Goal: Task Accomplishment & Management: Manage account settings

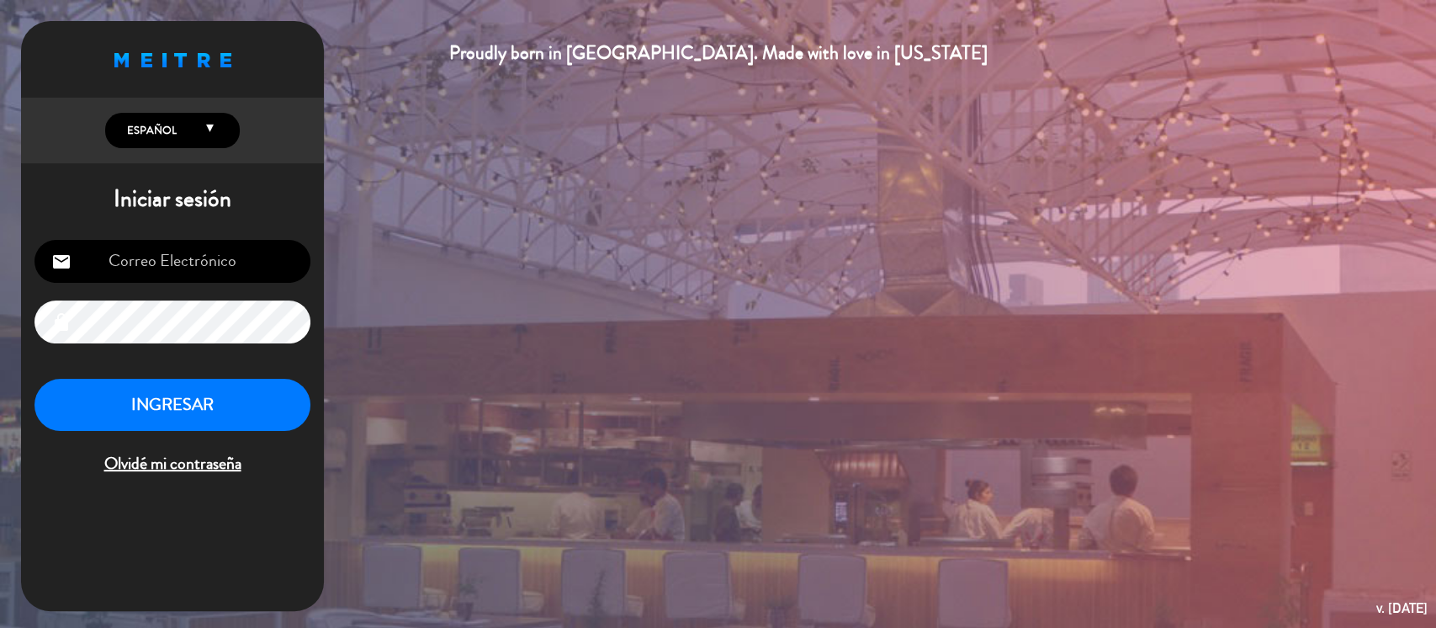
type input "[EMAIL_ADDRESS][DOMAIN_NAME]"
click at [172, 407] on button "INGRESAR" at bounding box center [172, 405] width 276 height 53
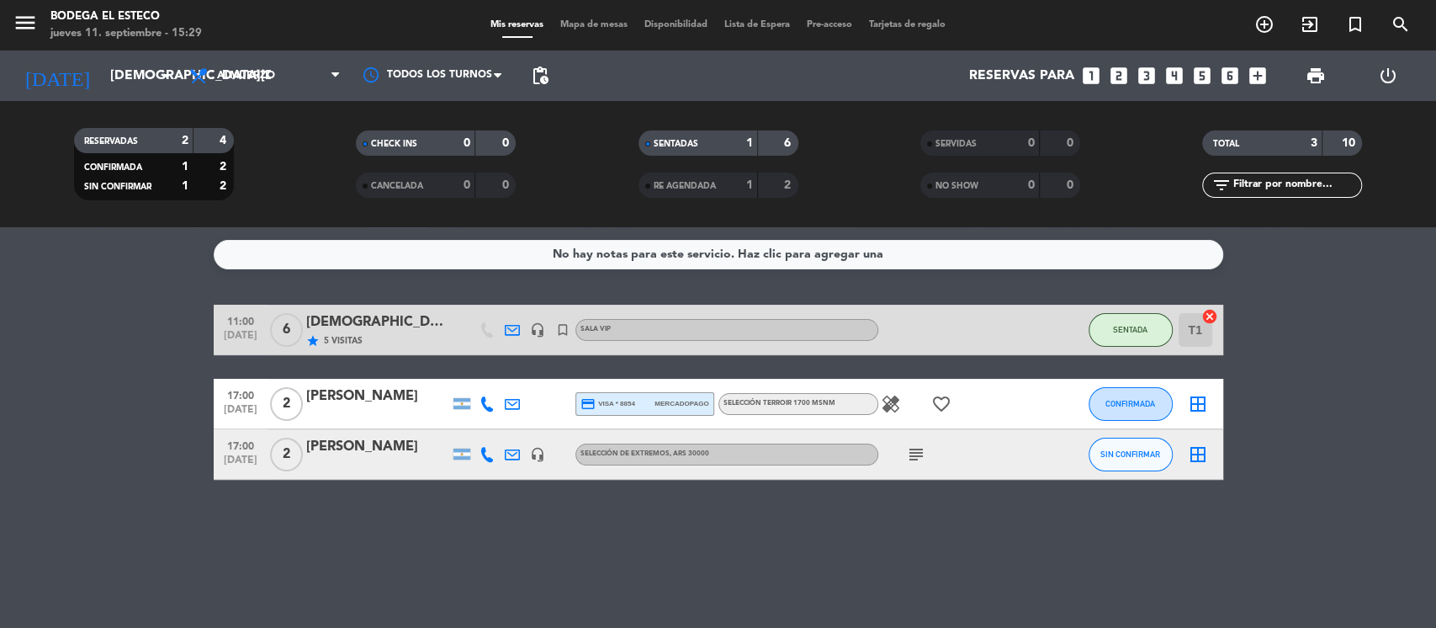
click at [917, 455] on icon "subject" at bounding box center [916, 454] width 20 height 20
click at [40, 354] on bookings-row "11:00 [DATE] 6 Enología star 5 Visitas headset_mic turned_in_not SALA VIP SENTA…" at bounding box center [718, 392] width 1436 height 175
click at [1114, 76] on icon "looks_two" at bounding box center [1119, 76] width 22 height 22
click at [1117, 76] on icon "looks_two" at bounding box center [1119, 76] width 22 height 22
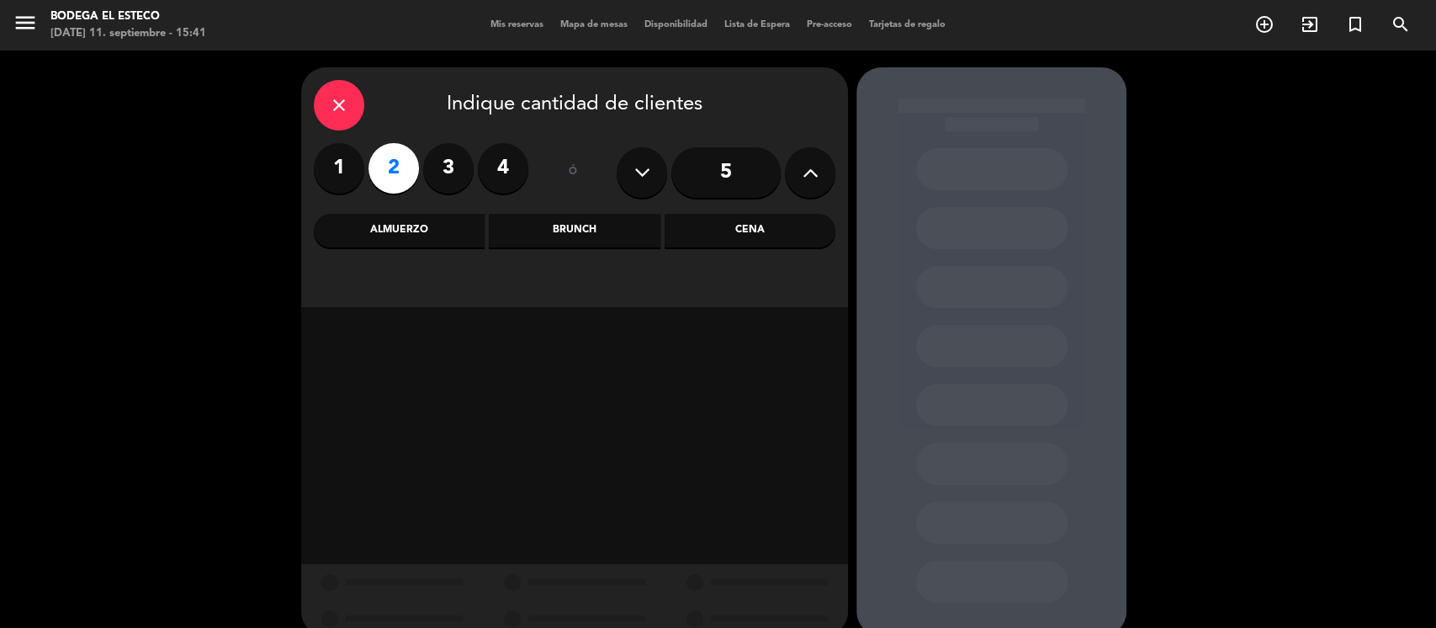
click at [396, 231] on div "Almuerzo" at bounding box center [399, 231] width 171 height 34
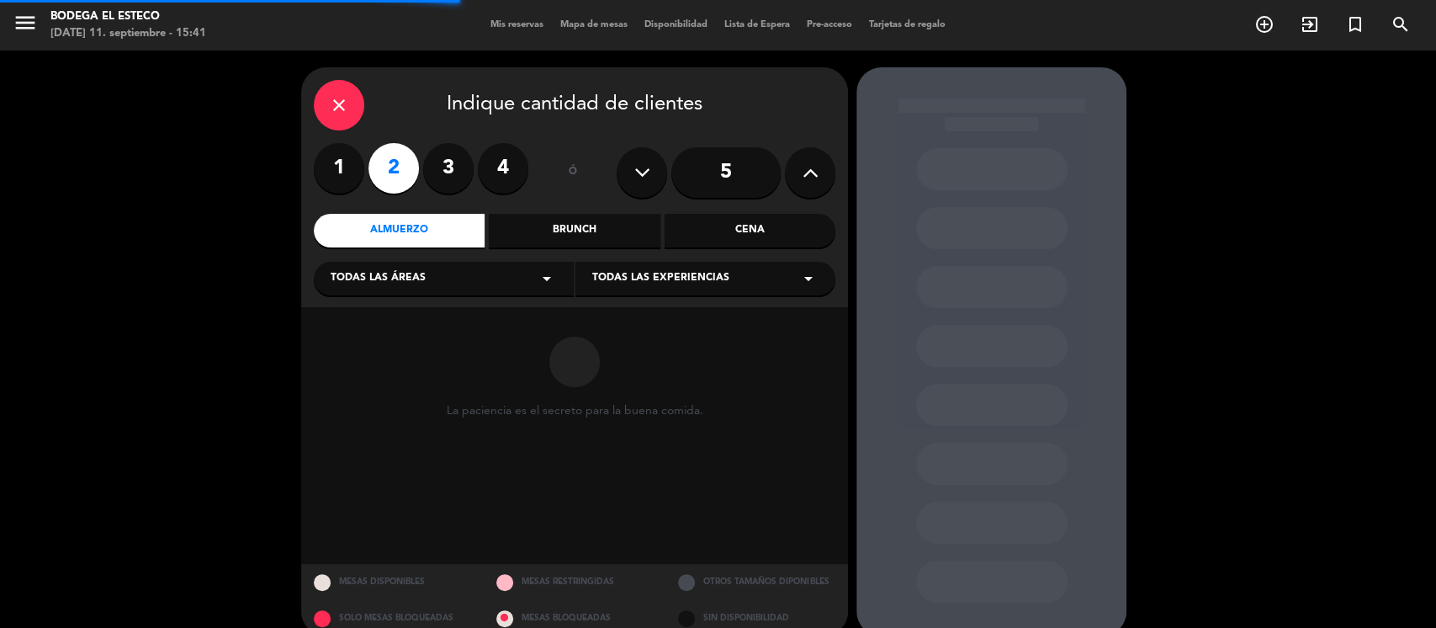
click at [539, 286] on icon "arrow_drop_down" at bounding box center [547, 278] width 20 height 20
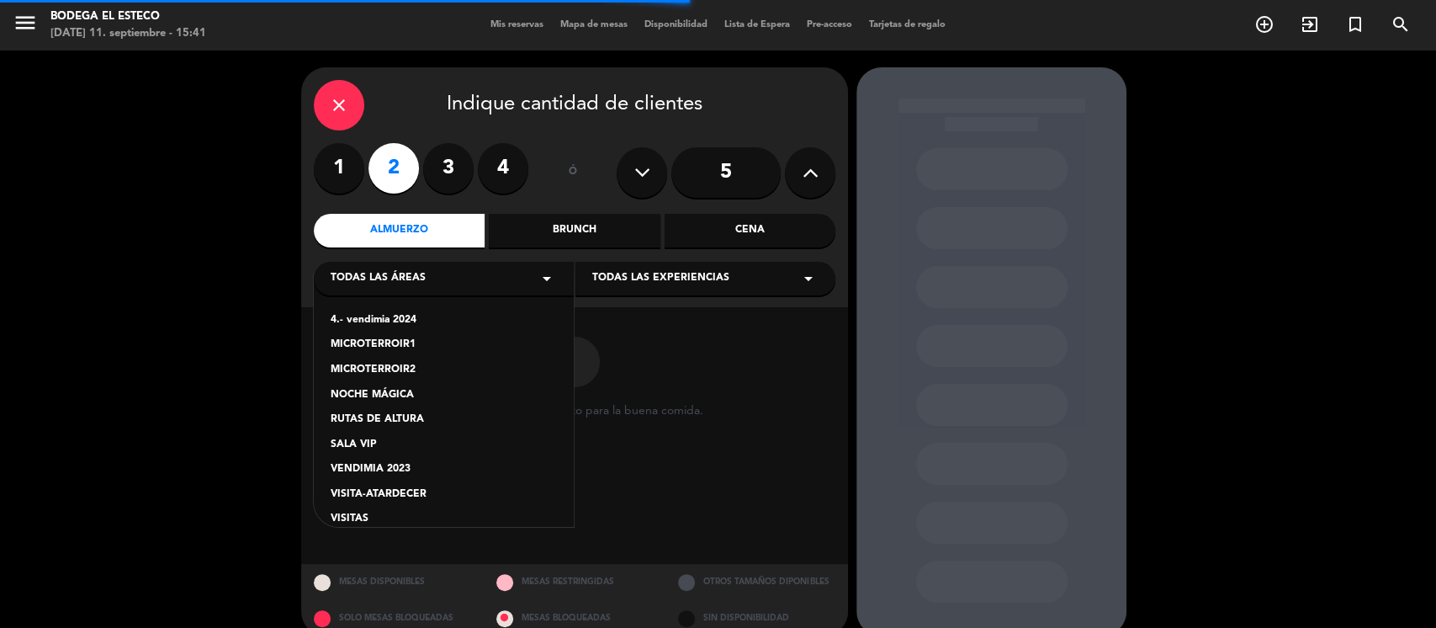
click at [356, 517] on div "VISITAS" at bounding box center [444, 519] width 226 height 17
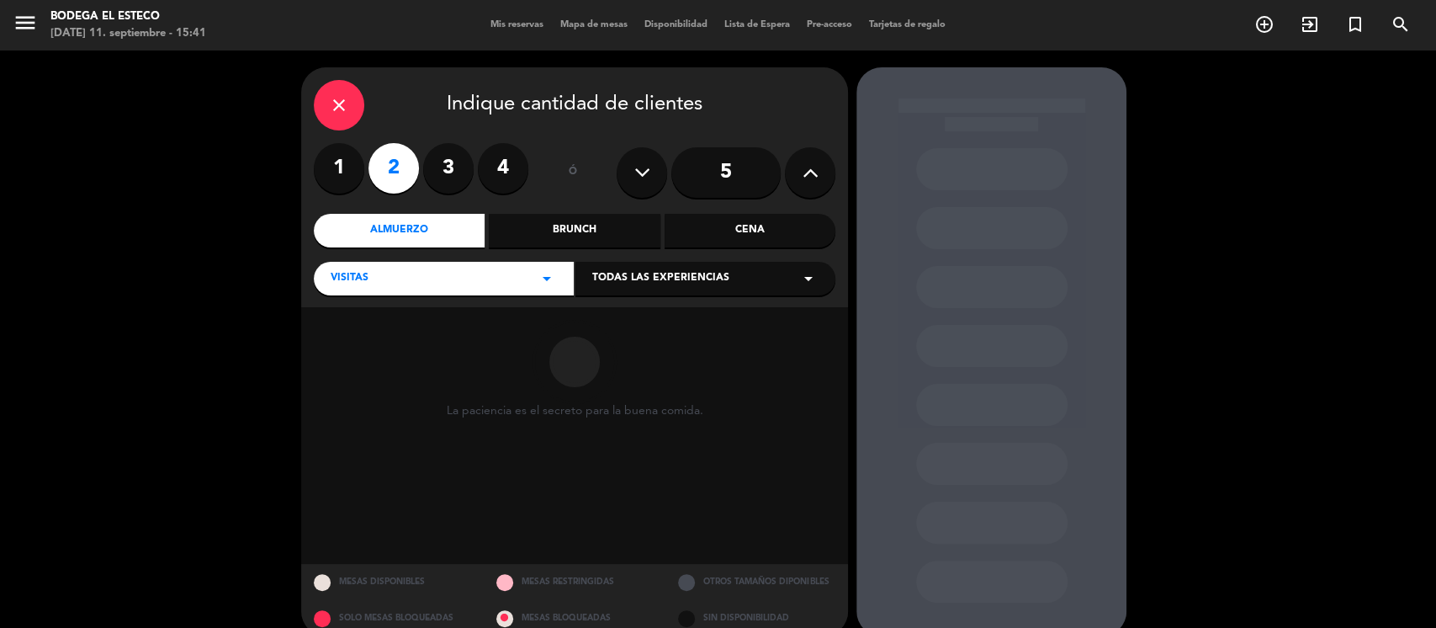
click at [651, 268] on div "Todas las experiencias arrow_drop_down" at bounding box center [706, 279] width 260 height 34
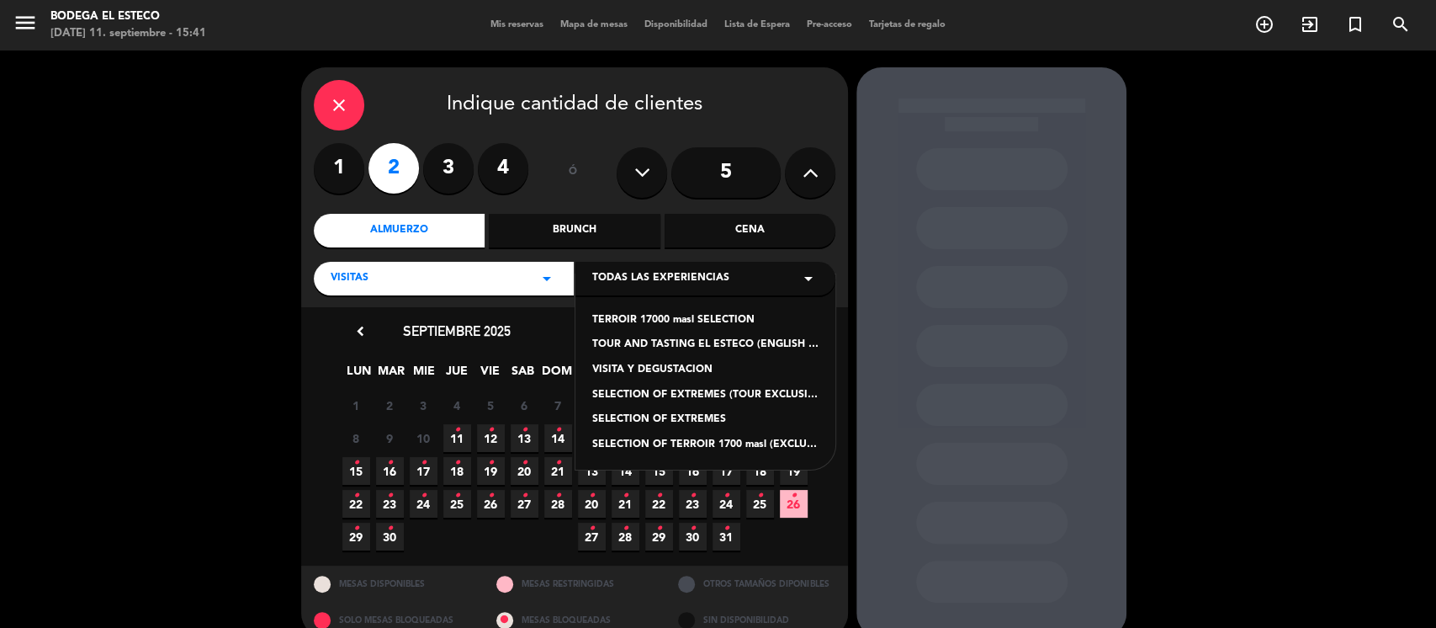
click at [682, 422] on div "SELECTION OF EXTREMES" at bounding box center [705, 419] width 226 height 17
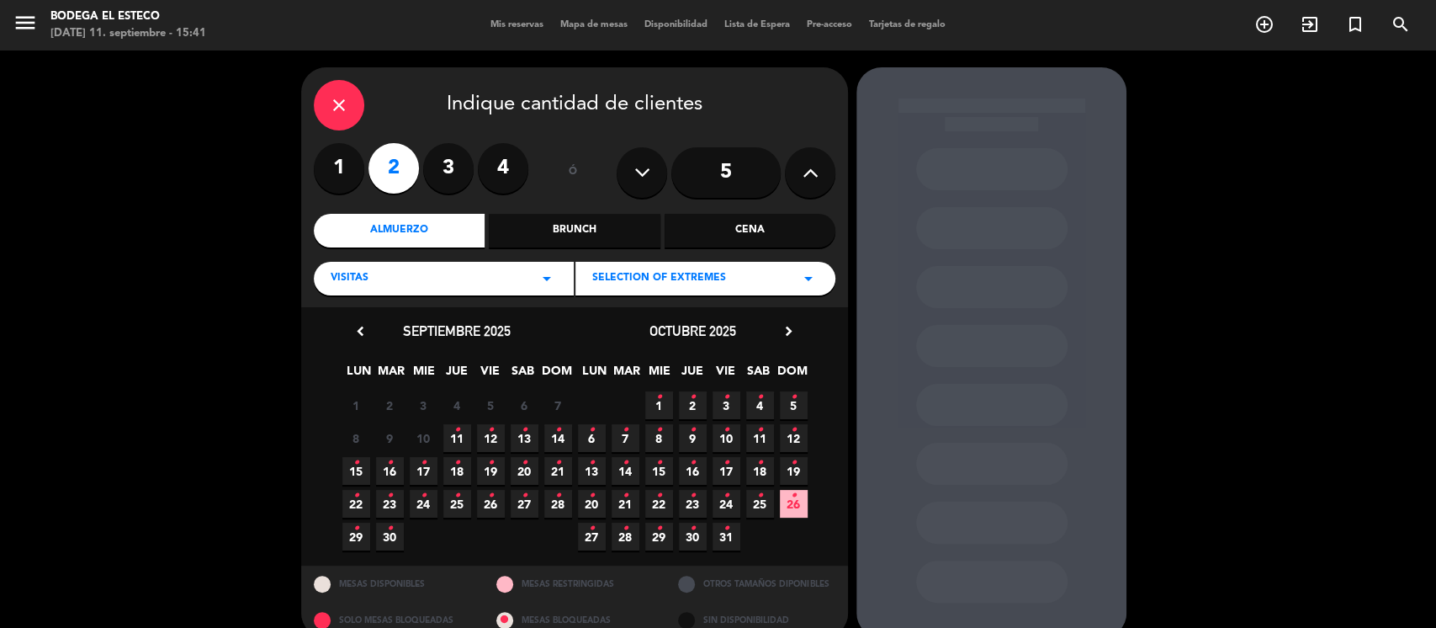
click at [460, 437] on span "11 •" at bounding box center [457, 438] width 28 height 28
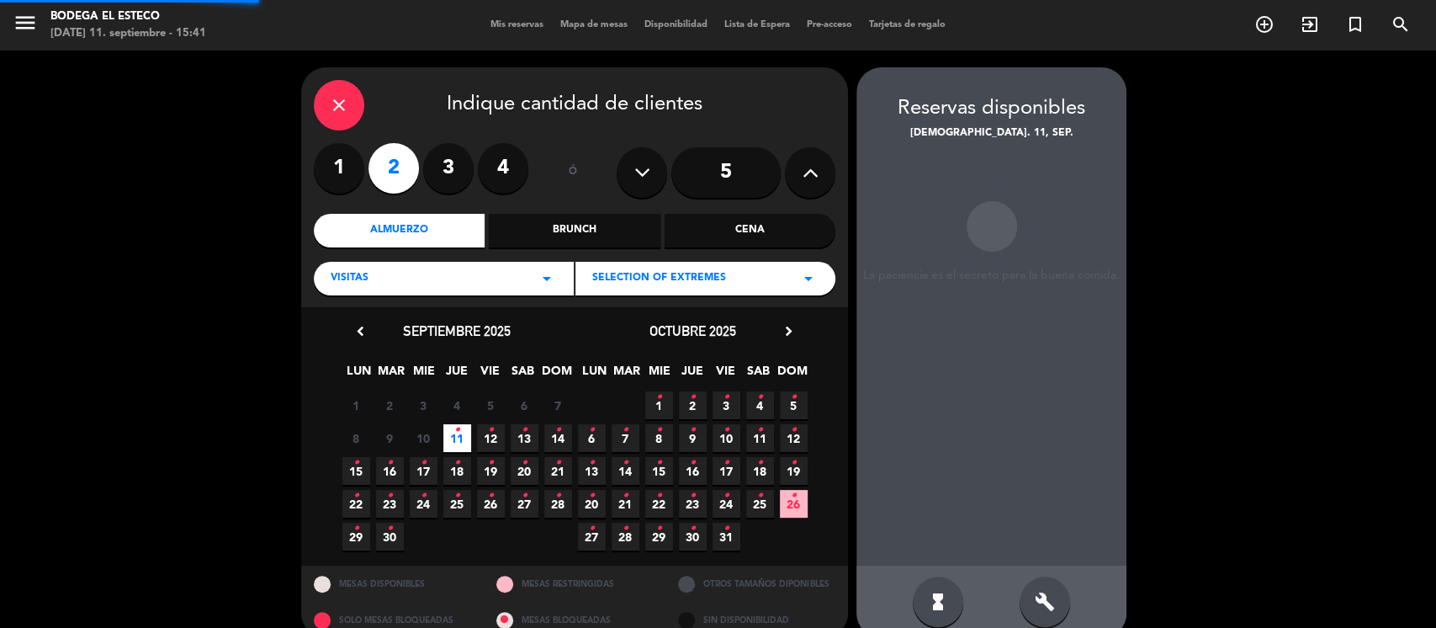
scroll to position [26, 0]
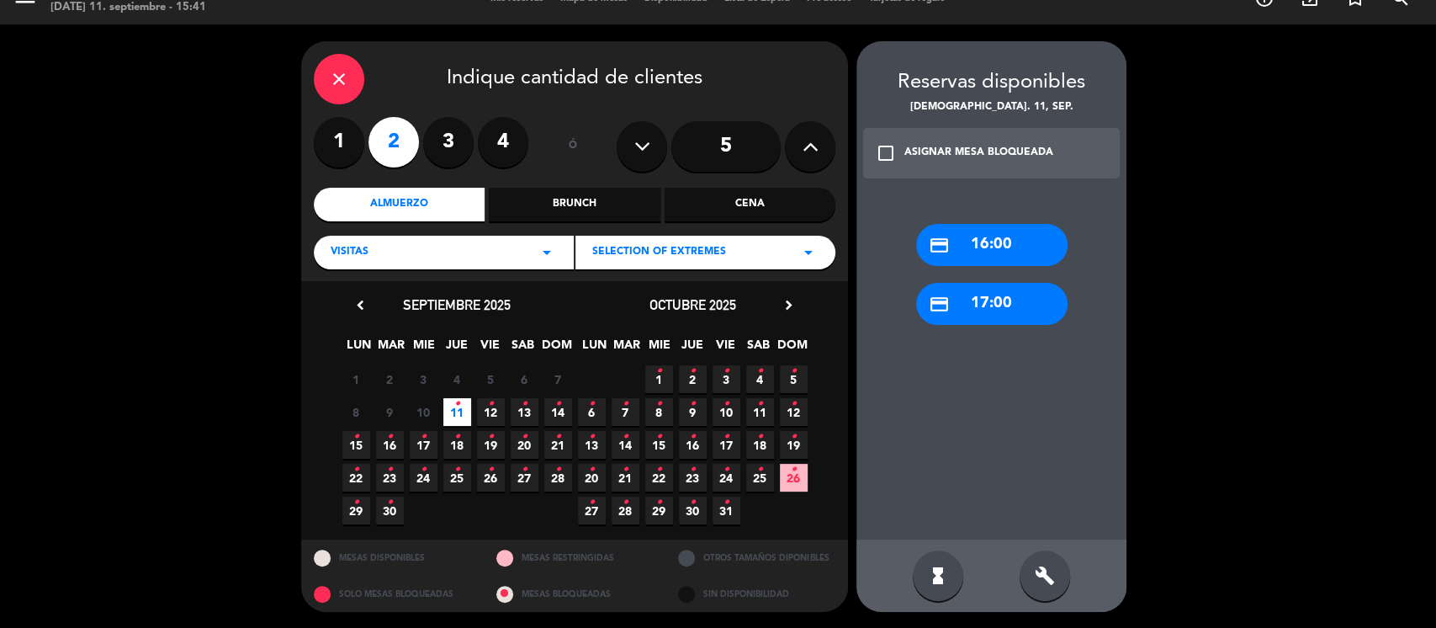
click at [979, 302] on div "credit_card 17:00" at bounding box center [991, 304] width 151 height 42
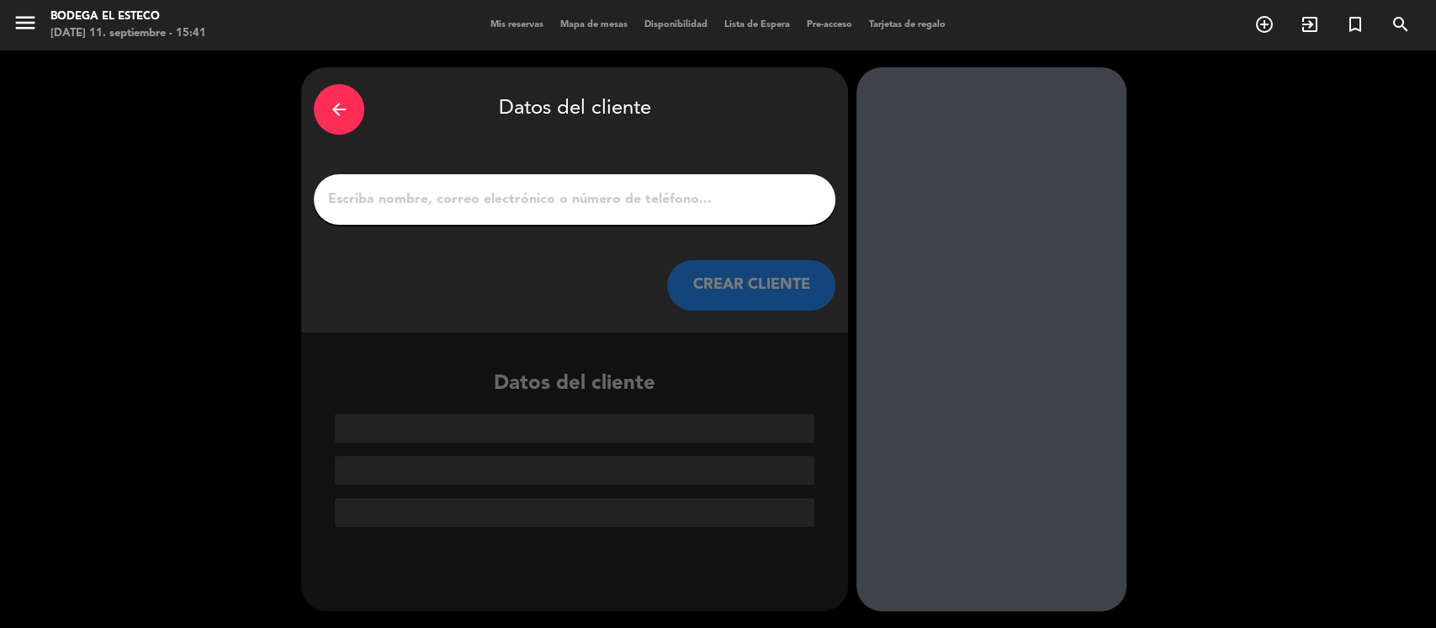
scroll to position [0, 0]
click at [646, 198] on input "1" at bounding box center [574, 200] width 496 height 24
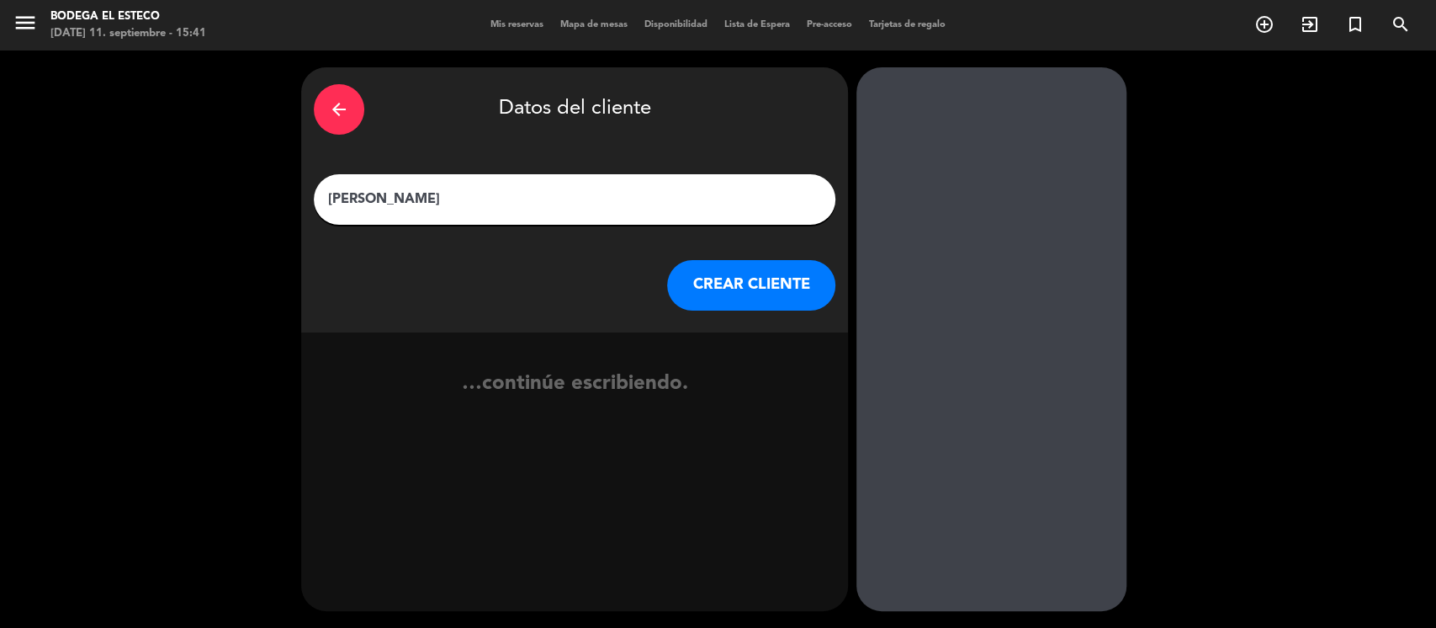
type input "[PERSON_NAME]"
click at [801, 282] on button "CREAR CLIENTE" at bounding box center [751, 285] width 168 height 50
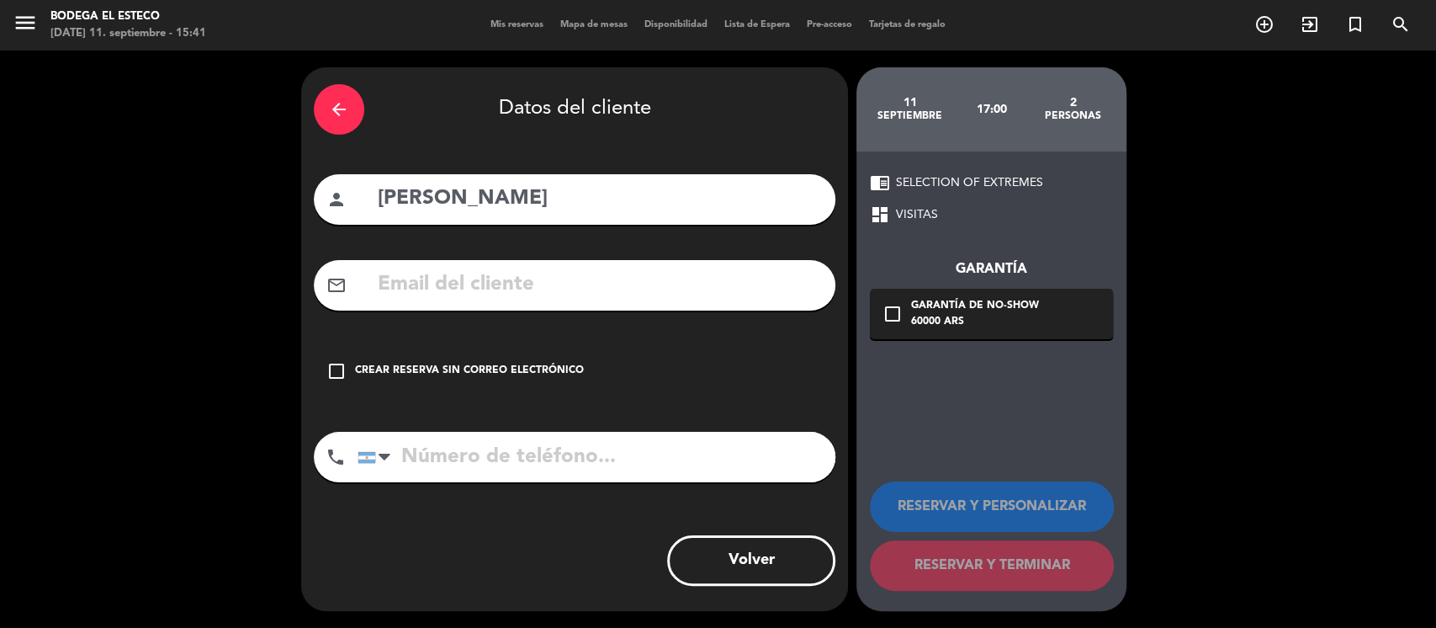
click at [486, 281] on input "text" at bounding box center [599, 285] width 447 height 34
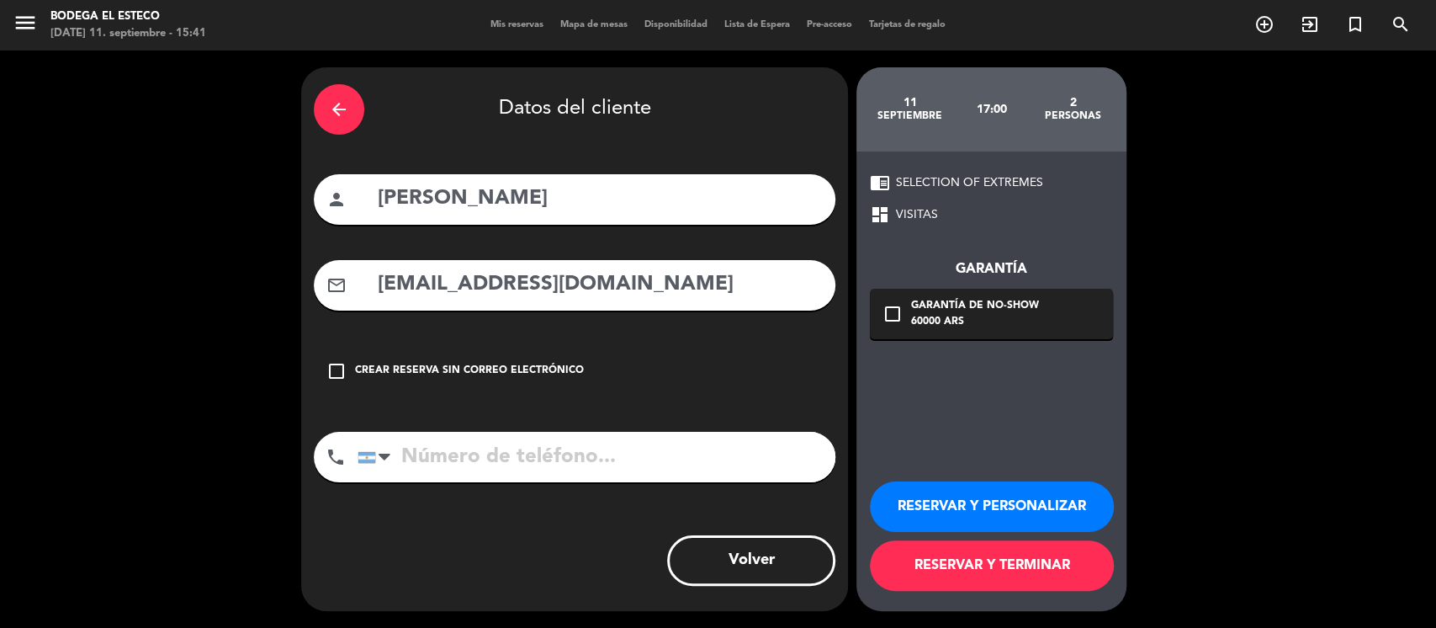
type input "[EMAIL_ADDRESS][DOMAIN_NAME]"
click at [551, 473] on input "tel" at bounding box center [597, 457] width 478 height 50
type input "2994029151"
click at [996, 497] on button "RESERVAR Y PERSONALIZAR" at bounding box center [992, 506] width 244 height 50
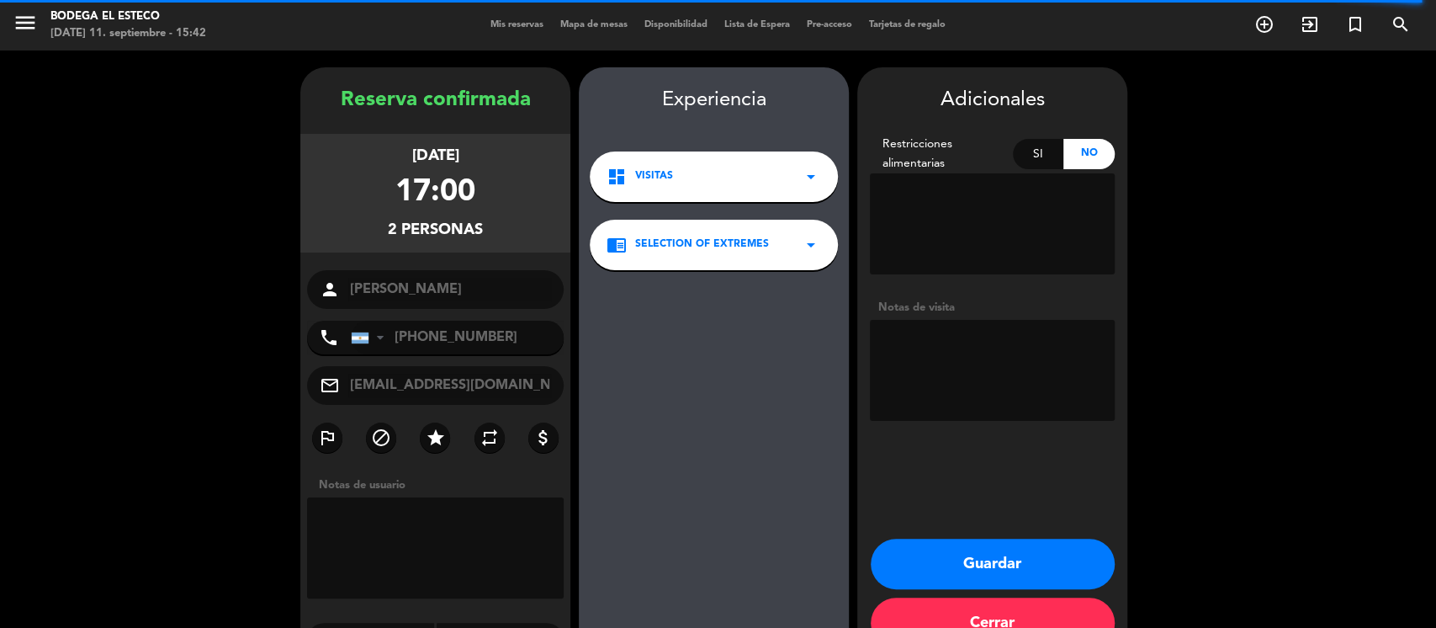
scroll to position [45, 0]
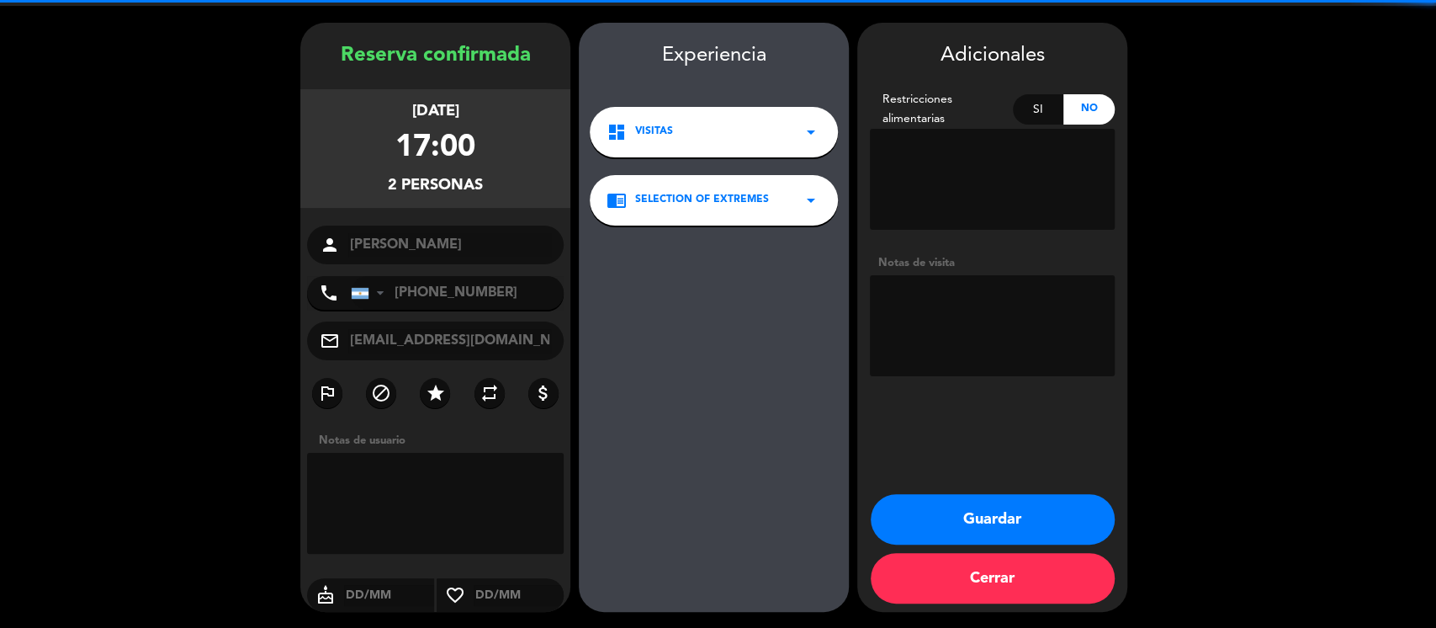
click at [981, 292] on textarea at bounding box center [992, 325] width 245 height 101
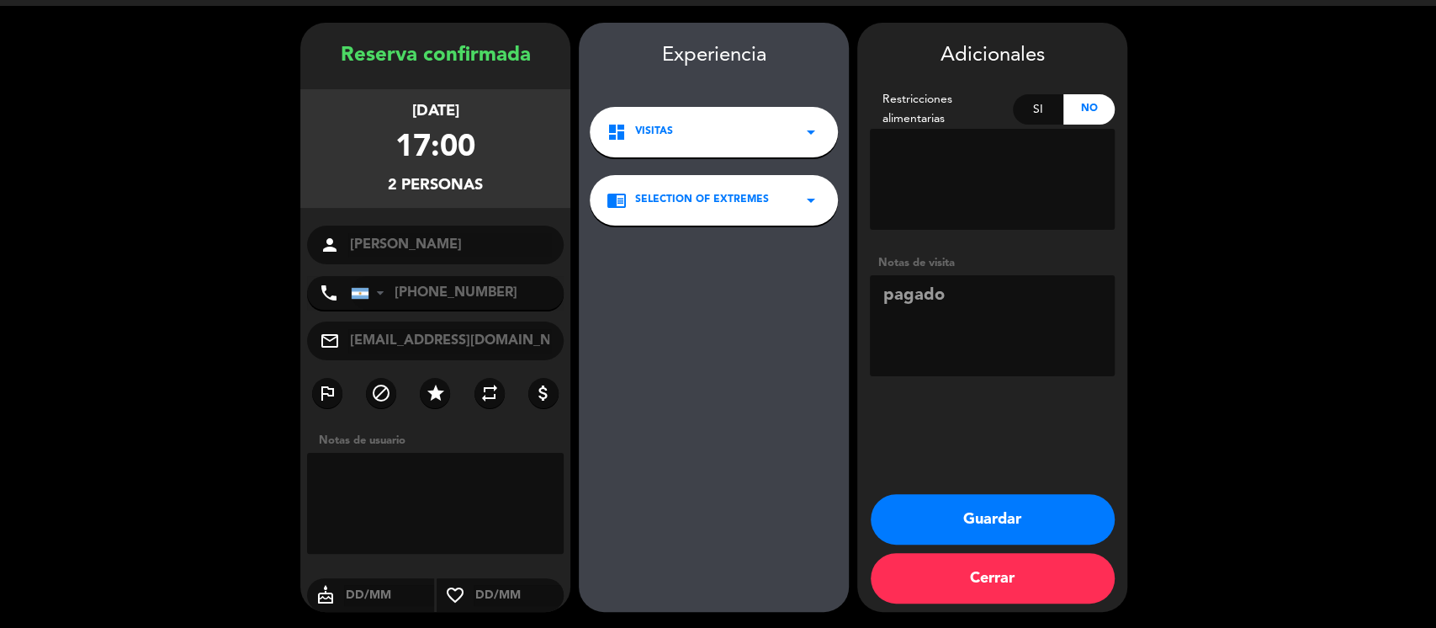
type textarea "pagado"
click at [1031, 521] on button "Guardar" at bounding box center [993, 519] width 244 height 50
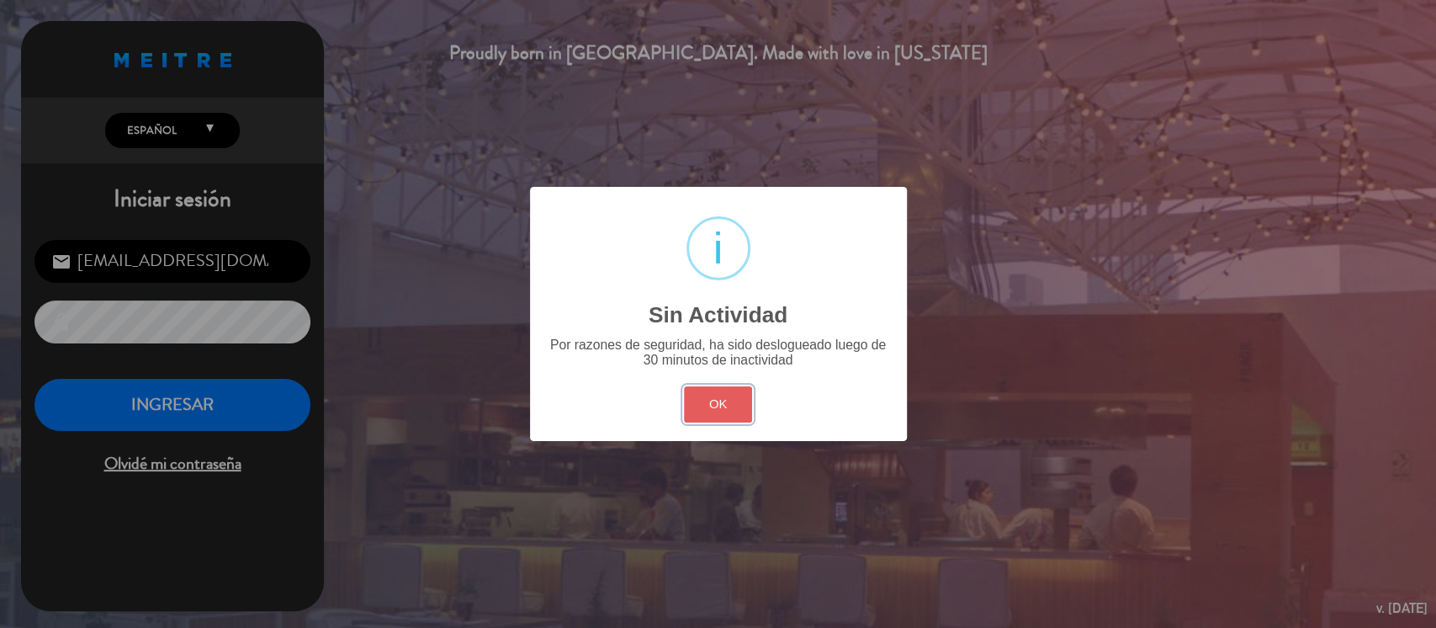
click at [726, 395] on button "OK" at bounding box center [718, 404] width 68 height 36
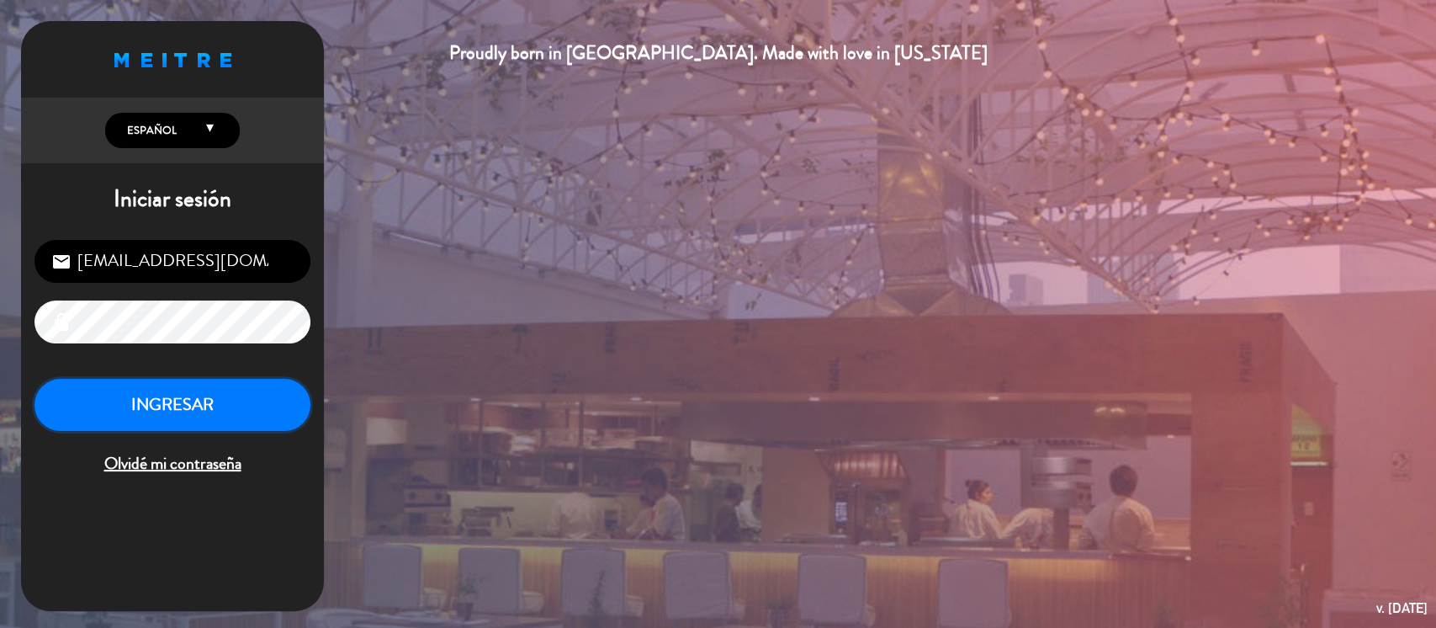
click at [263, 410] on button "INGRESAR" at bounding box center [172, 405] width 276 height 53
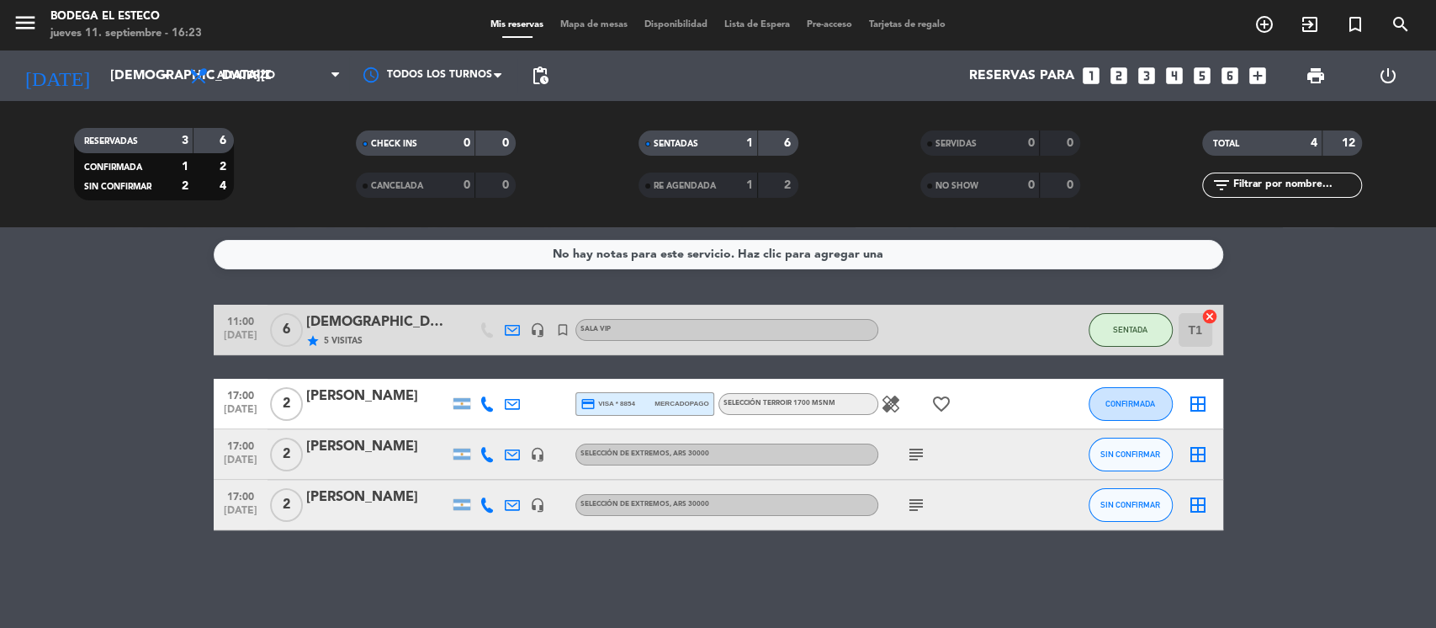
click at [1123, 70] on icon "looks_two" at bounding box center [1119, 76] width 22 height 22
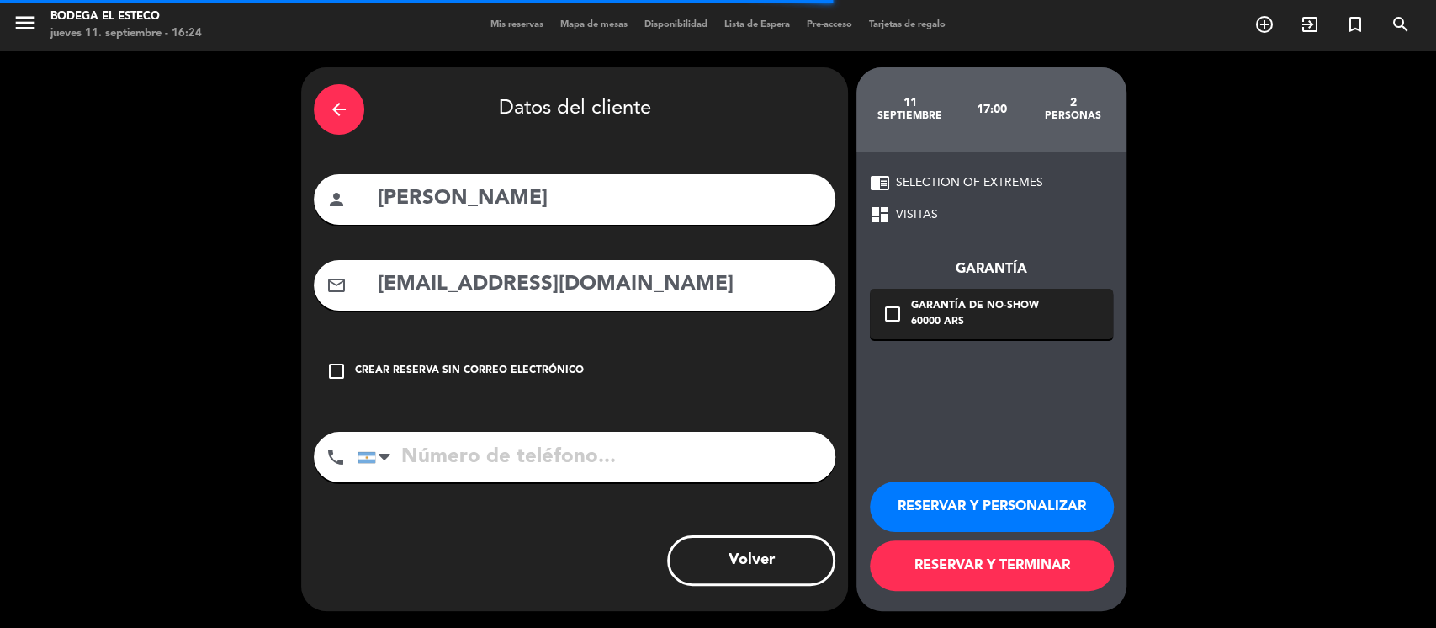
click at [332, 108] on icon "arrow_back" at bounding box center [339, 109] width 20 height 20
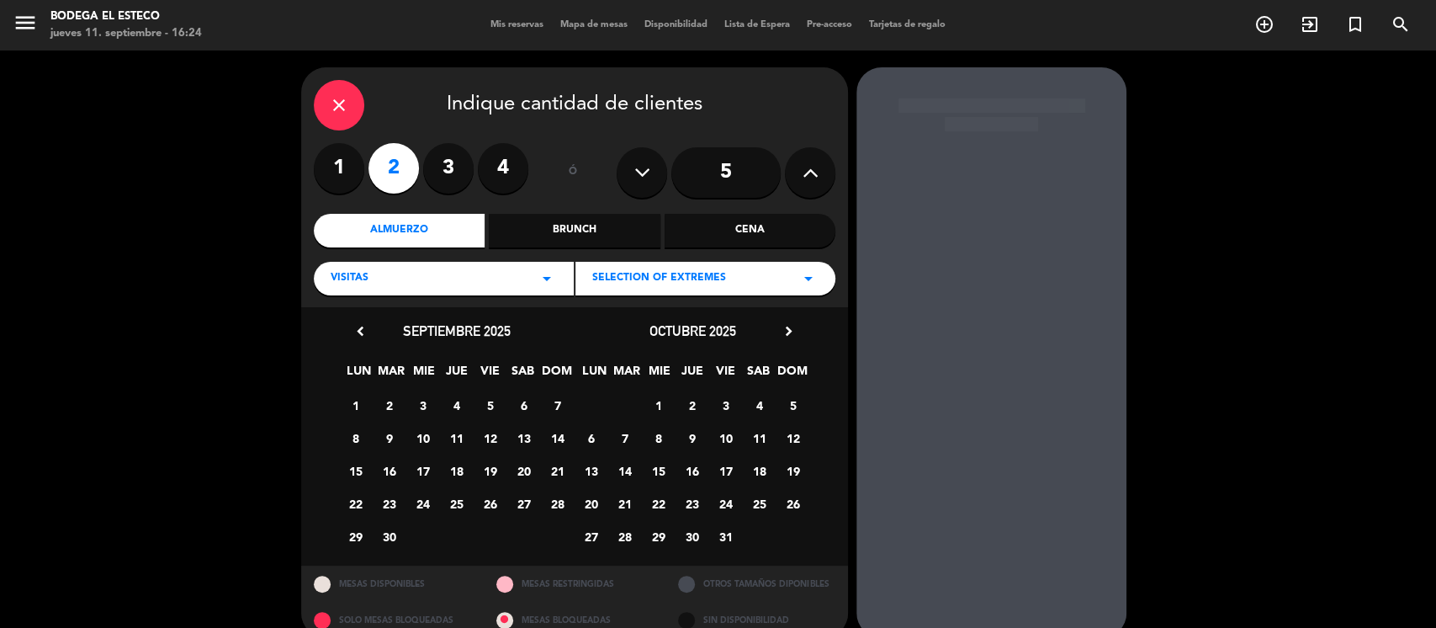
click at [332, 101] on icon "close" at bounding box center [339, 105] width 20 height 20
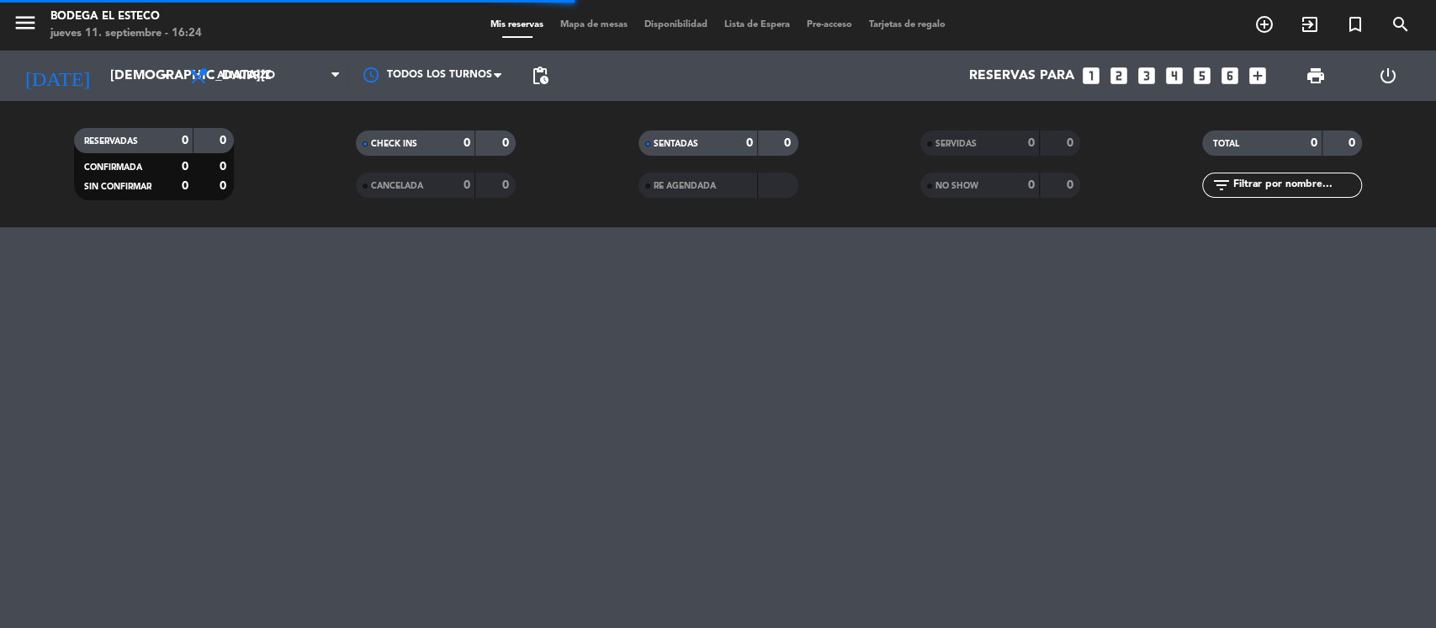
click at [1120, 73] on icon "looks_two" at bounding box center [1119, 76] width 22 height 22
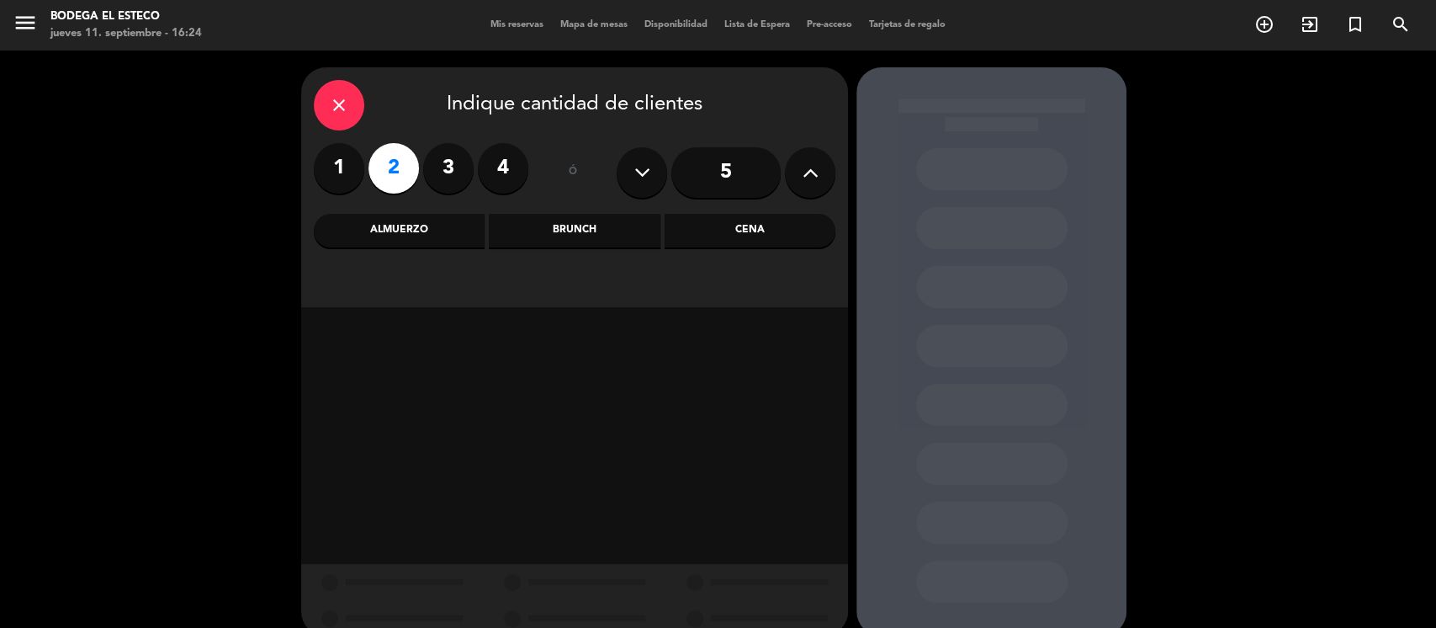
click at [384, 164] on label "2" at bounding box center [394, 168] width 50 height 50
click at [473, 225] on div "Almuerzo" at bounding box center [399, 231] width 171 height 34
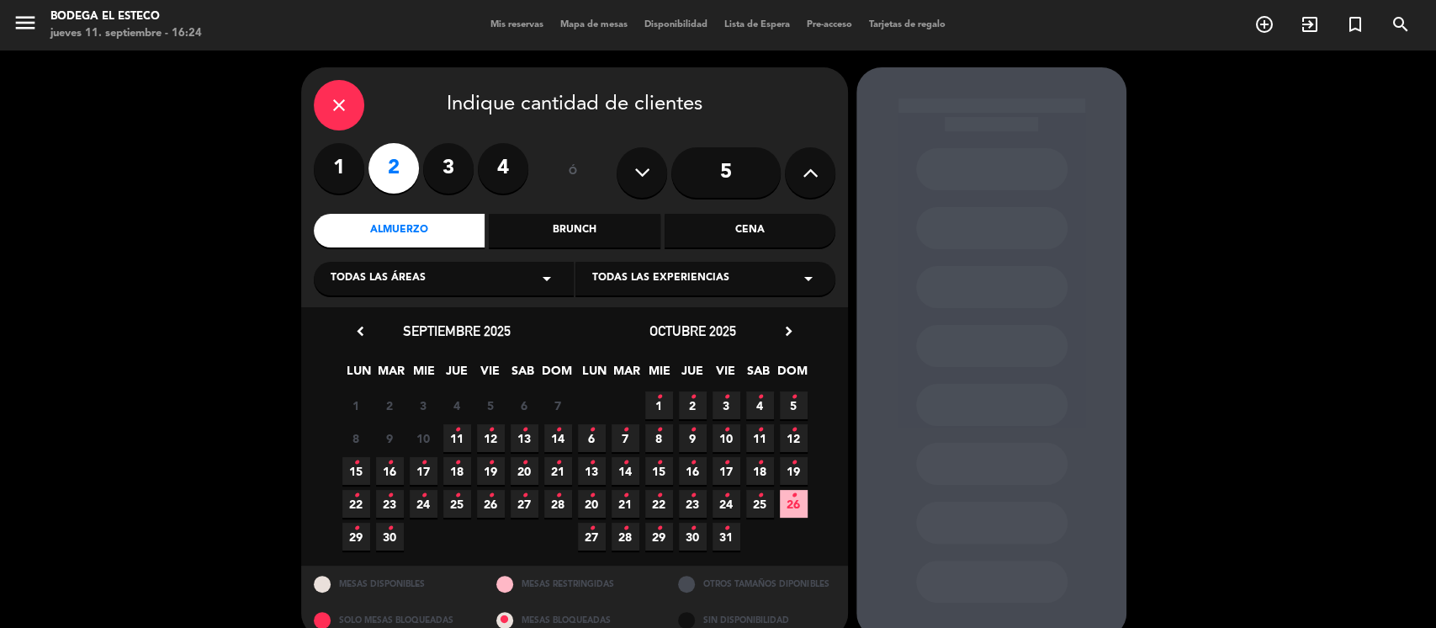
click at [464, 432] on span "11 •" at bounding box center [457, 438] width 28 height 28
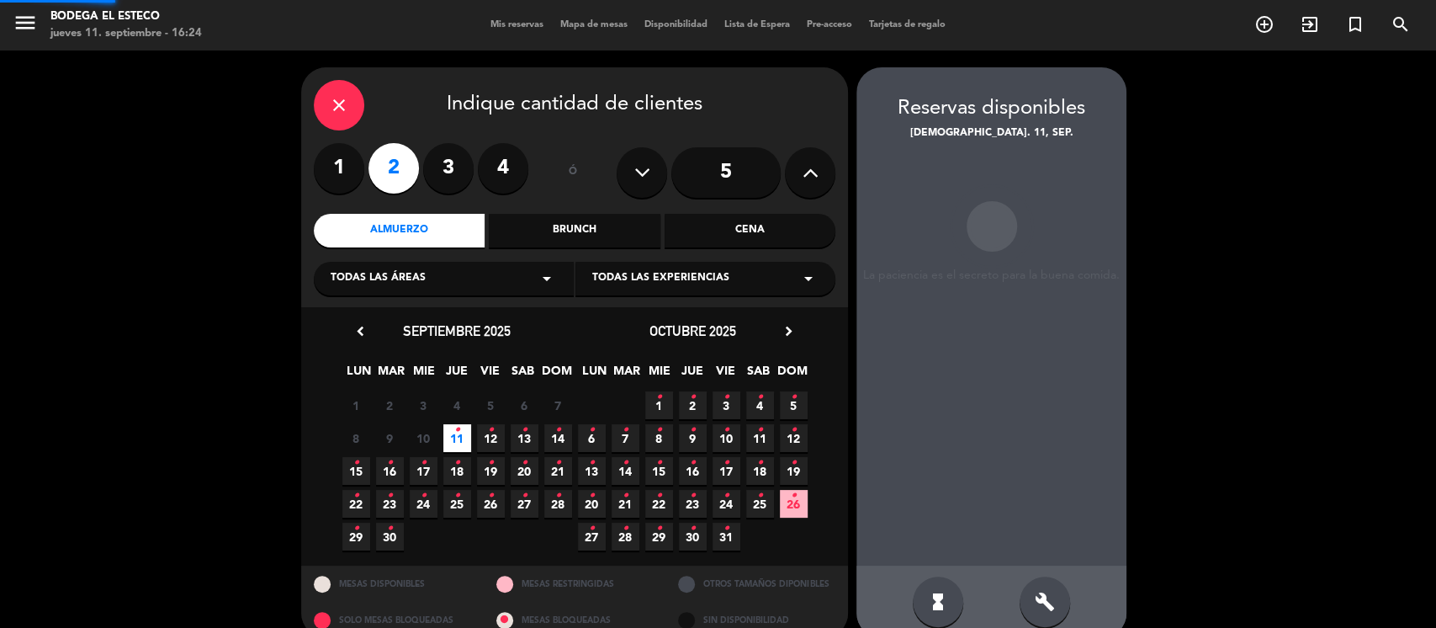
scroll to position [26, 0]
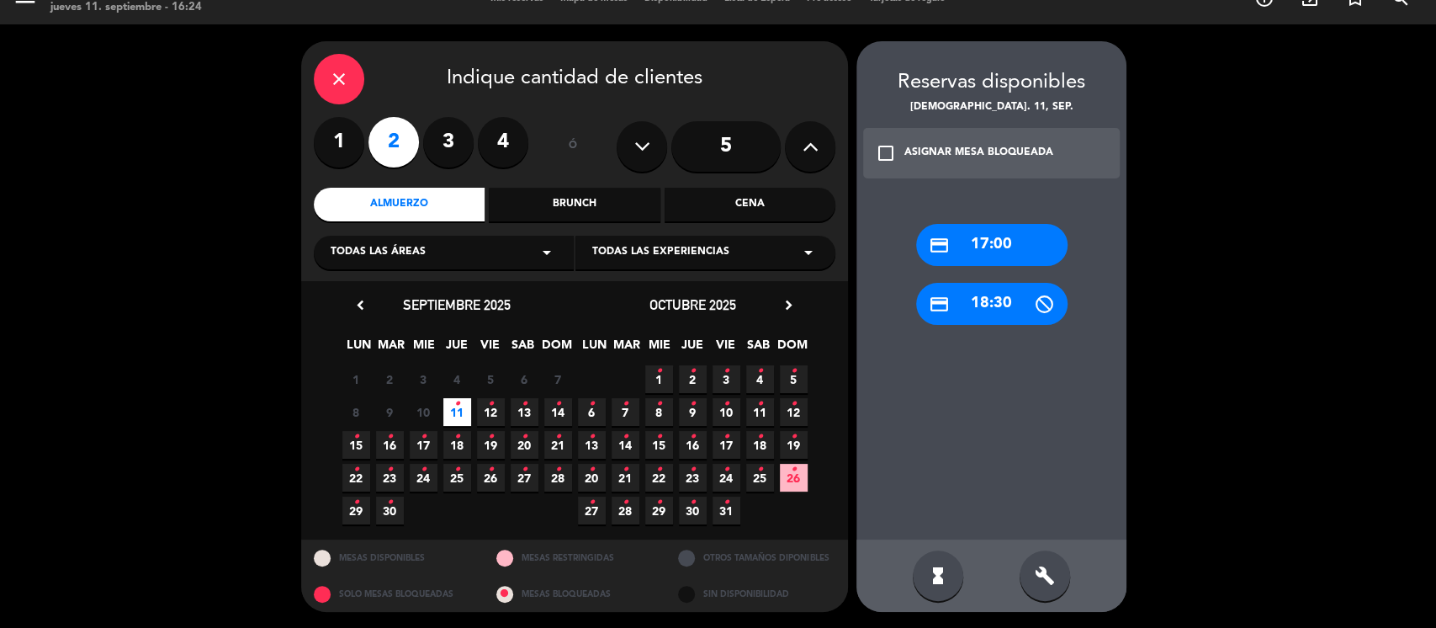
click at [981, 261] on div "credit_card 17:00" at bounding box center [991, 245] width 151 height 42
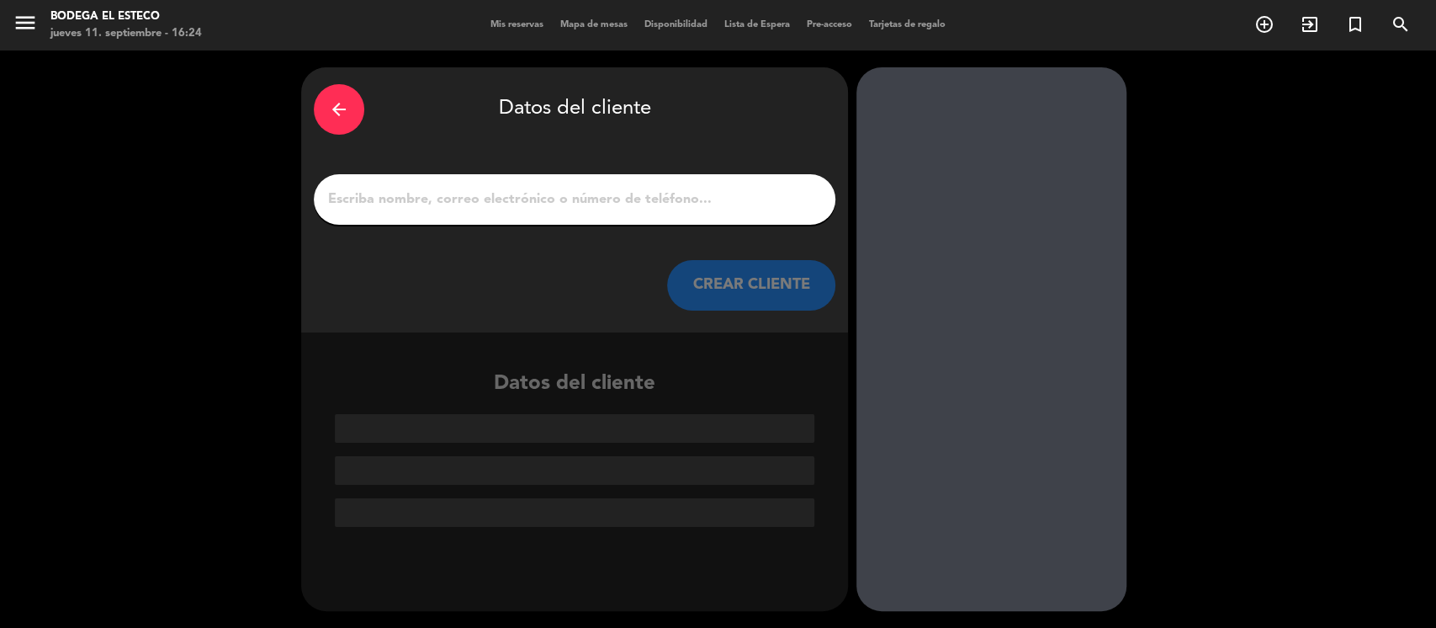
click at [579, 209] on input "1" at bounding box center [574, 200] width 496 height 24
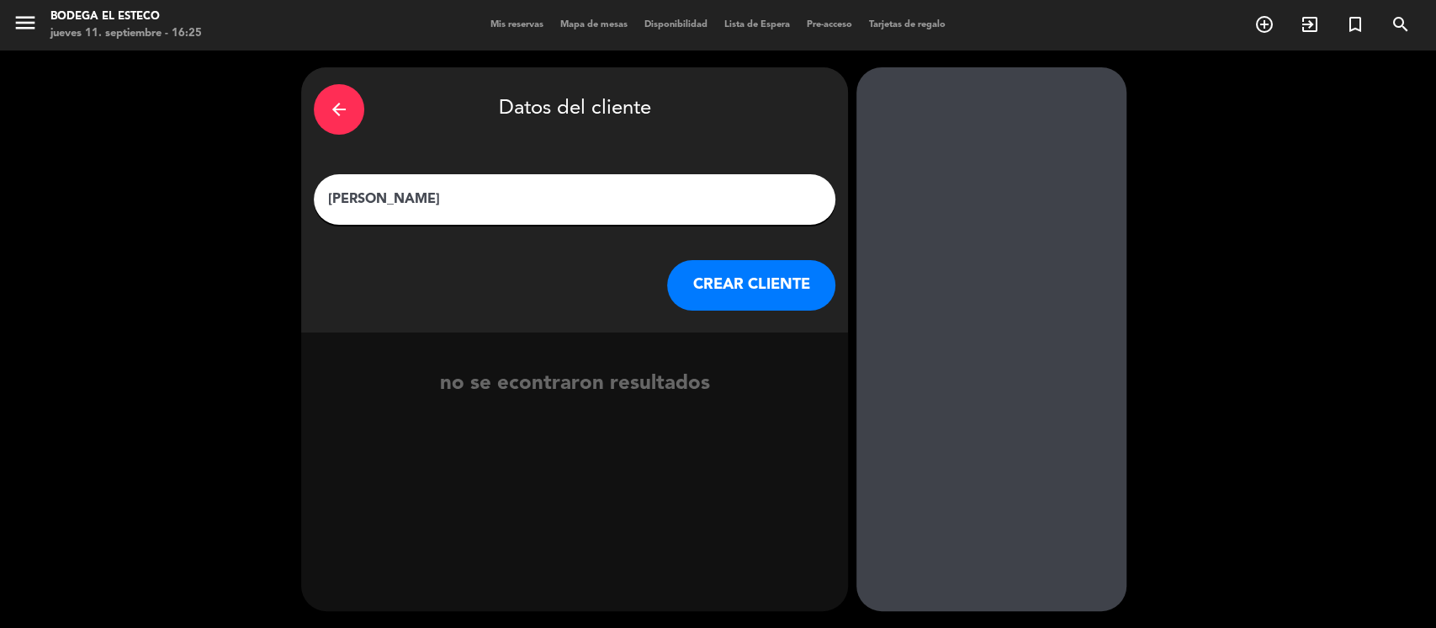
type input "[PERSON_NAME]"
click at [730, 289] on button "CREAR CLIENTE" at bounding box center [751, 285] width 168 height 50
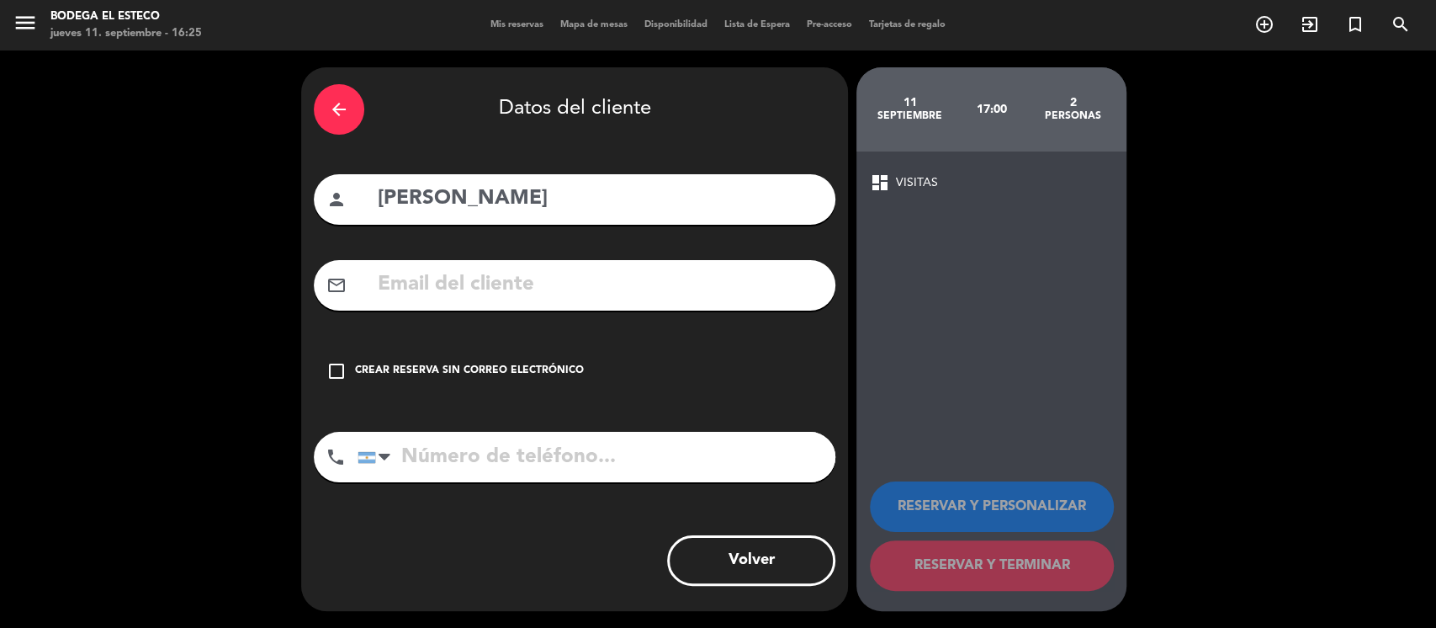
click at [438, 286] on input "text" at bounding box center [599, 285] width 447 height 34
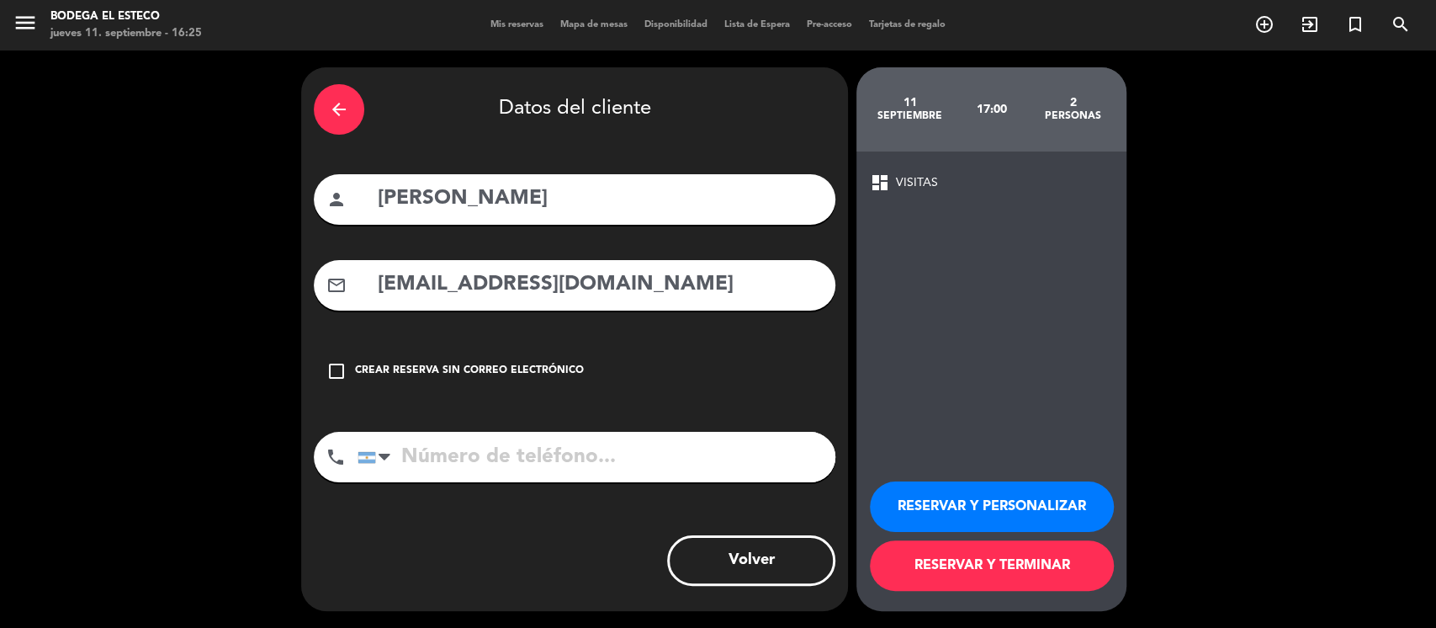
type input "[EMAIL_ADDRESS][DOMAIN_NAME]"
click at [691, 462] on input "tel" at bounding box center [597, 457] width 478 height 50
type input "2984552676"
click at [929, 517] on button "RESERVAR Y PERSONALIZAR" at bounding box center [992, 506] width 244 height 50
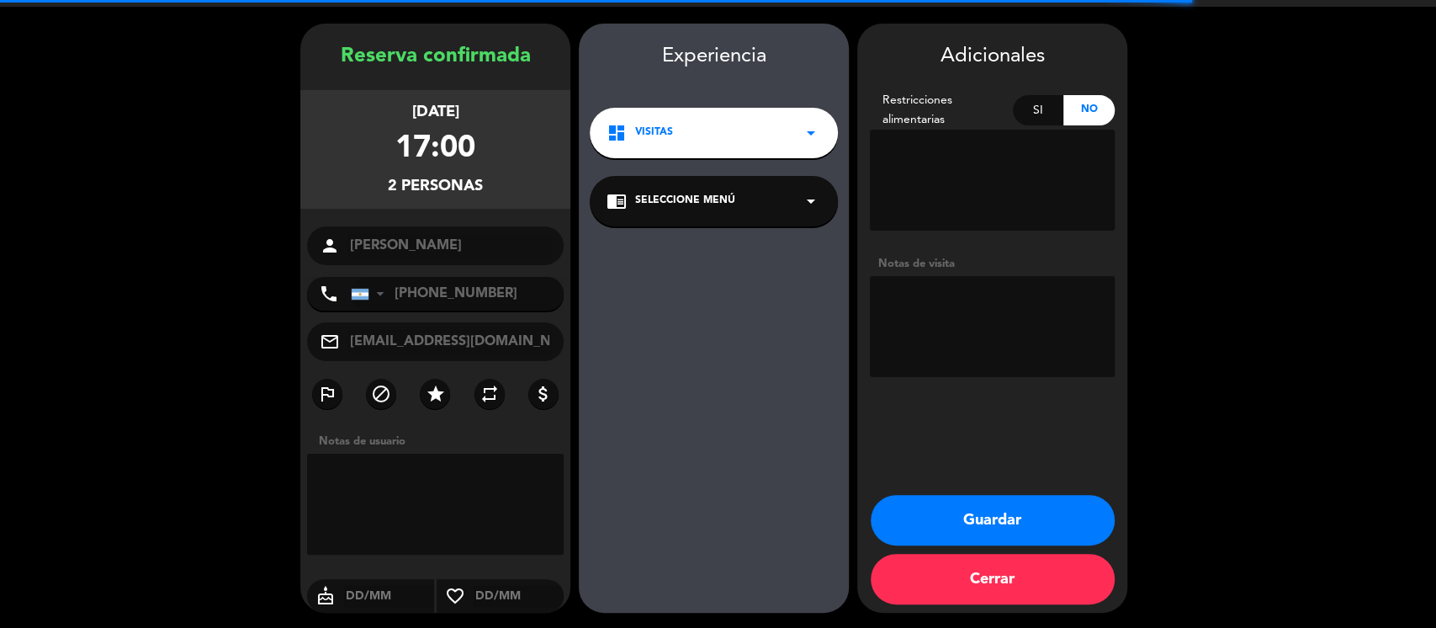
scroll to position [45, 0]
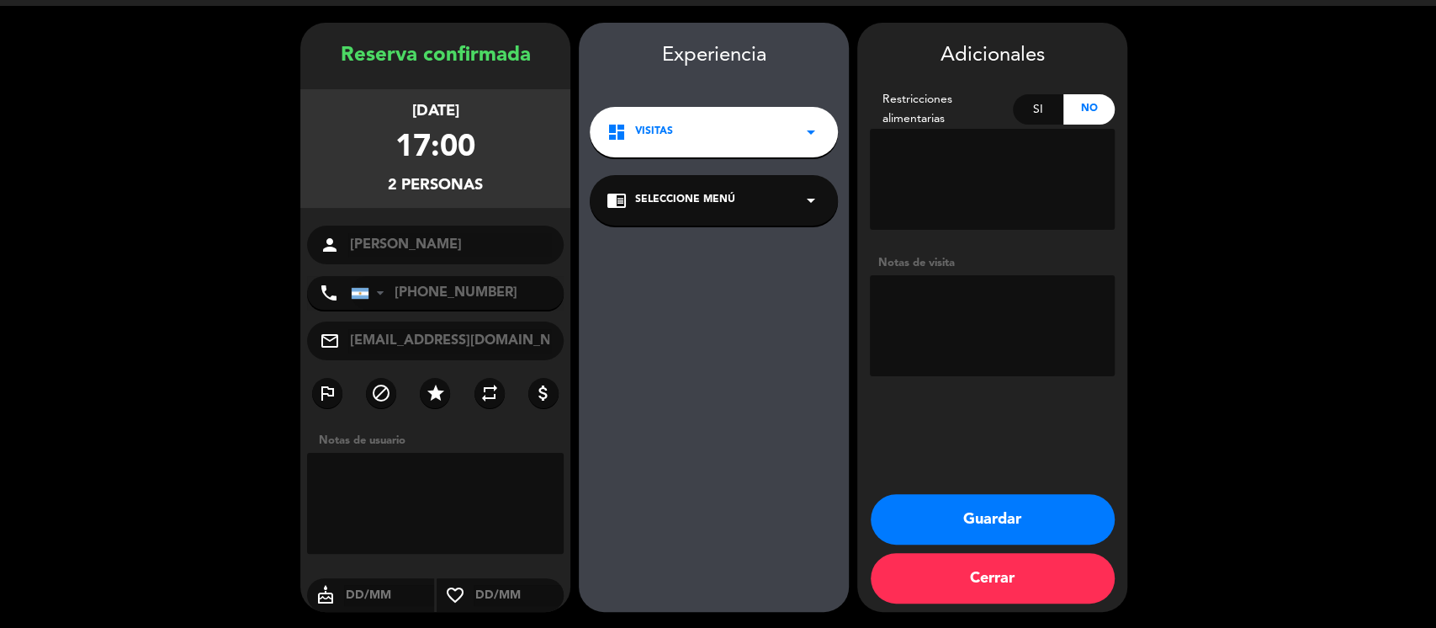
click at [911, 283] on textarea at bounding box center [992, 325] width 245 height 101
click at [772, 206] on div "chrome_reader_mode Seleccione Menú arrow_drop_down" at bounding box center [714, 200] width 248 height 50
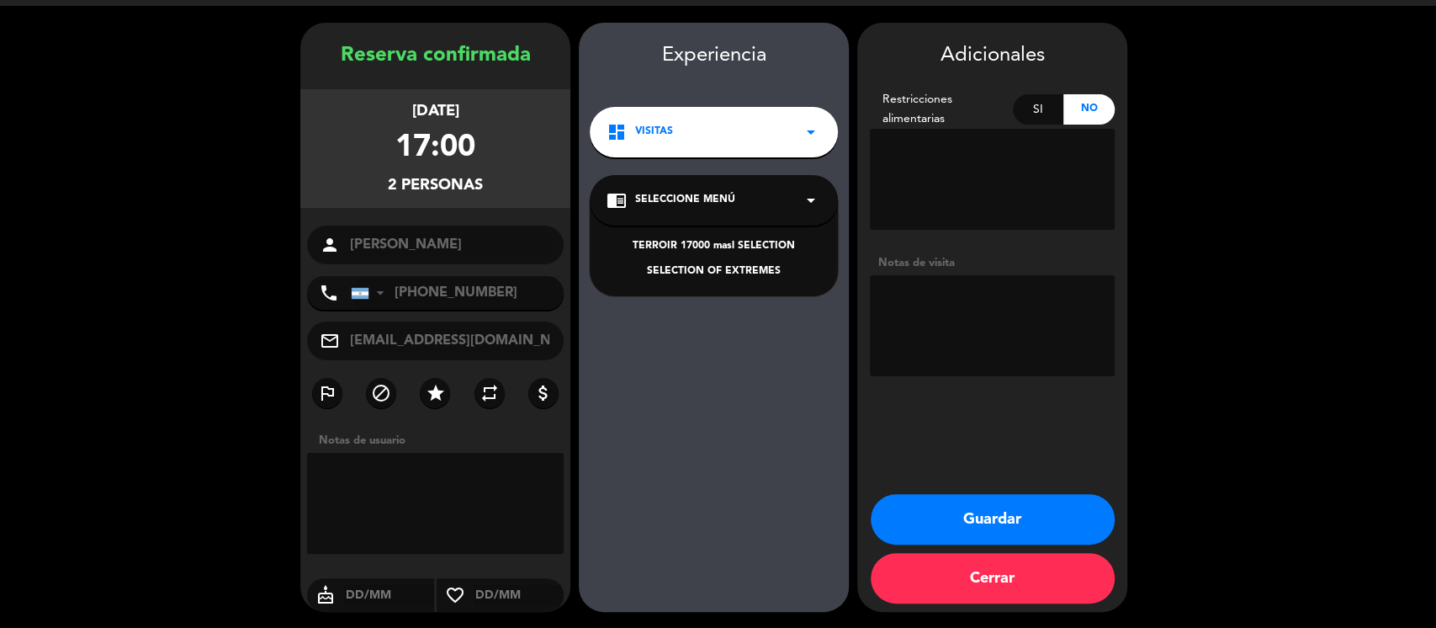
click at [748, 281] on div "TERROIR 17000 masl SELECTION SELECTION OF EXTREMES" at bounding box center [714, 248] width 248 height 96
click at [748, 276] on div "SELECTION OF EXTREMES" at bounding box center [714, 271] width 215 height 17
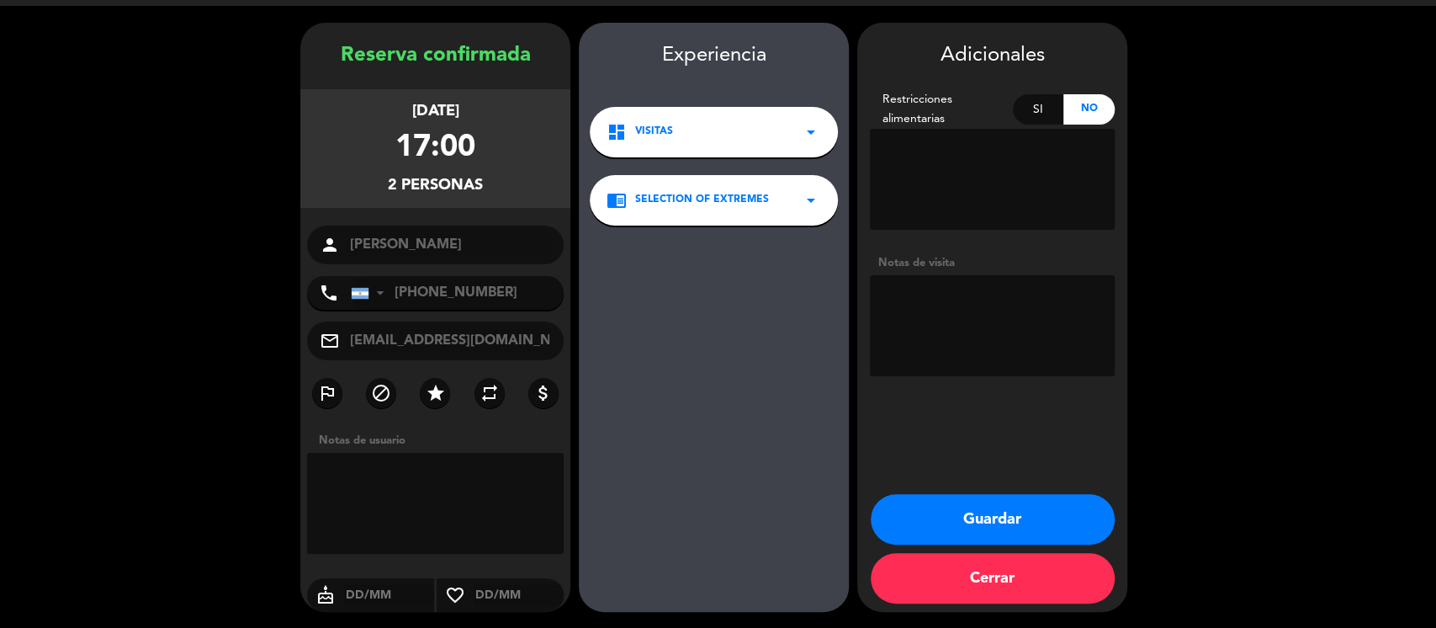
click at [1063, 510] on button "Guardar" at bounding box center [993, 519] width 244 height 50
click at [984, 508] on button "Guardar" at bounding box center [993, 519] width 244 height 50
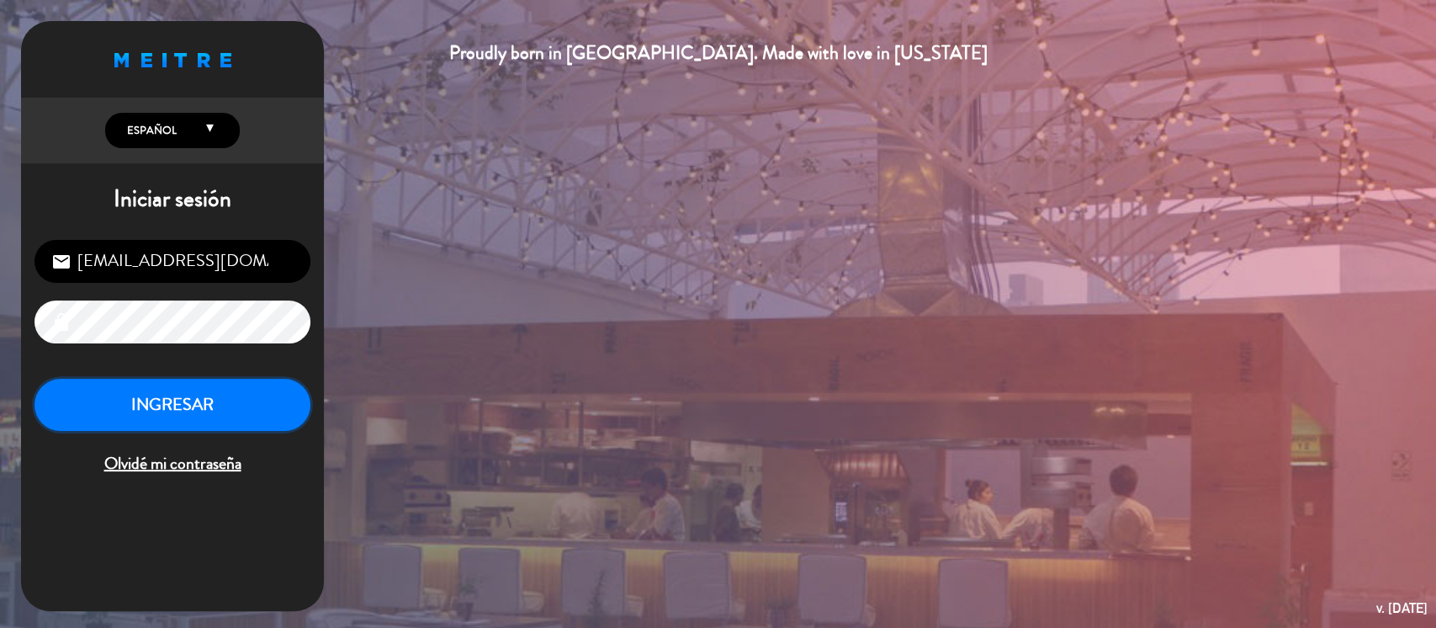
click at [138, 407] on button "INGRESAR" at bounding box center [172, 405] width 276 height 53
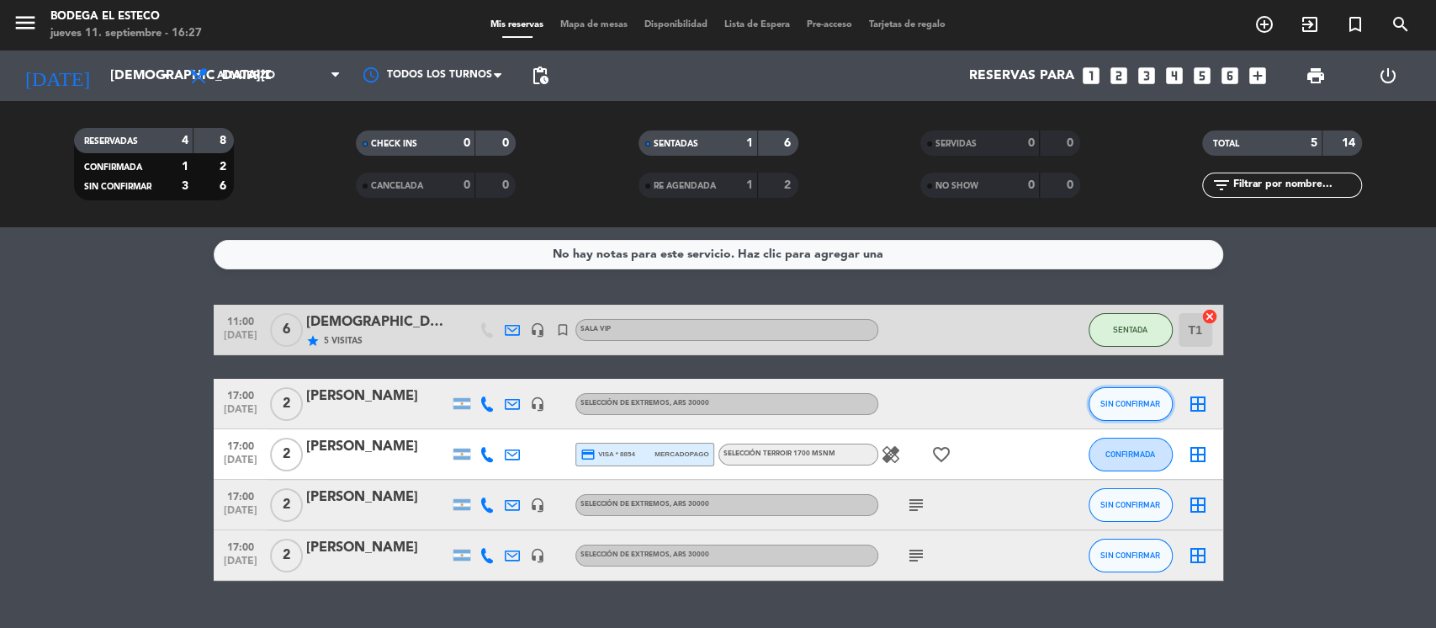
click at [1119, 394] on button "SIN CONFIRMAR" at bounding box center [1131, 404] width 84 height 34
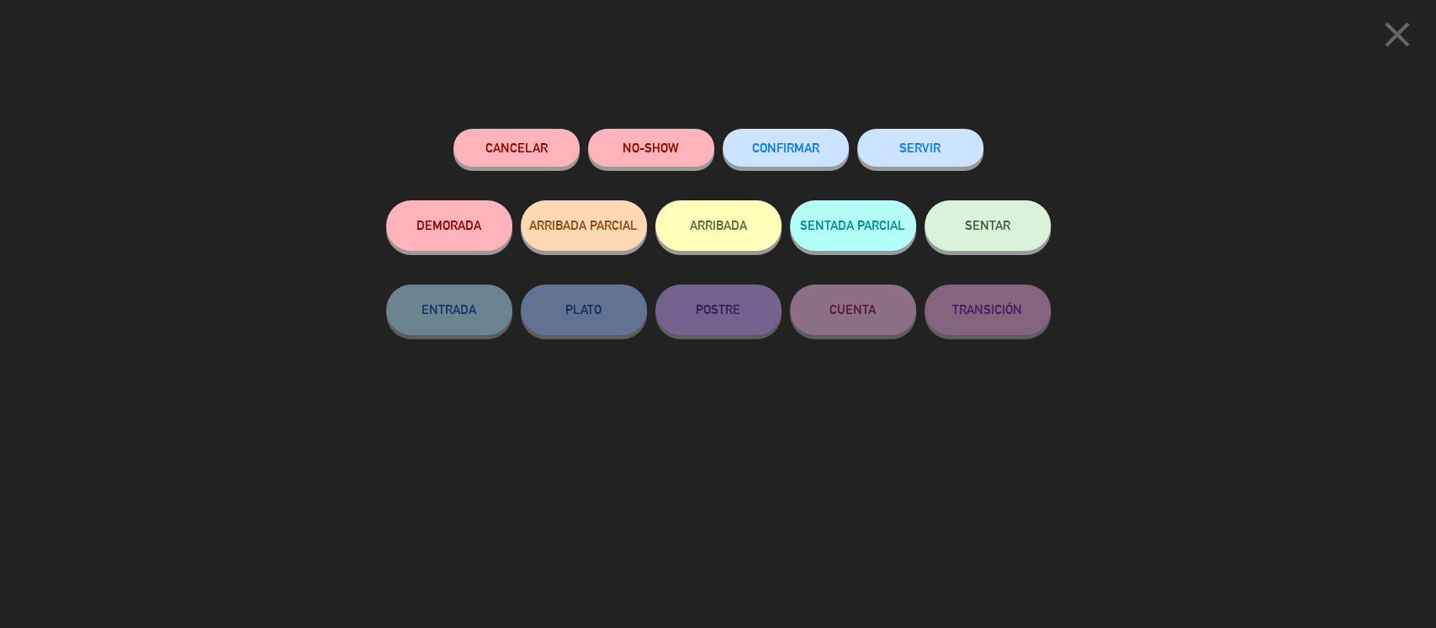
click at [981, 212] on button "SENTAR" at bounding box center [988, 225] width 126 height 50
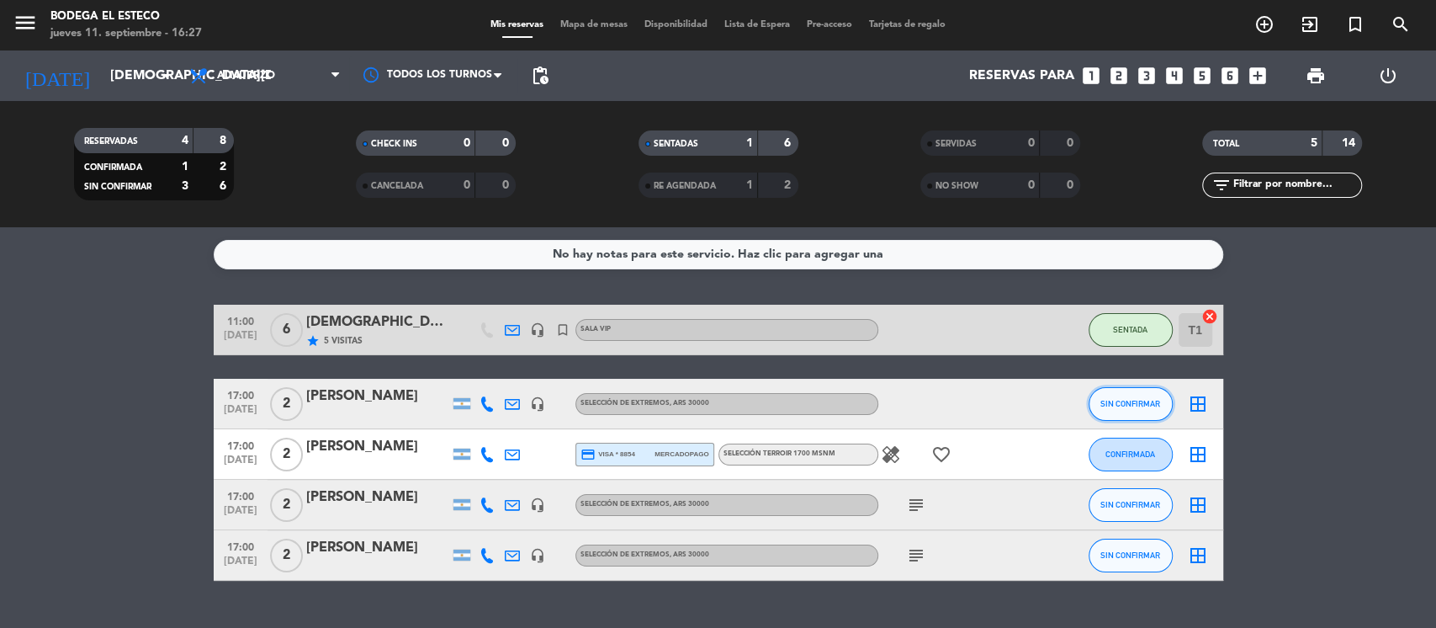
click at [1108, 400] on span "SIN CONFIRMAR" at bounding box center [1131, 403] width 60 height 9
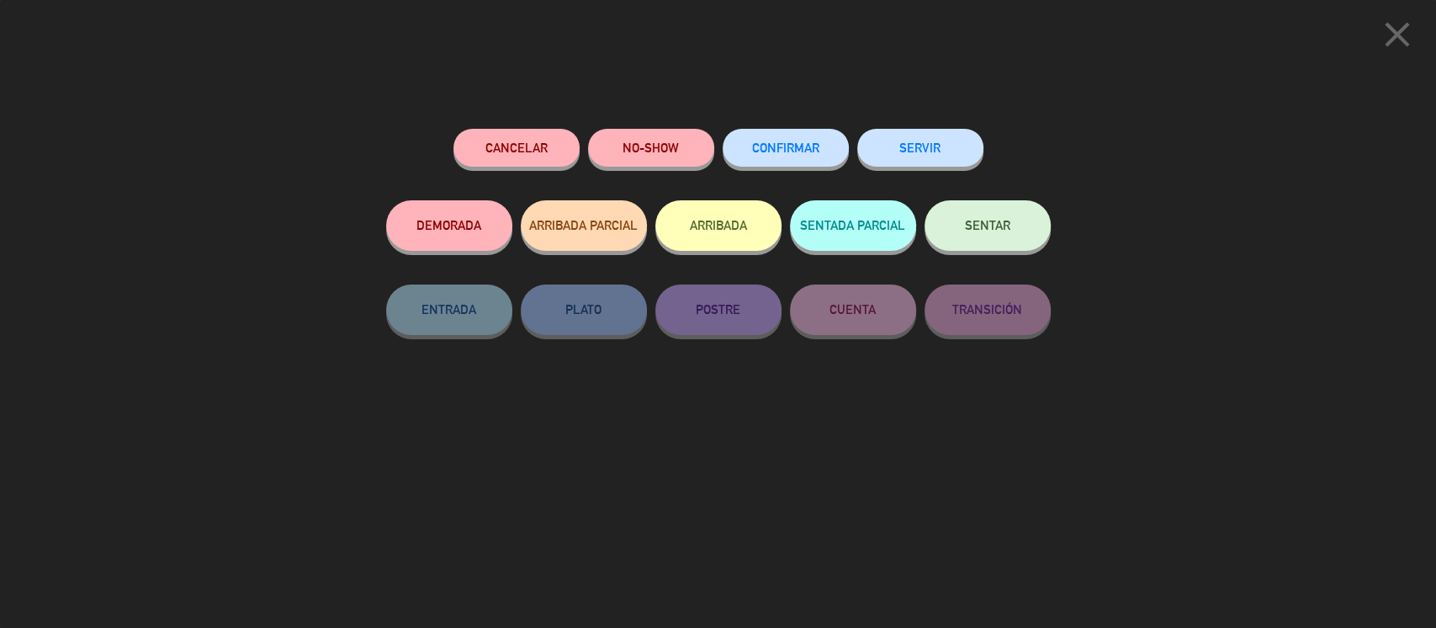
click at [991, 232] on span "SENTAR" at bounding box center [987, 225] width 45 height 14
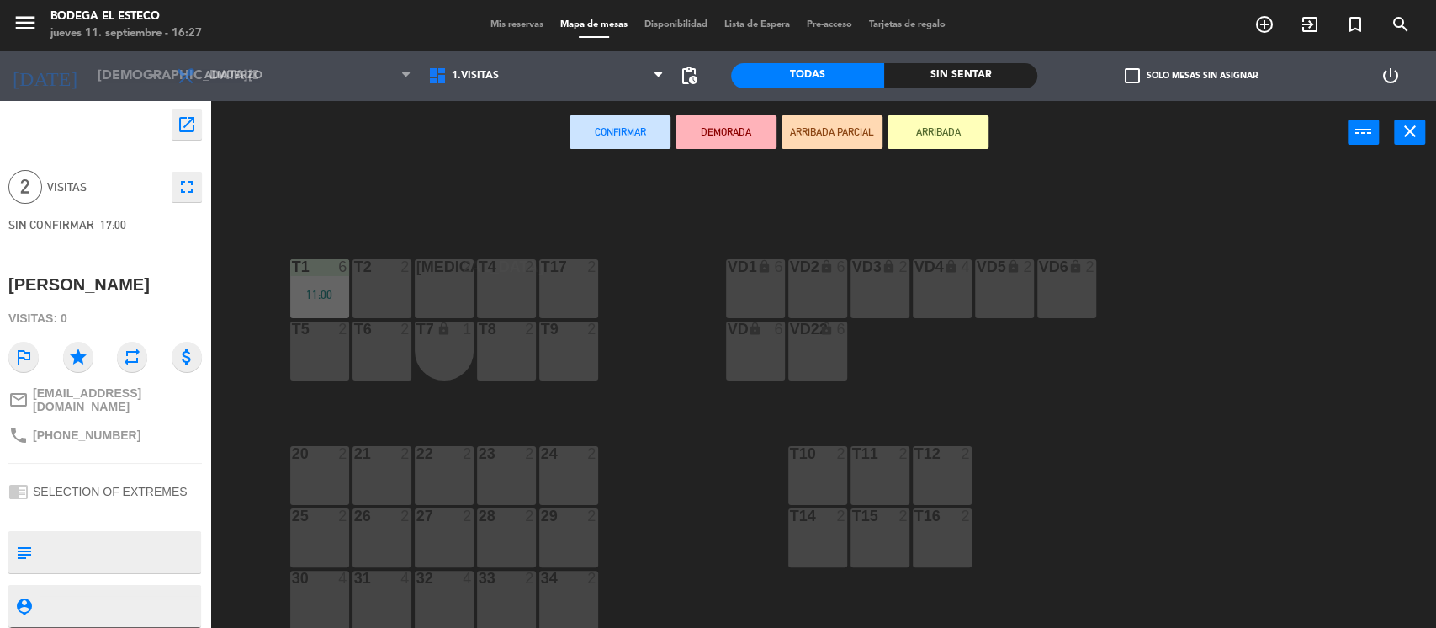
click at [405, 306] on div "T2 2" at bounding box center [382, 288] width 59 height 59
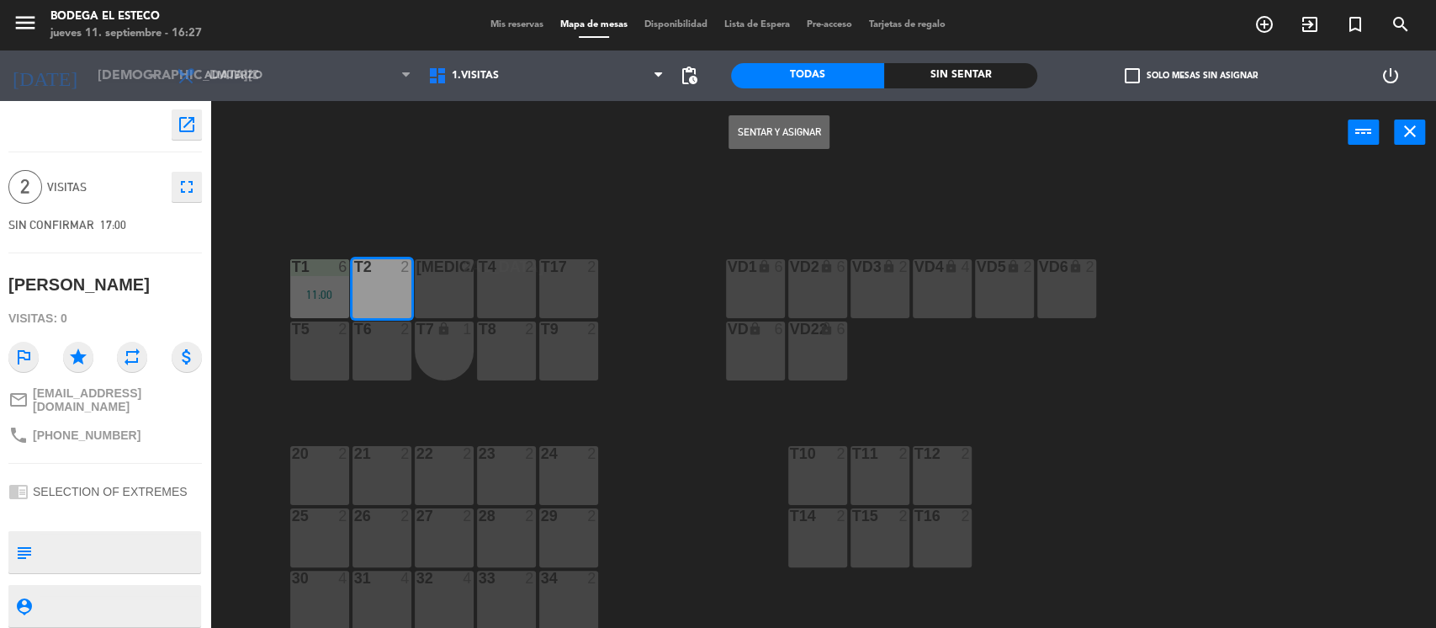
click at [779, 130] on button "Sentar y Asignar" at bounding box center [779, 132] width 101 height 34
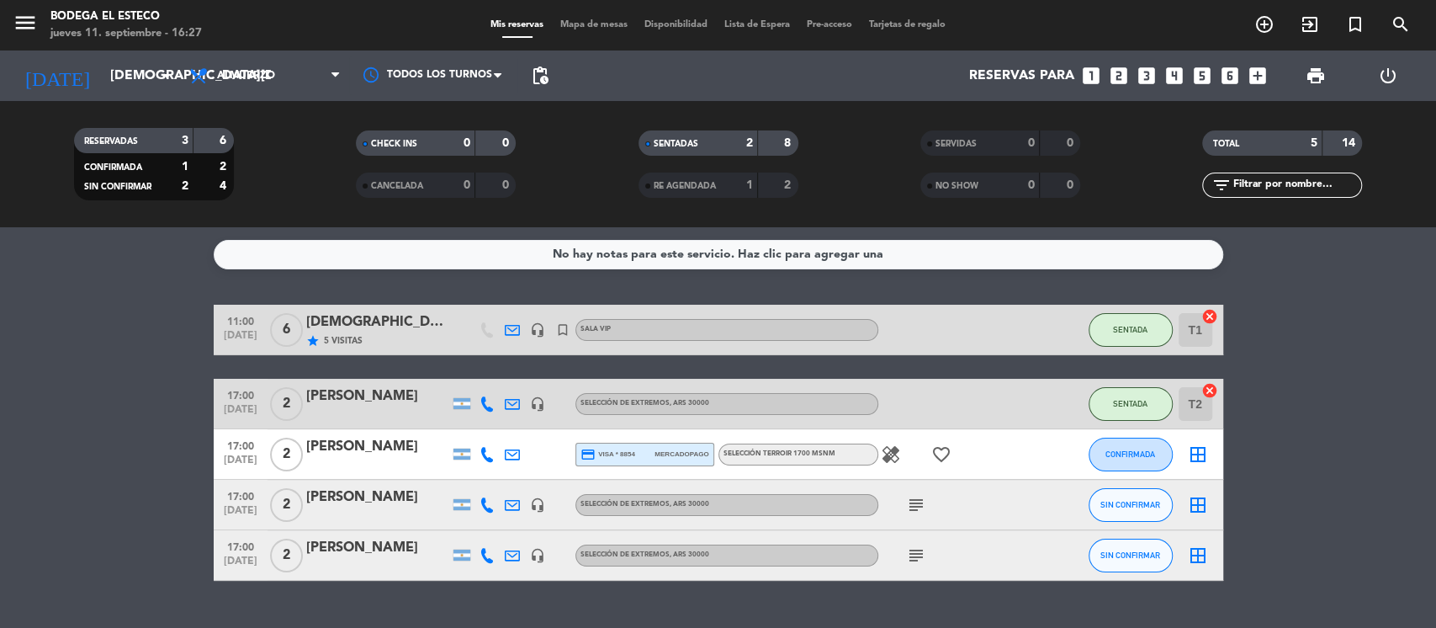
click at [912, 509] on icon "subject" at bounding box center [916, 505] width 20 height 20
click at [914, 560] on icon "subject" at bounding box center [916, 555] width 20 height 20
click at [914, 555] on icon "subject" at bounding box center [916, 555] width 20 height 20
click at [868, 603] on div "No hay notas para este servicio. Haz clic para agregar una 11:00 [DATE] 6 Enolo…" at bounding box center [718, 427] width 1436 height 401
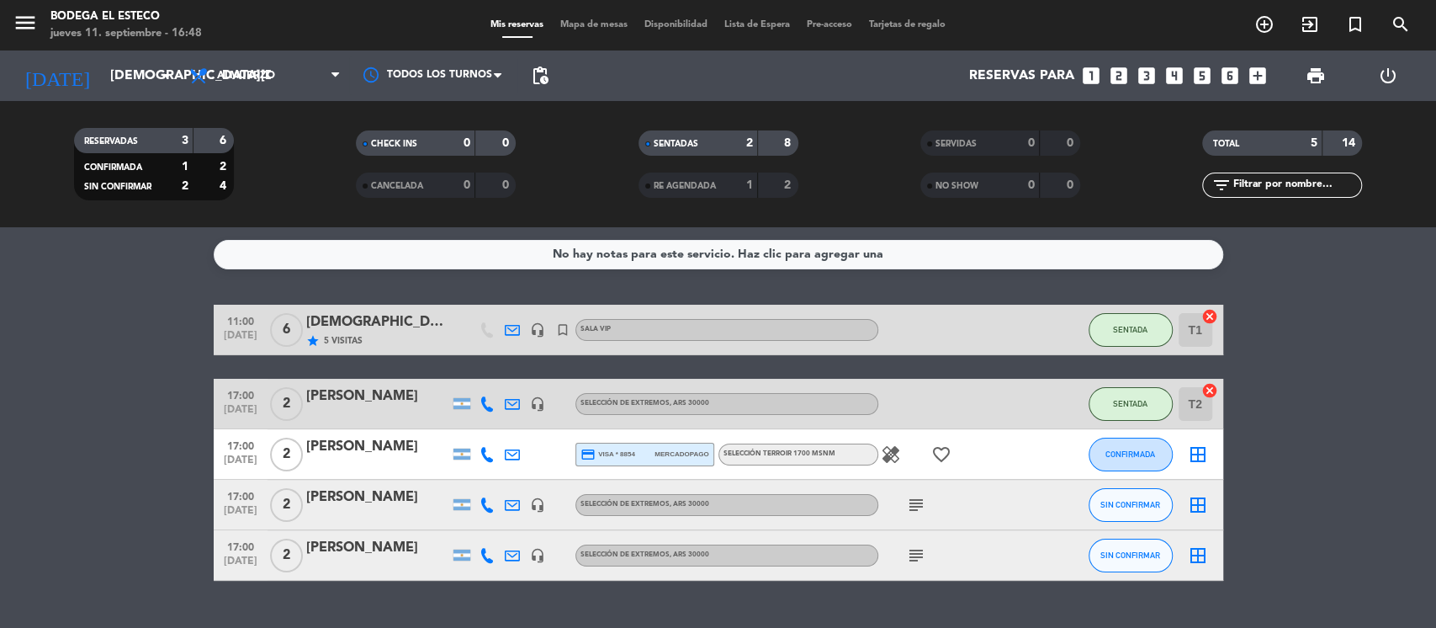
click at [512, 506] on icon at bounding box center [512, 504] width 15 height 15
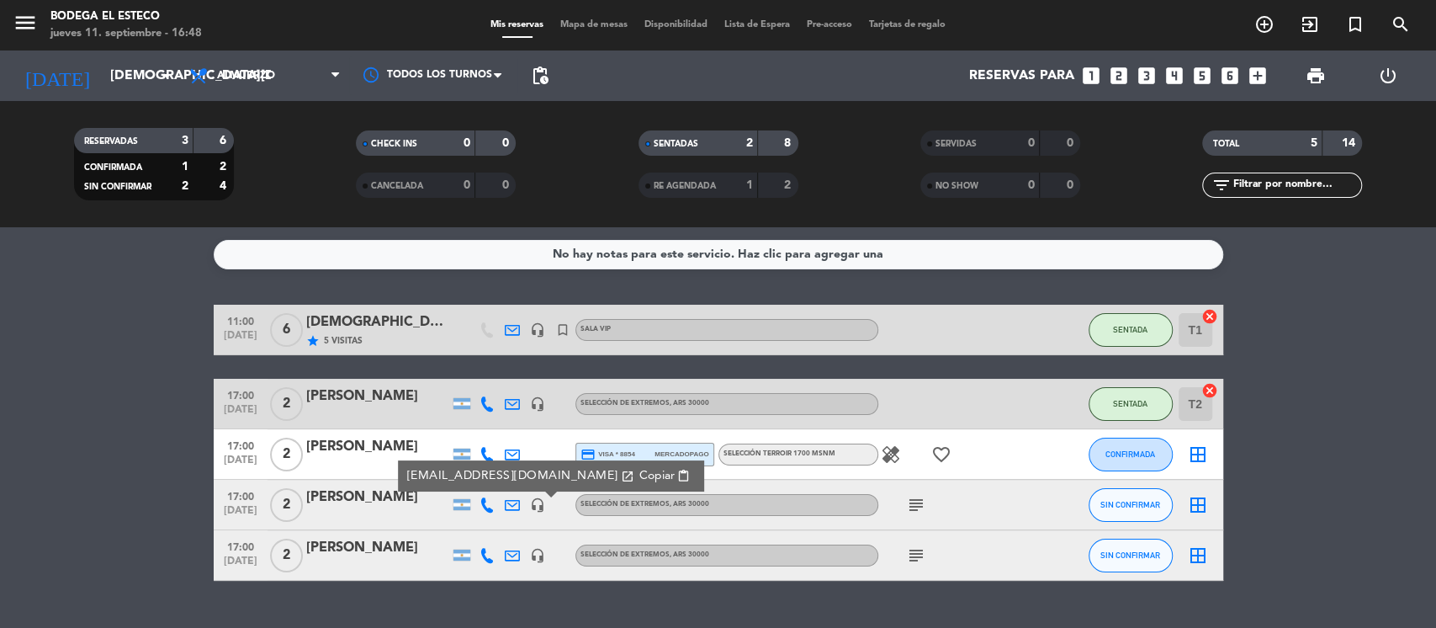
click at [639, 475] on span "Copiar" at bounding box center [656, 476] width 35 height 18
click at [916, 509] on icon "subject" at bounding box center [916, 505] width 20 height 20
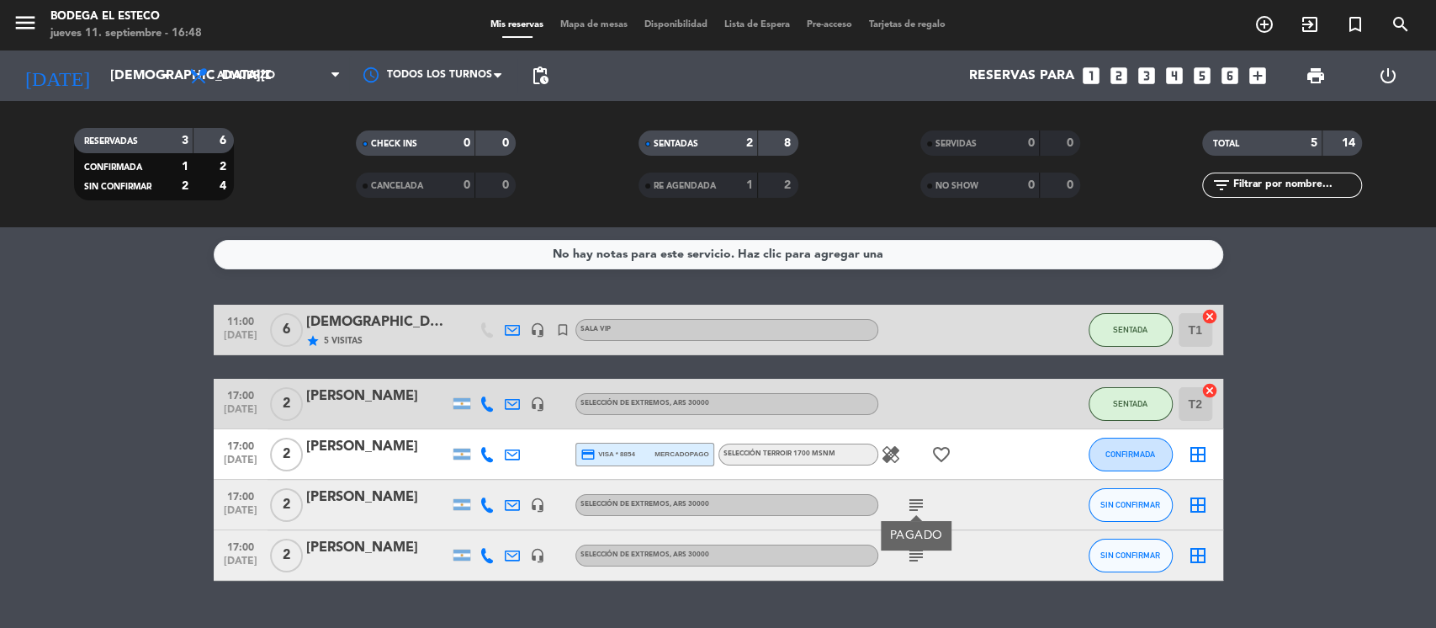
click at [916, 509] on icon "subject" at bounding box center [916, 505] width 20 height 20
click at [1119, 513] on button "SIN CONFIRMAR" at bounding box center [1131, 505] width 84 height 34
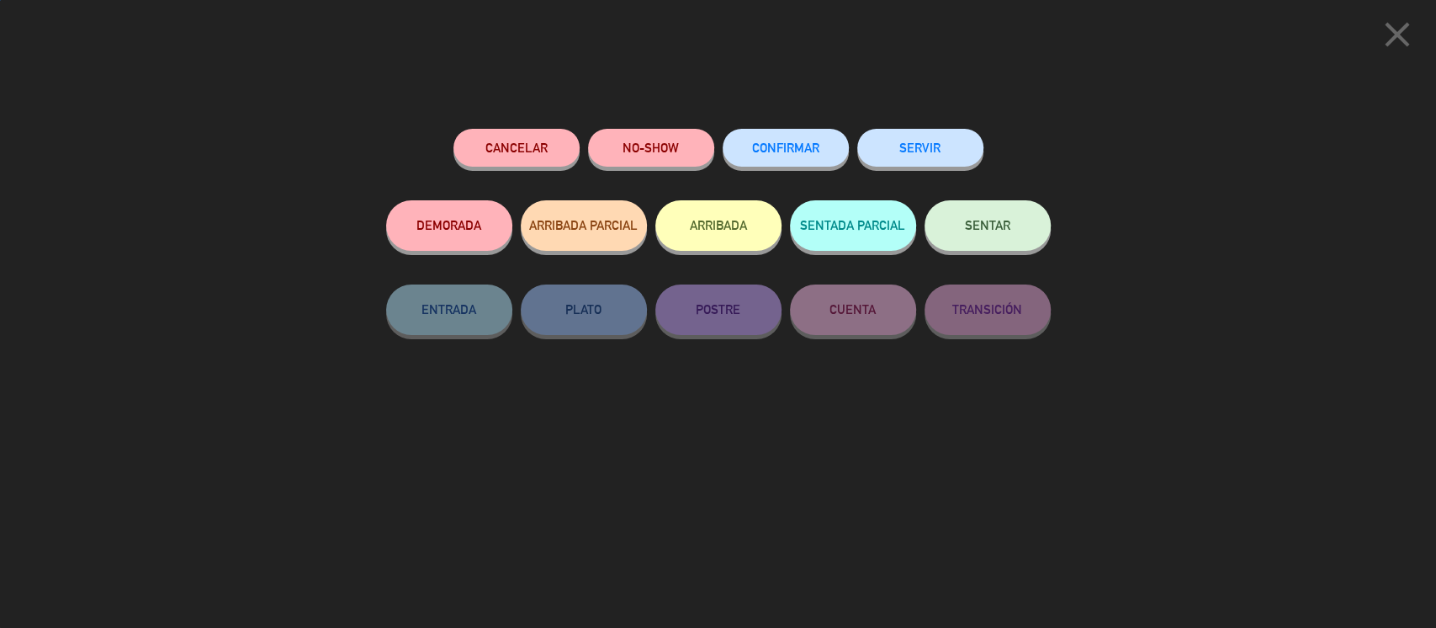
click at [992, 233] on button "SENTAR" at bounding box center [988, 225] width 126 height 50
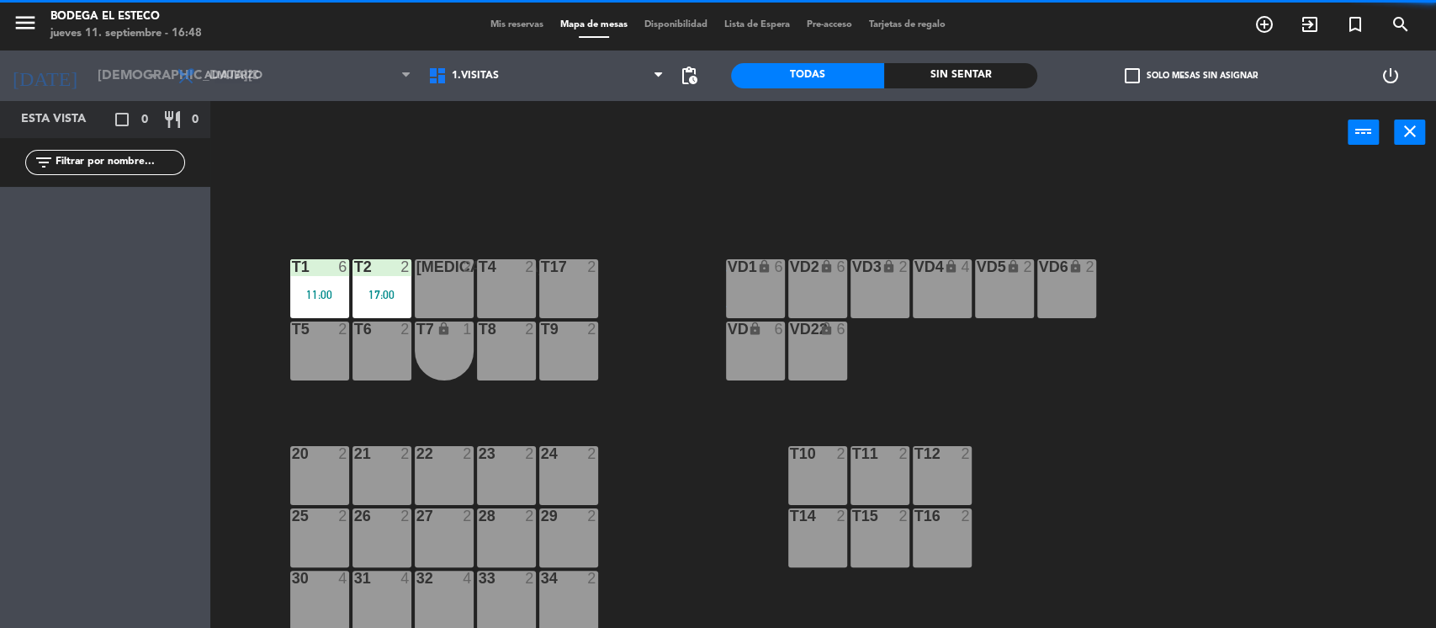
click at [437, 296] on div "[MEDICAL_DATA] 2" at bounding box center [444, 288] width 59 height 59
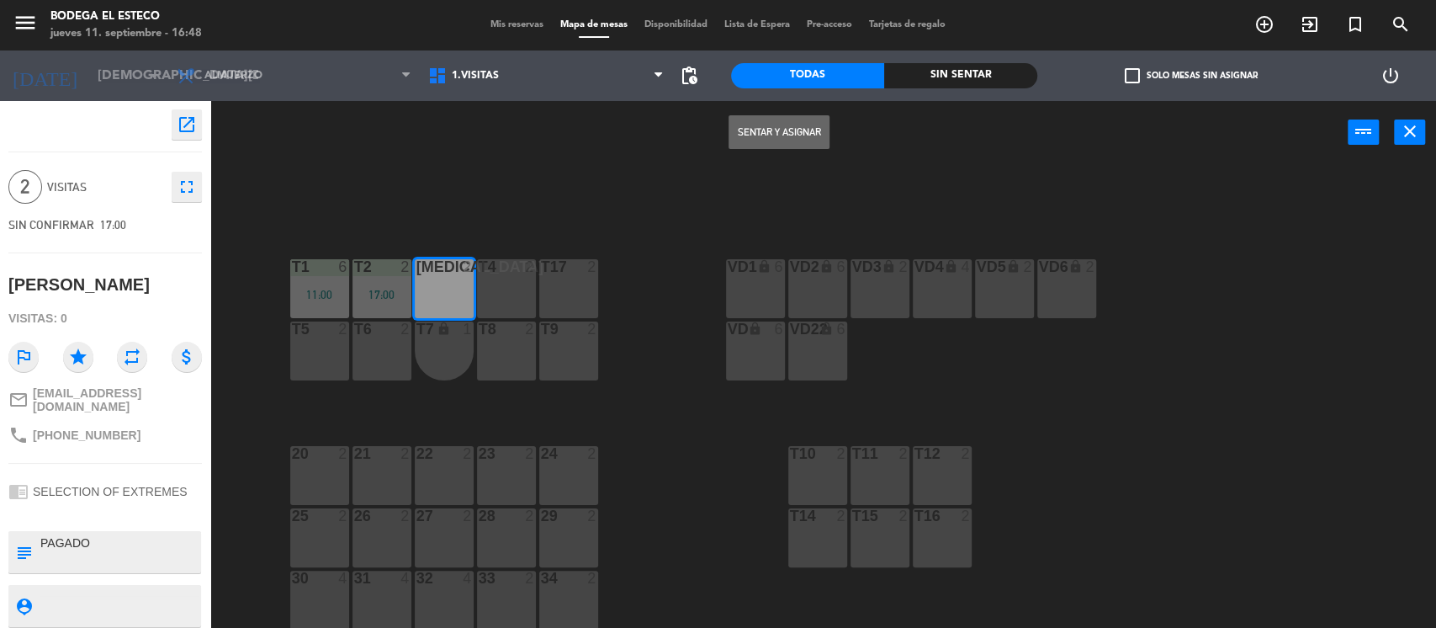
click at [783, 140] on button "Sentar y Asignar" at bounding box center [779, 132] width 101 height 34
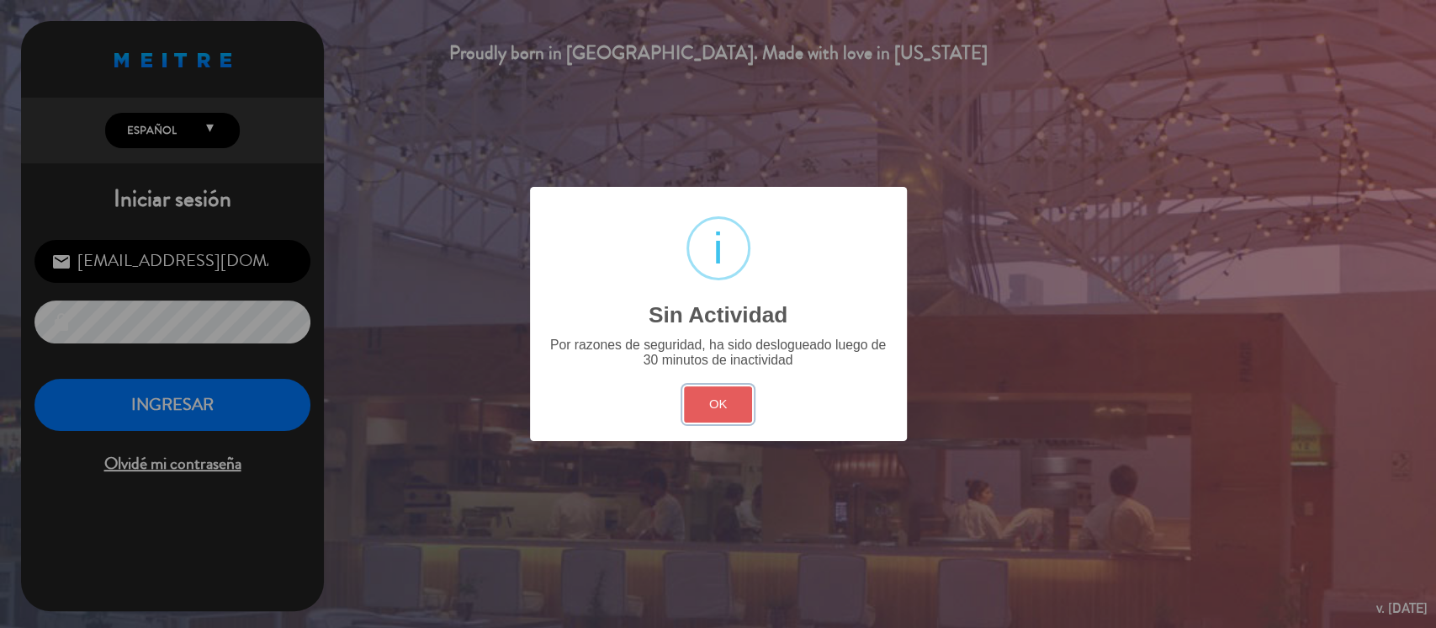
click at [709, 401] on button "OK" at bounding box center [718, 404] width 68 height 36
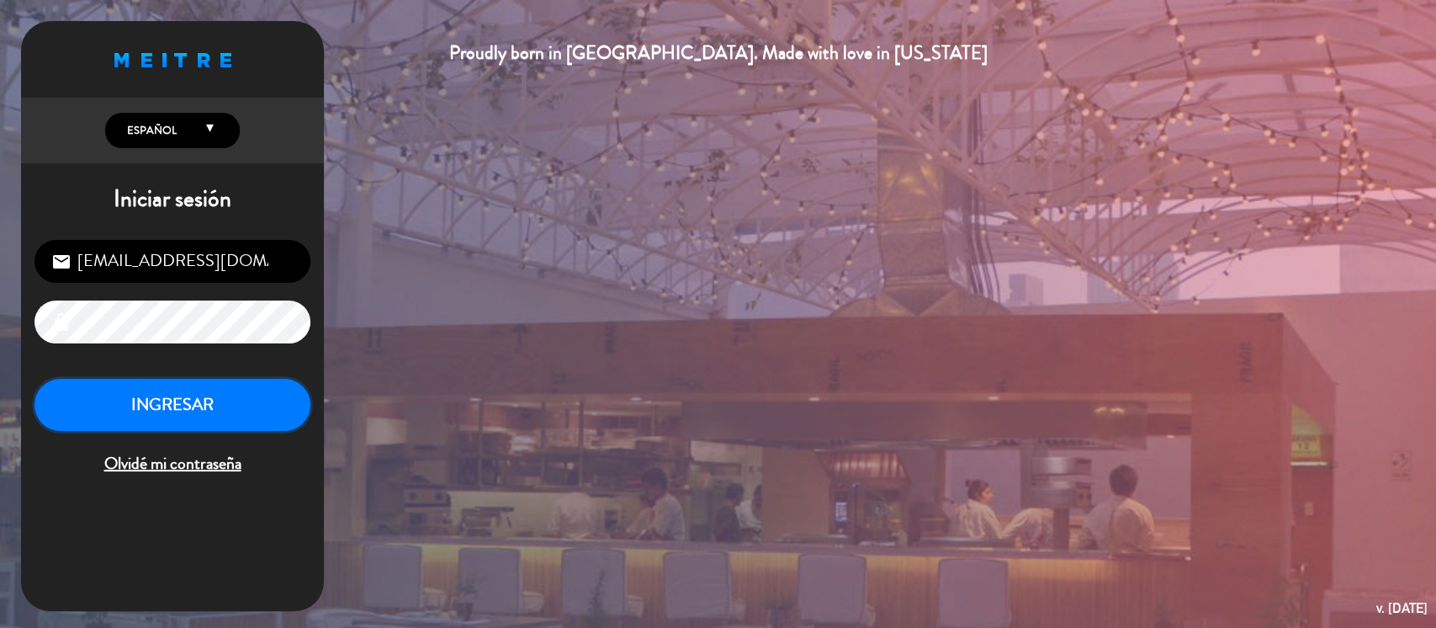
click at [197, 408] on button "INGRESAR" at bounding box center [172, 405] width 276 height 53
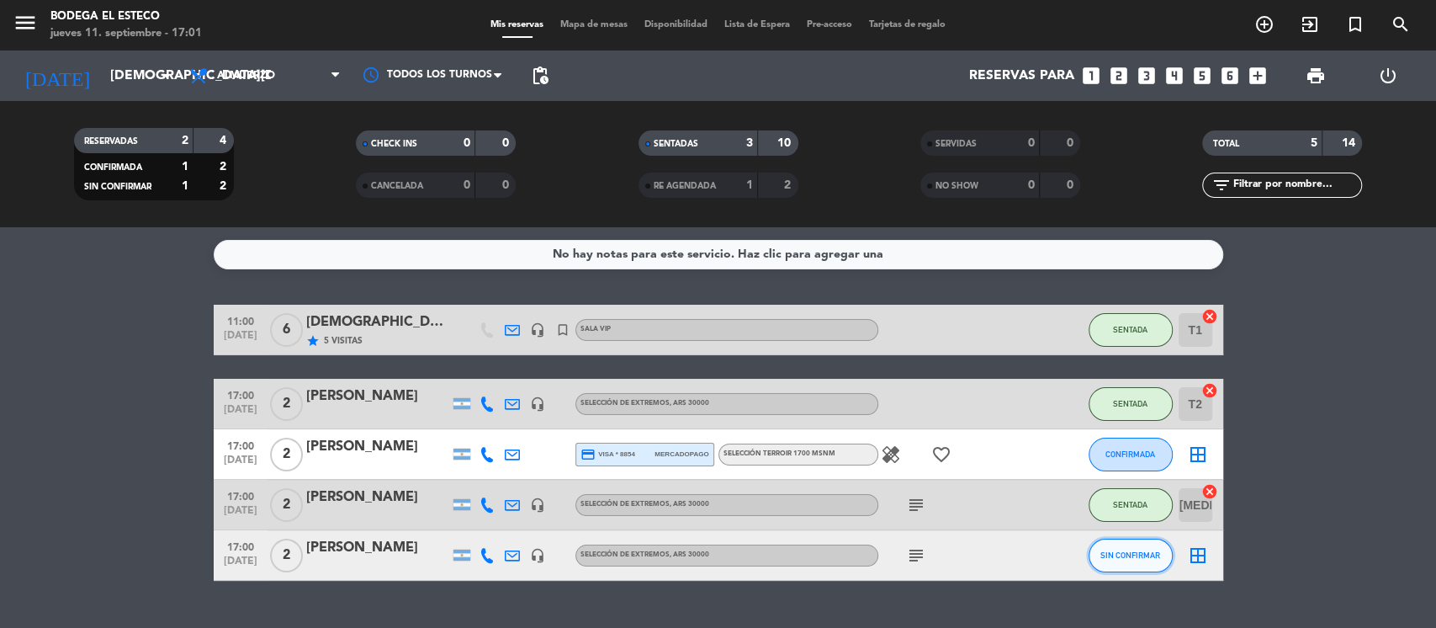
click at [1151, 555] on span "SIN CONFIRMAR" at bounding box center [1131, 554] width 60 height 9
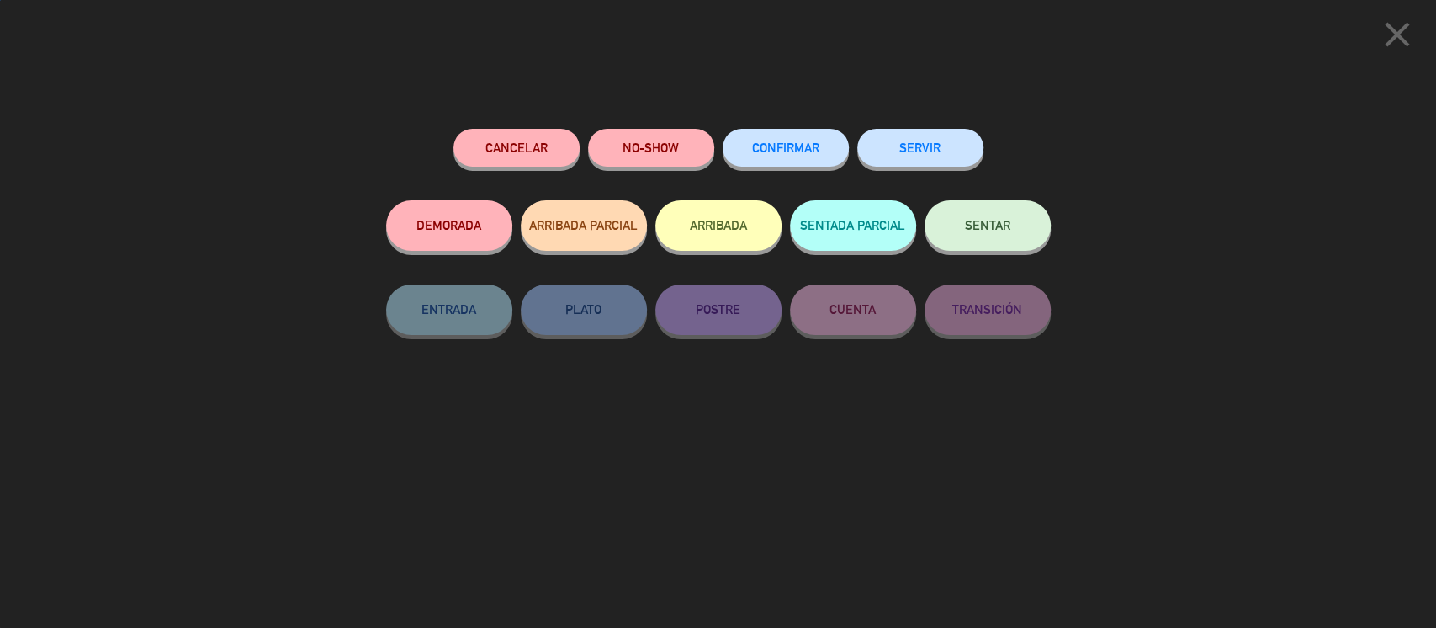
click at [1016, 212] on button "SENTAR" at bounding box center [988, 225] width 126 height 50
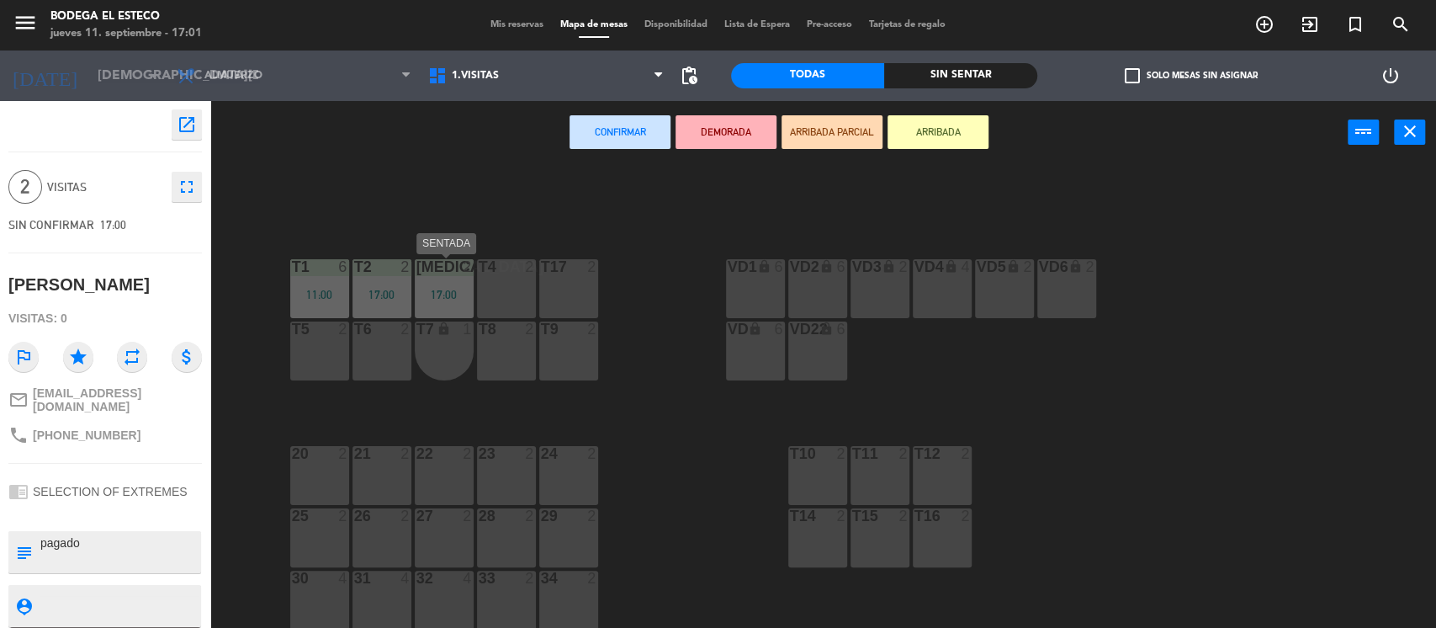
click at [470, 299] on div "17:00" at bounding box center [444, 295] width 59 height 12
click at [501, 293] on div "T4 2" at bounding box center [506, 288] width 59 height 59
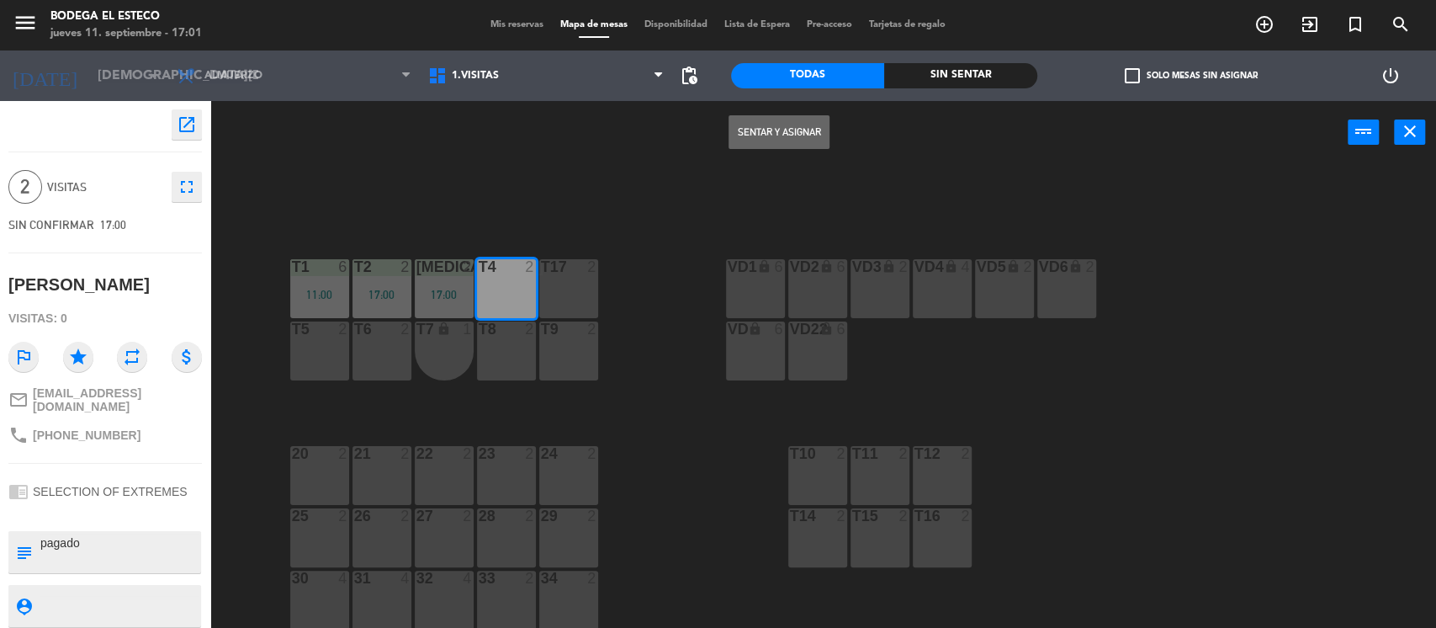
click at [789, 131] on button "Sentar y Asignar" at bounding box center [779, 132] width 101 height 34
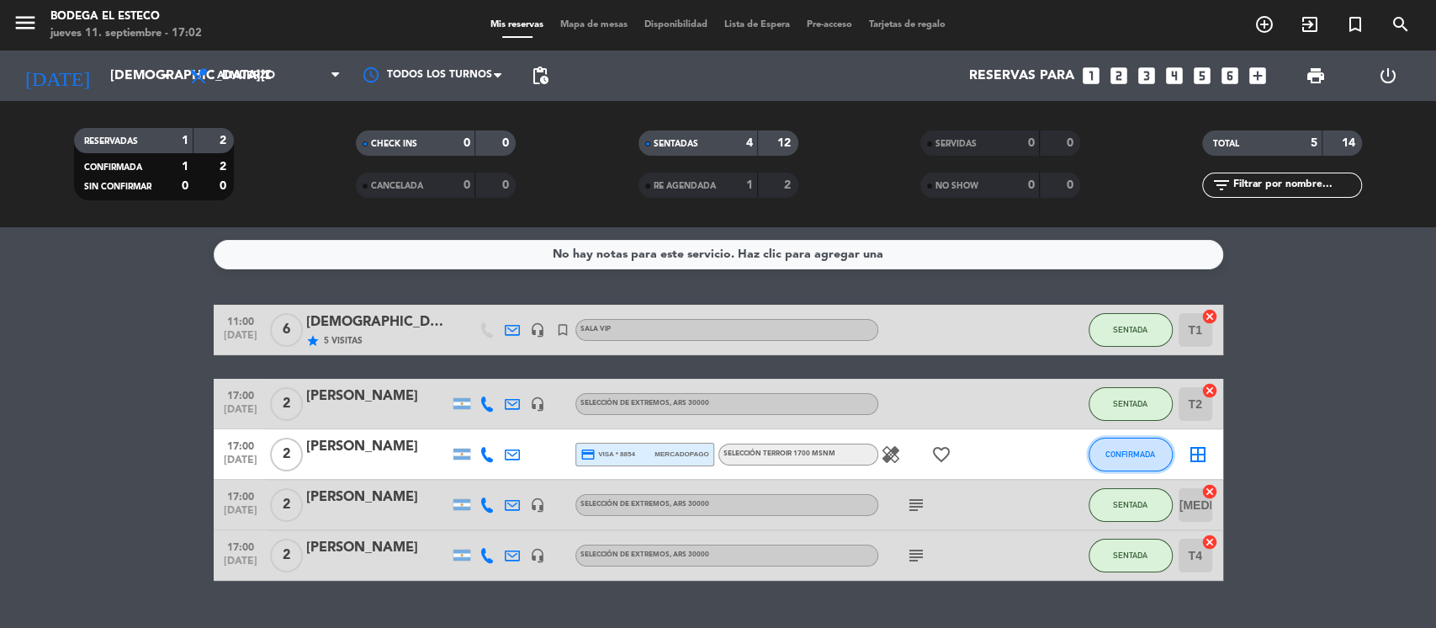
click at [1118, 452] on span "CONFIRMADA" at bounding box center [1131, 453] width 50 height 9
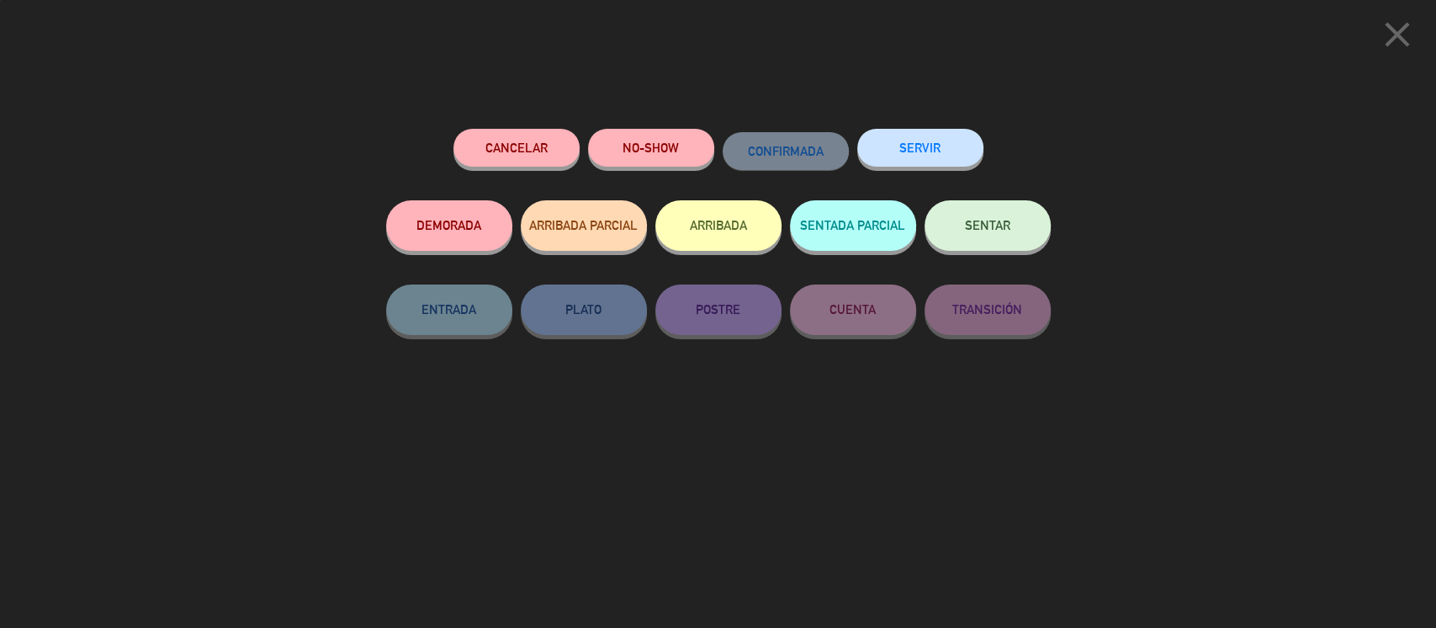
click at [1384, 41] on icon "close" at bounding box center [1398, 34] width 42 height 42
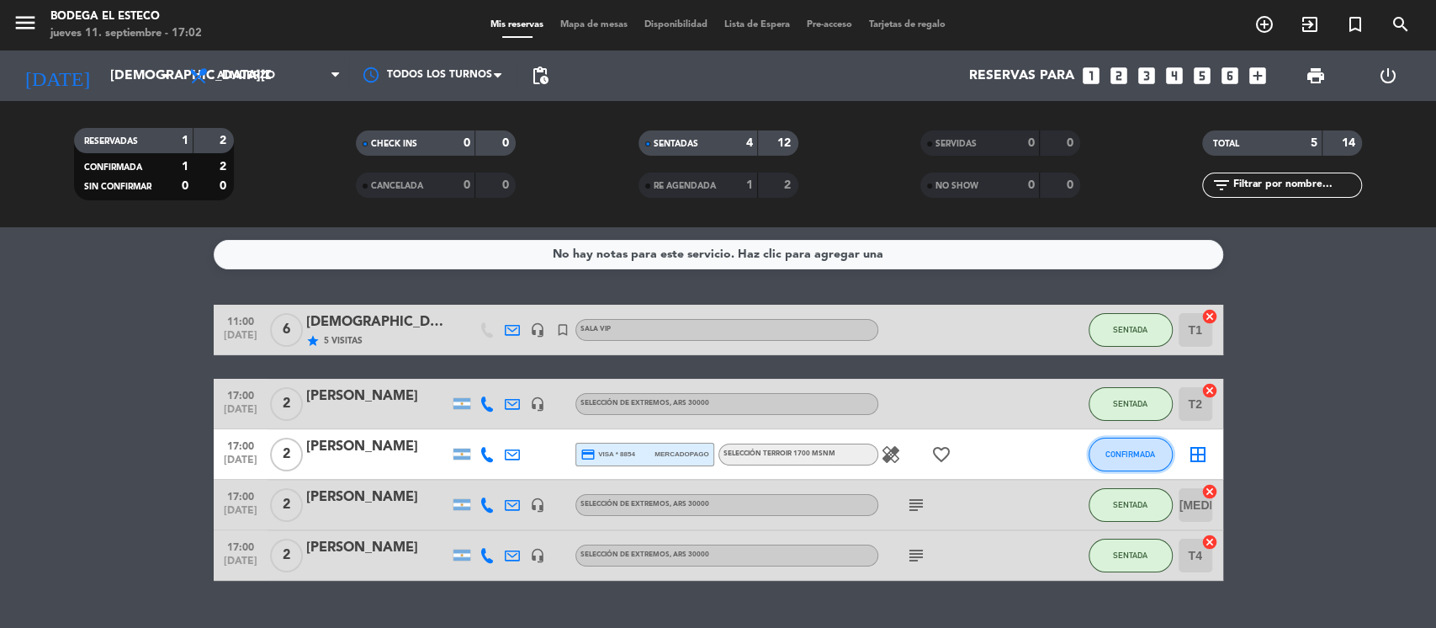
click at [1135, 444] on button "CONFIRMADA" at bounding box center [1131, 455] width 84 height 34
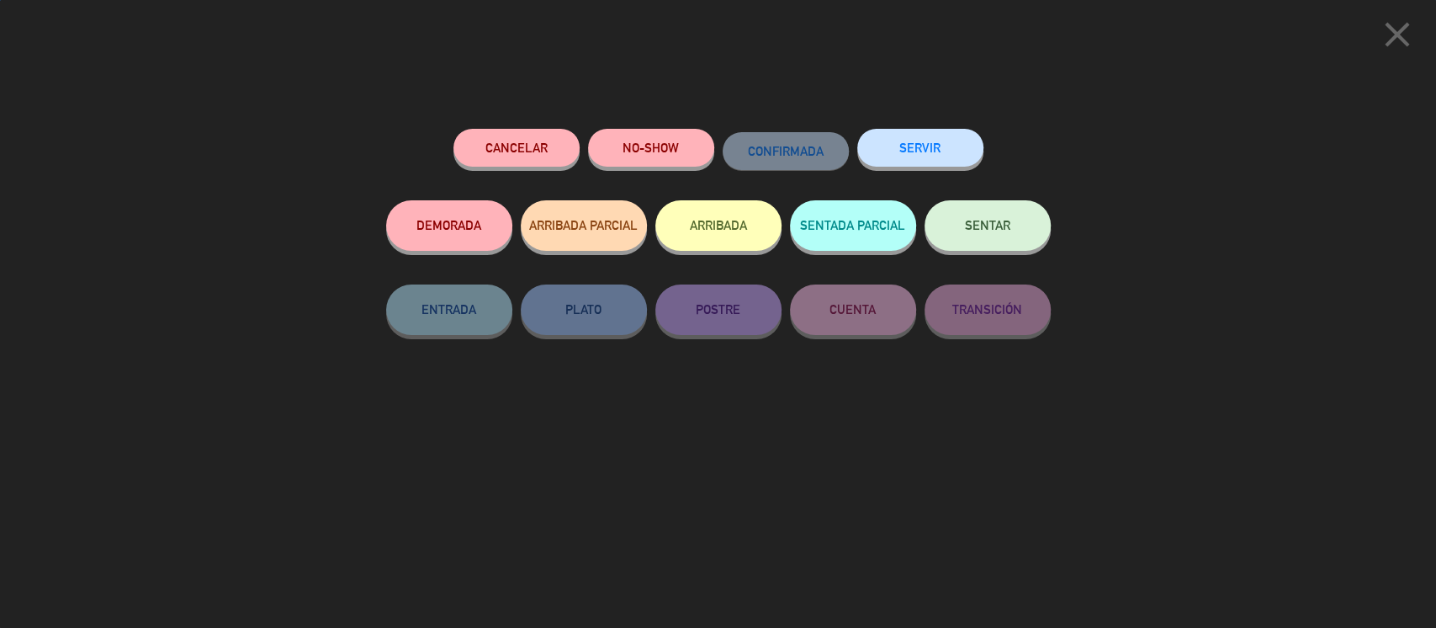
click at [998, 233] on button "SENTAR" at bounding box center [988, 225] width 126 height 50
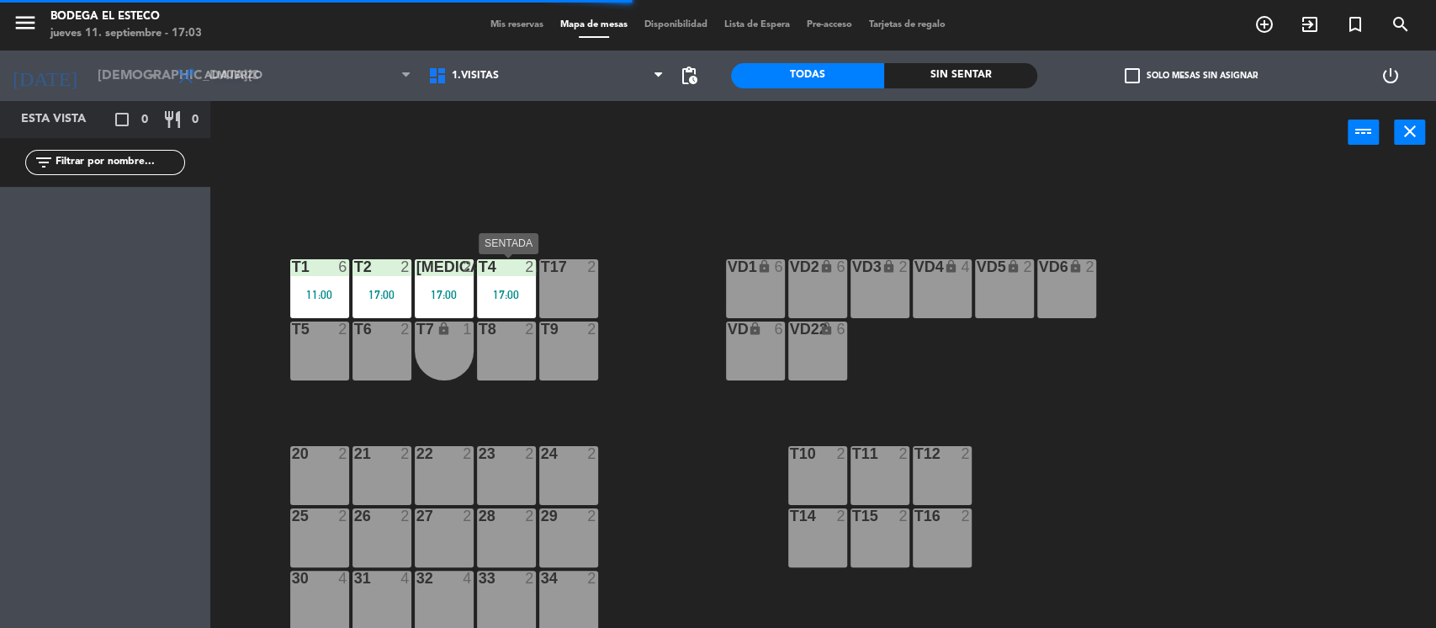
click at [532, 288] on div "17:00" at bounding box center [506, 294] width 59 height 13
click at [588, 285] on div "T17 2" at bounding box center [568, 288] width 59 height 59
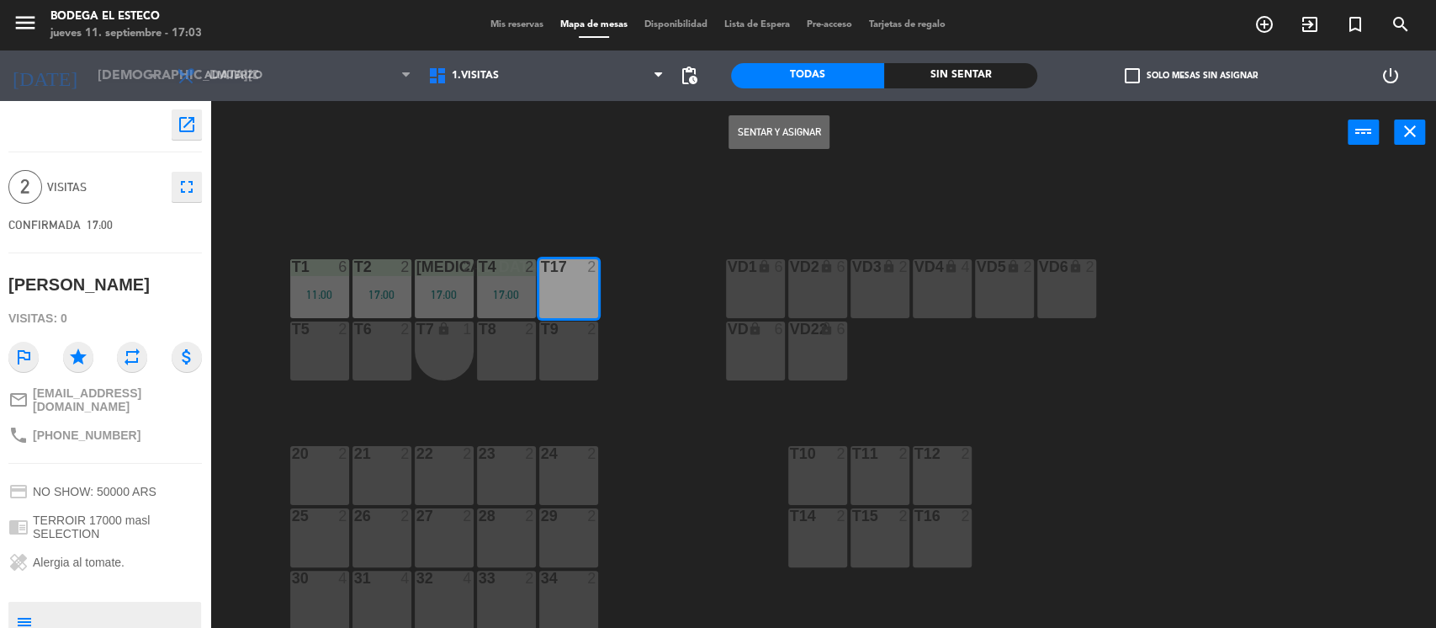
click at [783, 140] on button "Sentar y Asignar" at bounding box center [779, 132] width 101 height 34
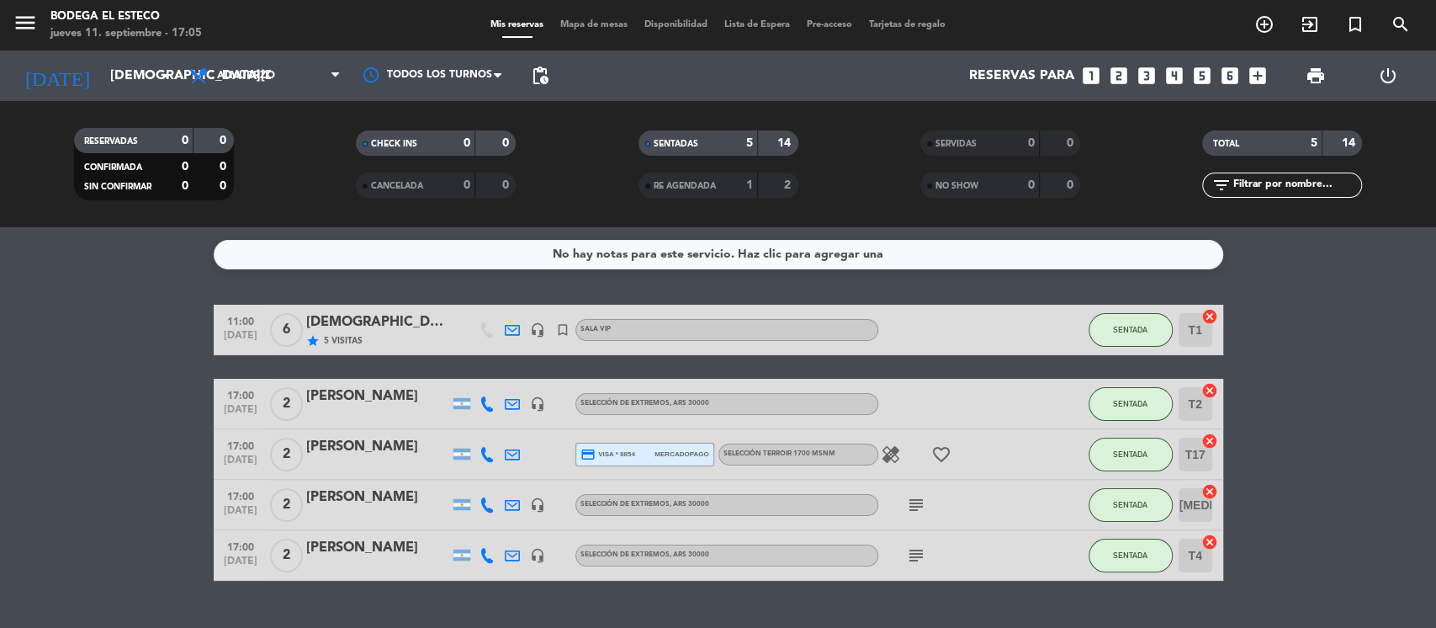
click at [516, 450] on icon at bounding box center [512, 454] width 15 height 15
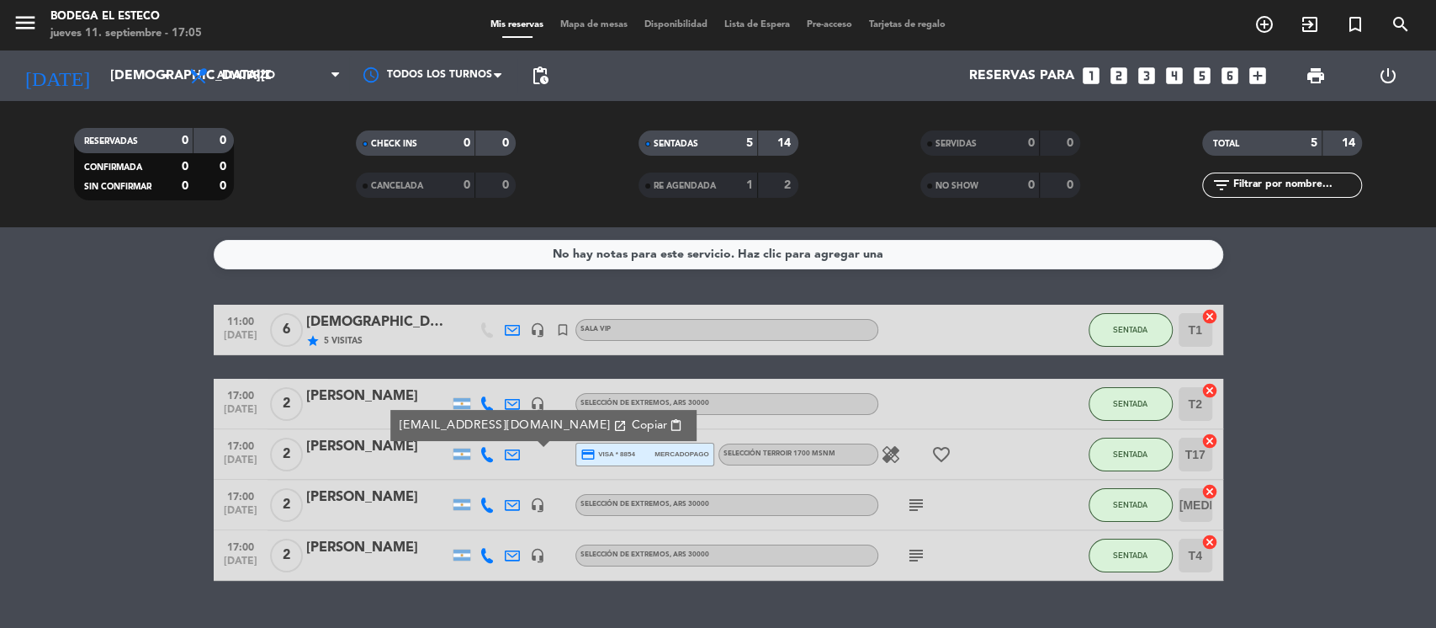
click at [631, 424] on span "Copiar" at bounding box center [648, 426] width 35 height 18
click at [119, 77] on input "[DEMOGRAPHIC_DATA][DATE]" at bounding box center [191, 76] width 178 height 33
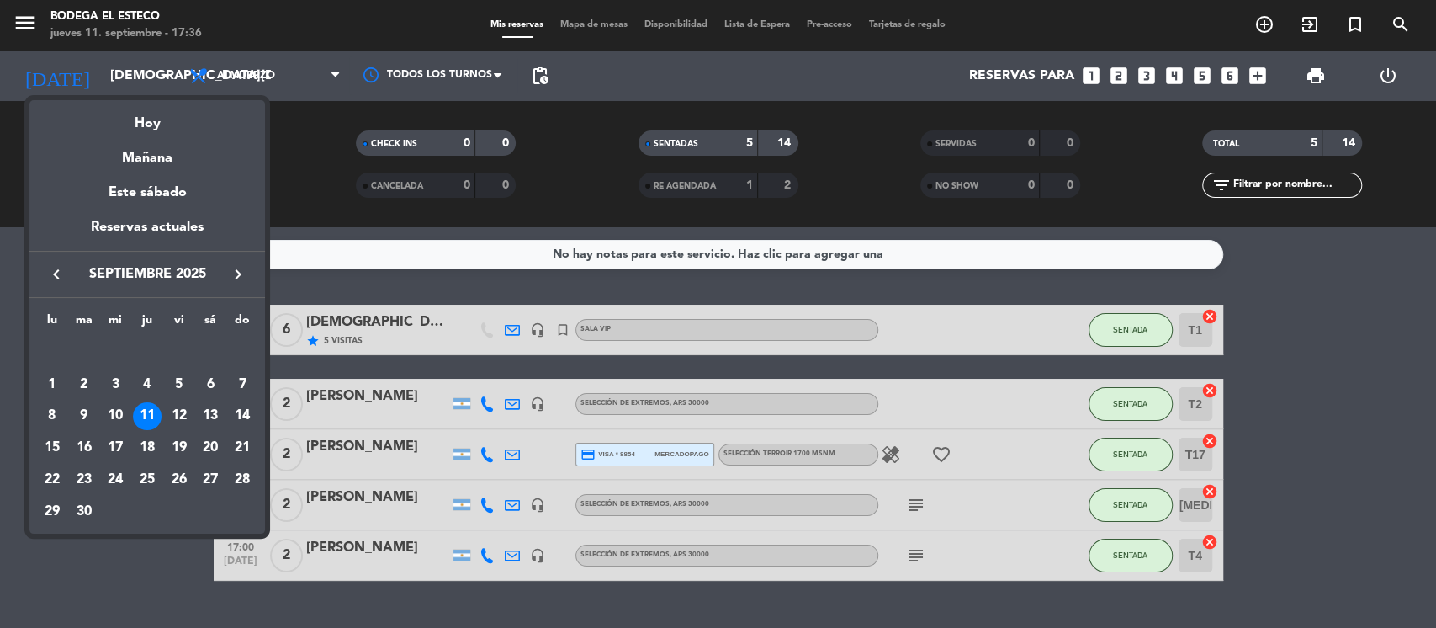
drag, startPoint x: 185, startPoint y: 410, endPoint x: 207, endPoint y: 414, distance: 22.3
click at [188, 410] on div "12" at bounding box center [179, 416] width 29 height 29
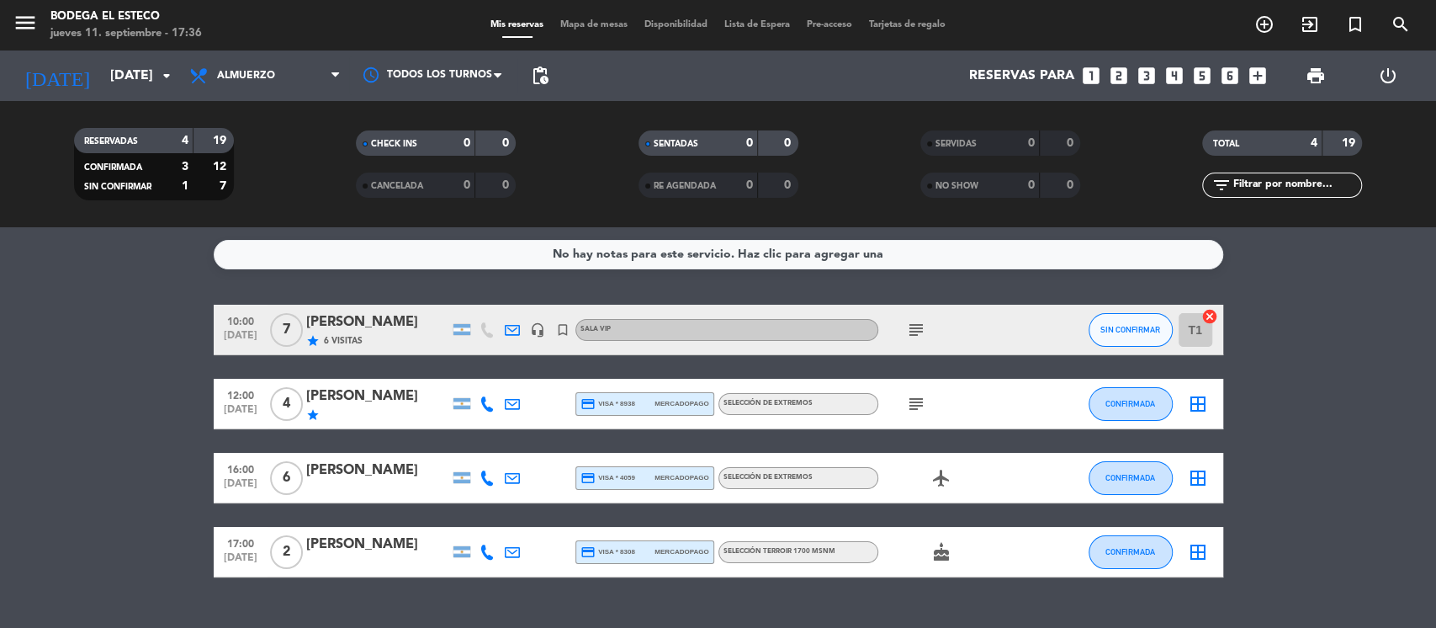
click at [911, 331] on icon "subject" at bounding box center [916, 330] width 20 height 20
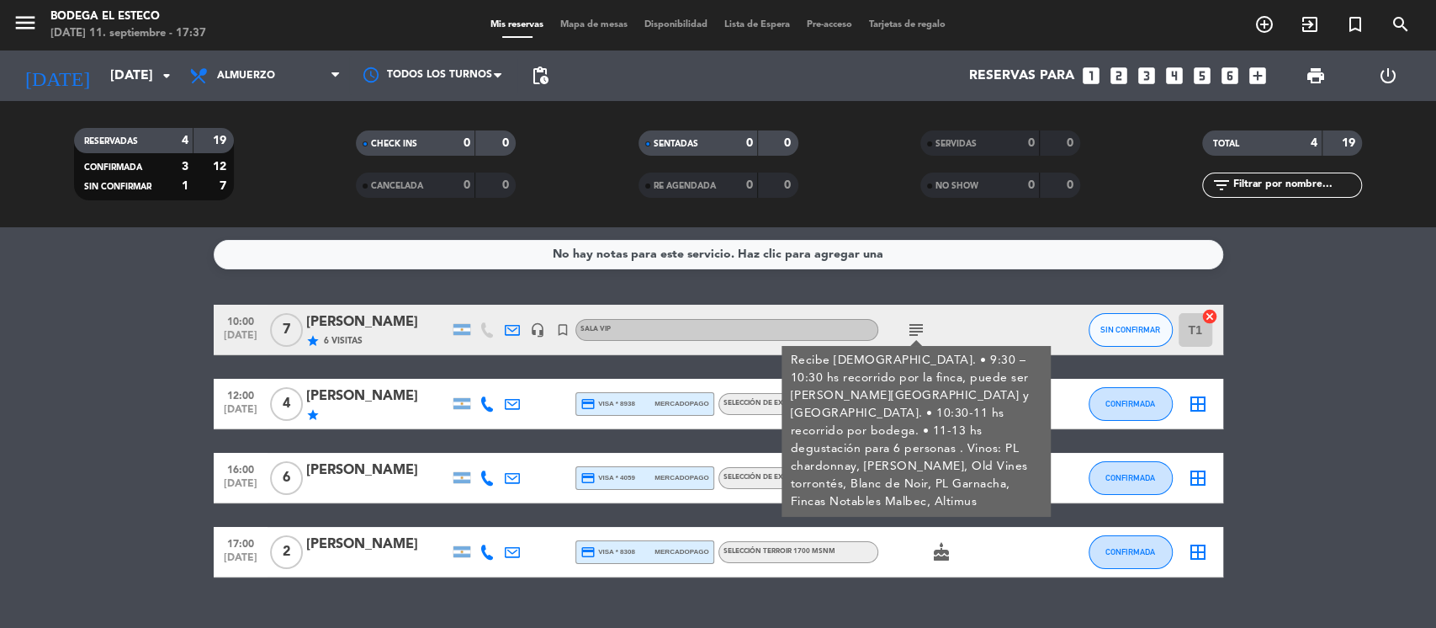
click at [105, 406] on bookings-row "10:00 [DATE] 7 [PERSON_NAME] star 6 Visitas headset_mic turned_in_not SALA VIP …" at bounding box center [718, 441] width 1436 height 273
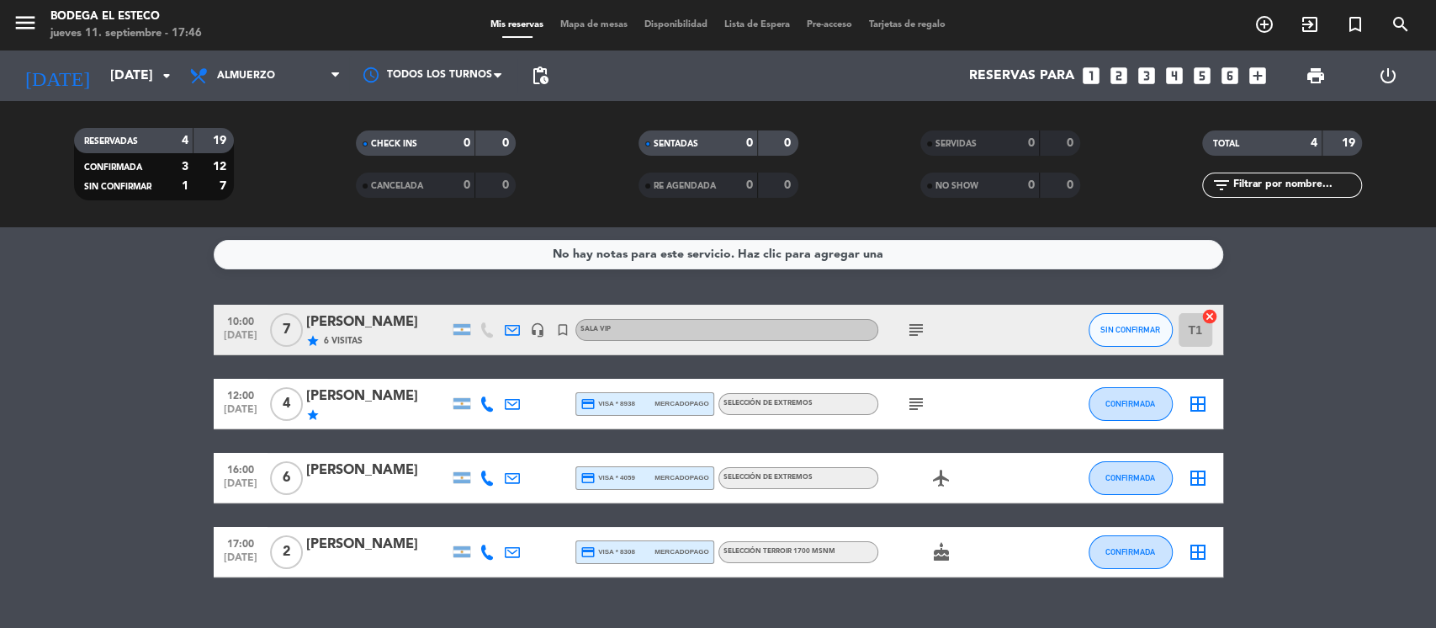
click at [917, 326] on icon "subject" at bounding box center [916, 330] width 20 height 20
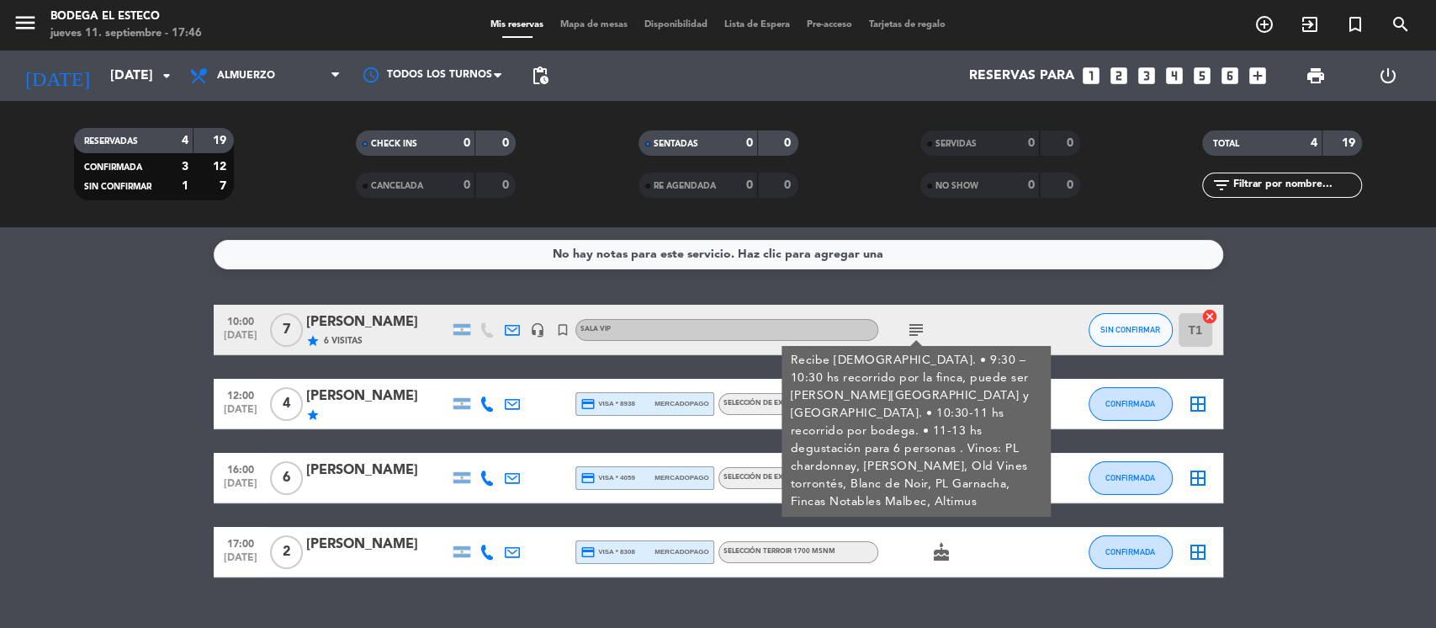
click at [148, 338] on bookings-row "10:00 [DATE] 7 [PERSON_NAME] star 6 Visitas headset_mic turned_in_not SALA VIP …" at bounding box center [718, 441] width 1436 height 273
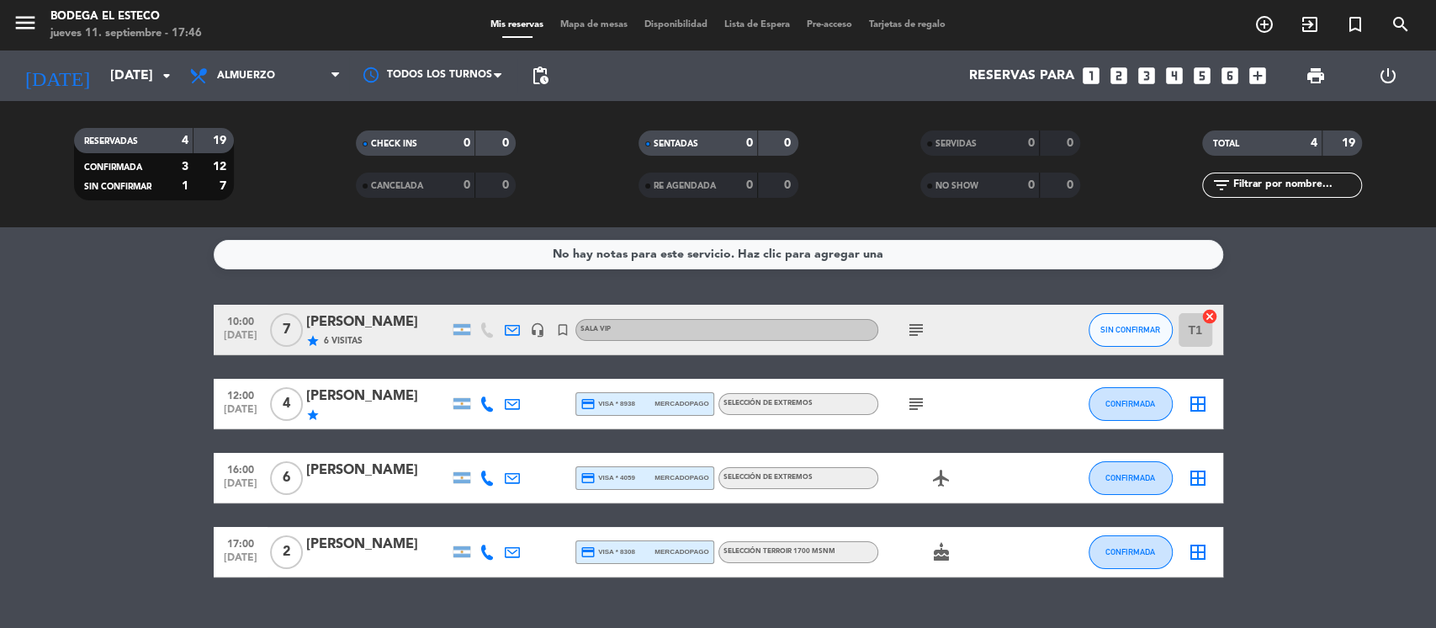
click at [911, 331] on icon "subject" at bounding box center [916, 330] width 20 height 20
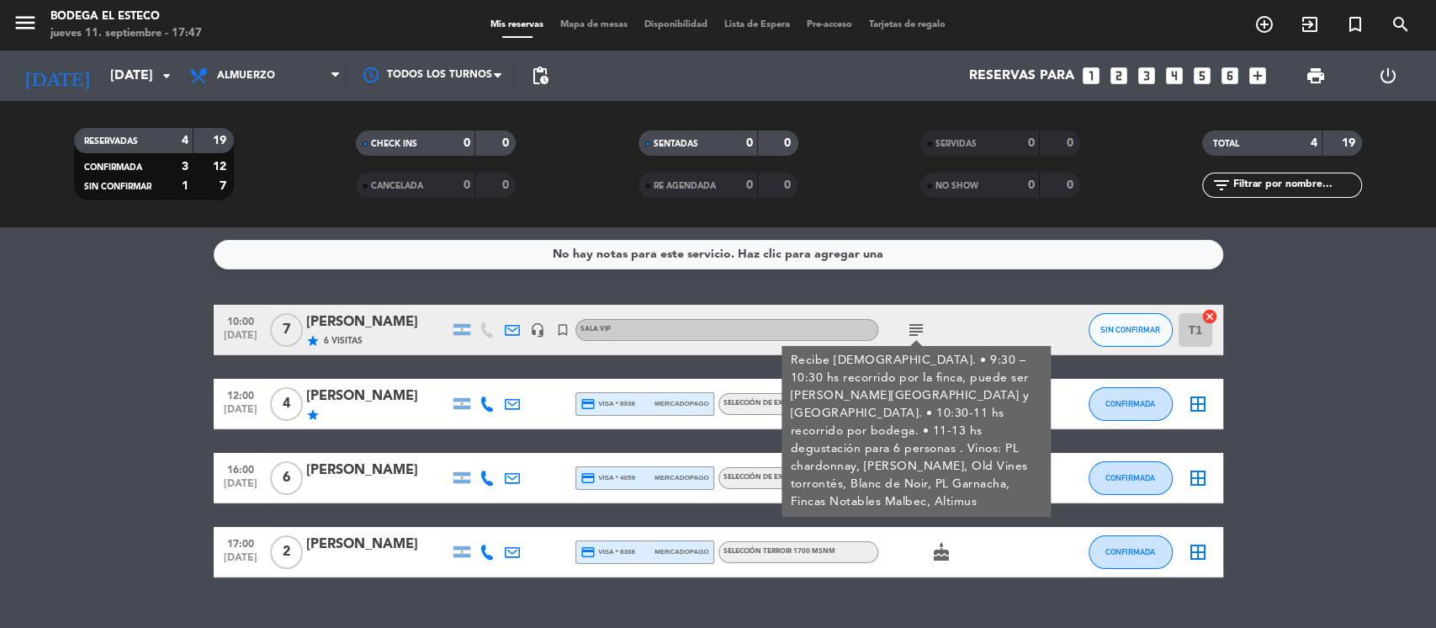
click at [1328, 356] on bookings-row "10:00 [DATE] 7 [PERSON_NAME] star 6 Visitas headset_mic turned_in_not SALA VIP …" at bounding box center [718, 441] width 1436 height 273
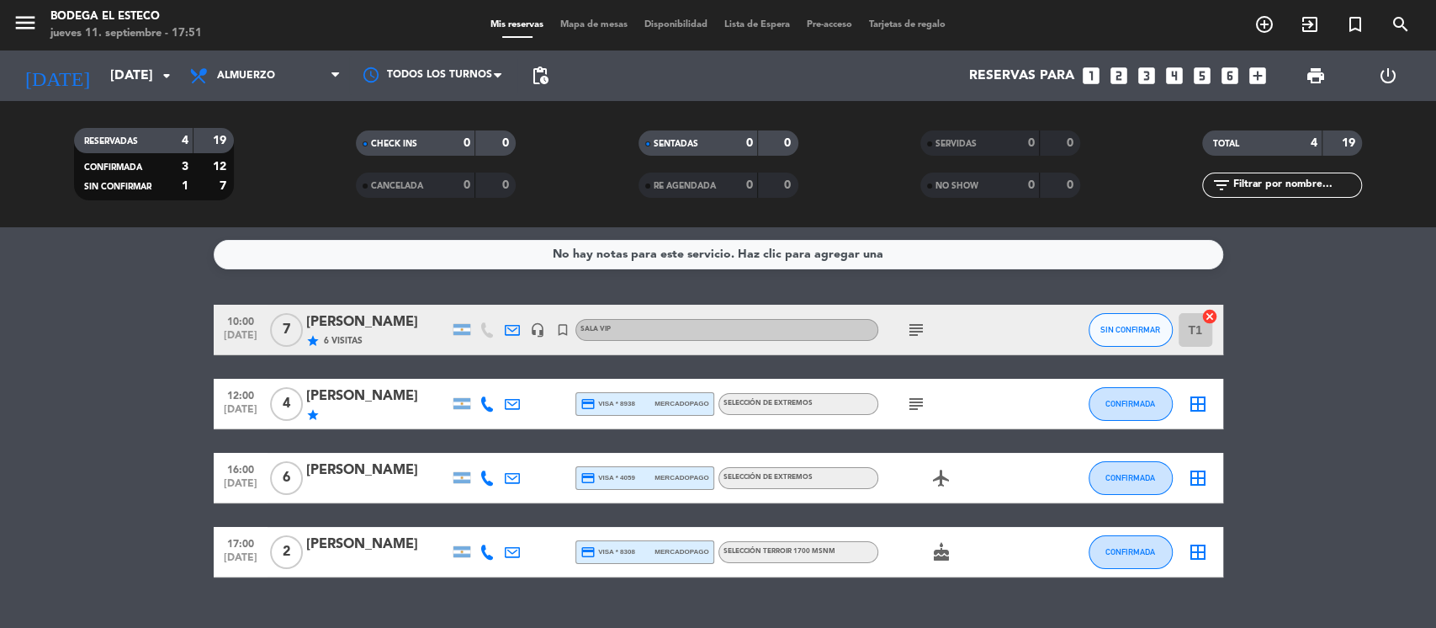
drag, startPoint x: 911, startPoint y: 330, endPoint x: 925, endPoint y: 333, distance: 13.9
click at [911, 332] on icon "subject" at bounding box center [916, 330] width 20 height 20
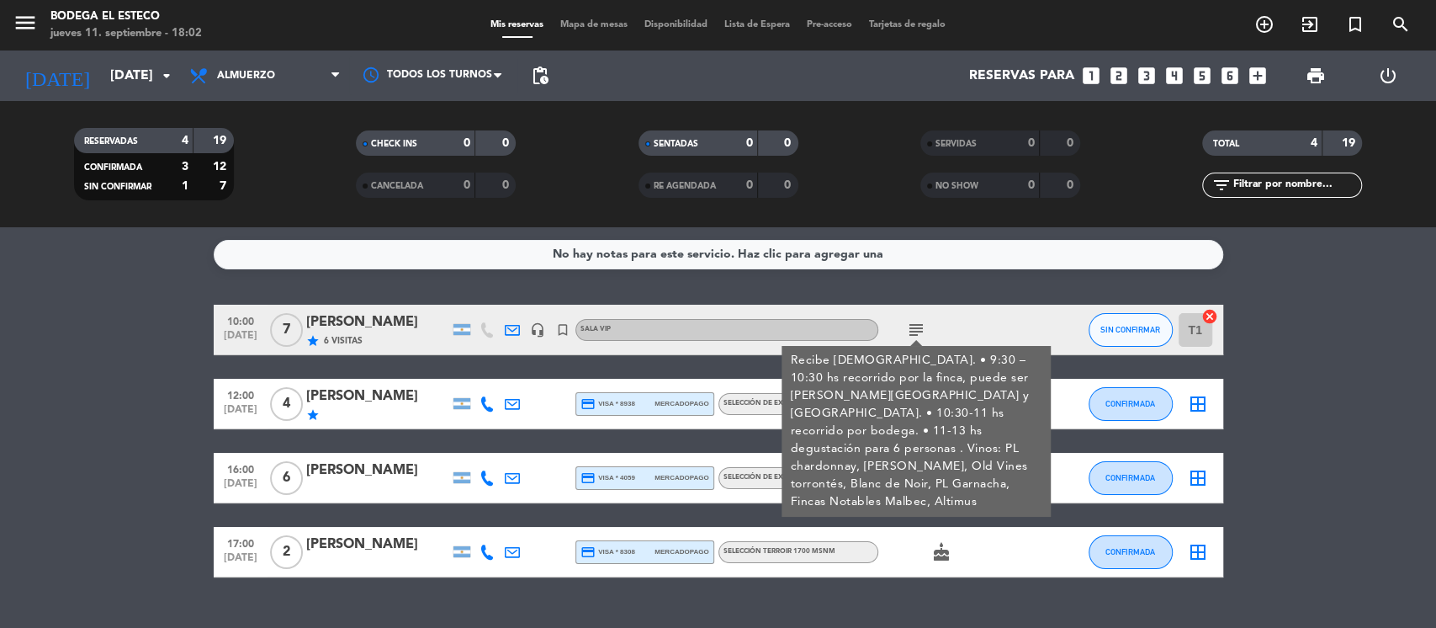
click at [1278, 400] on bookings-row "10:00 [DATE] 7 [PERSON_NAME] star 6 Visitas headset_mic turned_in_not SALA VIP …" at bounding box center [718, 441] width 1436 height 273
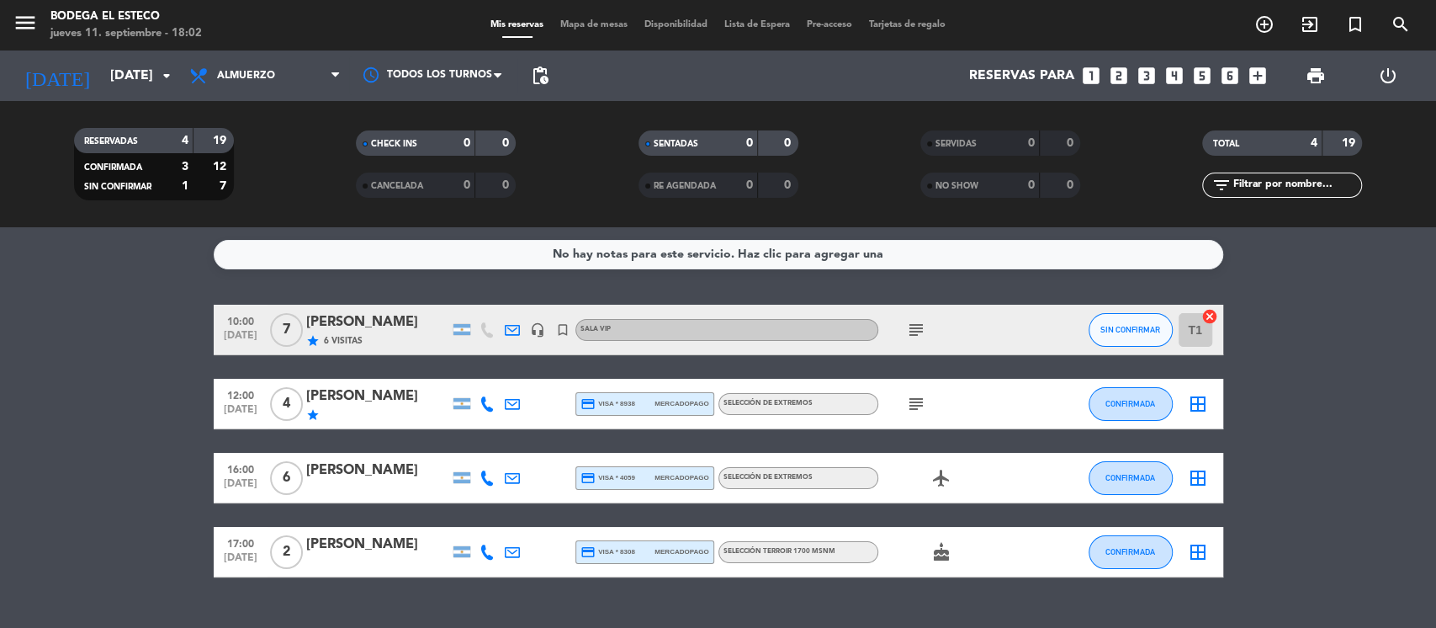
click at [915, 400] on icon "subject" at bounding box center [916, 404] width 20 height 20
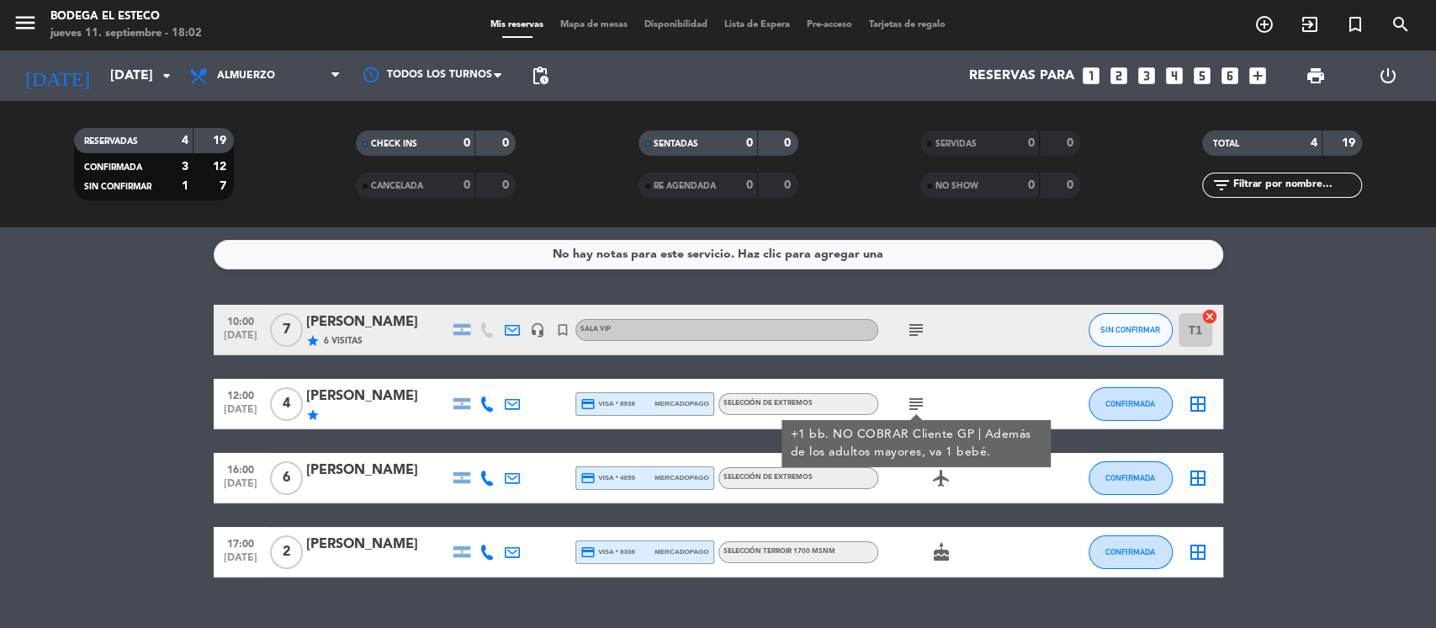
click at [135, 496] on bookings-row "10:00 [DATE] 7 [PERSON_NAME] star 6 Visitas headset_mic turned_in_not SALA VIP …" at bounding box center [718, 441] width 1436 height 273
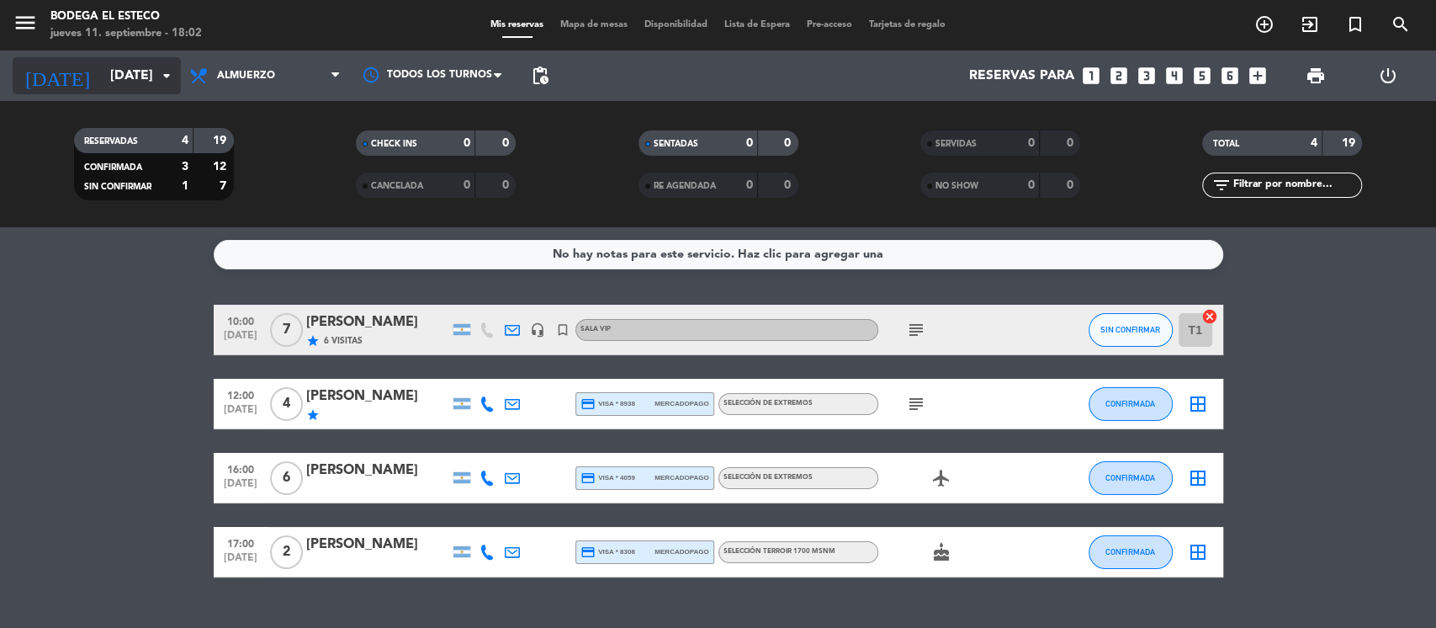
click at [174, 78] on icon "arrow_drop_down" at bounding box center [167, 76] width 20 height 20
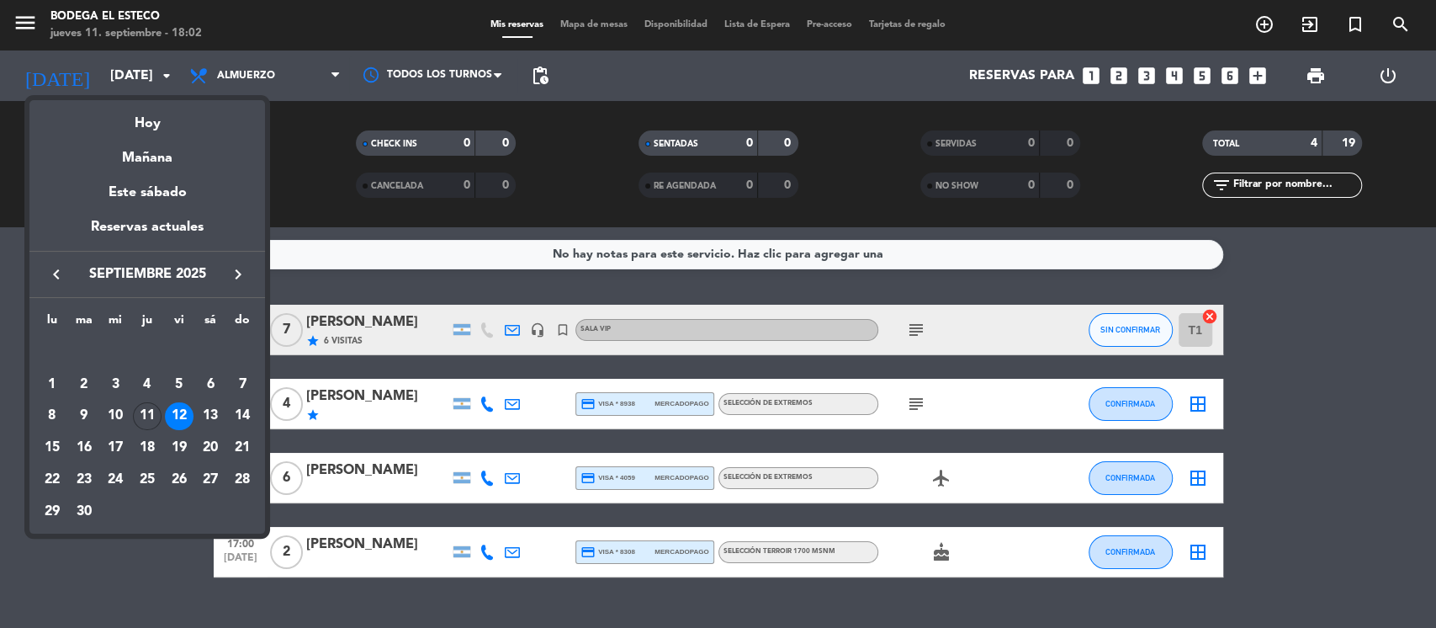
drag, startPoint x: 57, startPoint y: 450, endPoint x: 67, endPoint y: 452, distance: 10.2
click at [58, 450] on div "15" at bounding box center [52, 447] width 29 height 29
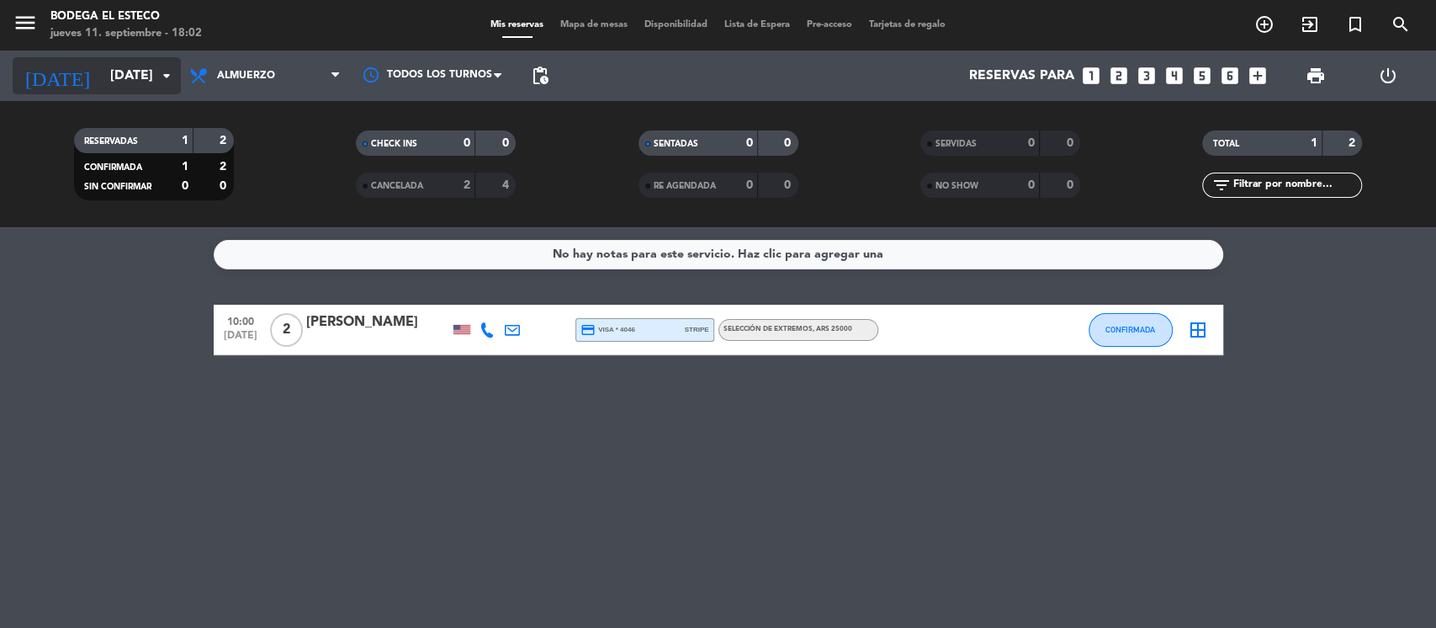
click at [167, 84] on icon "arrow_drop_down" at bounding box center [167, 76] width 20 height 20
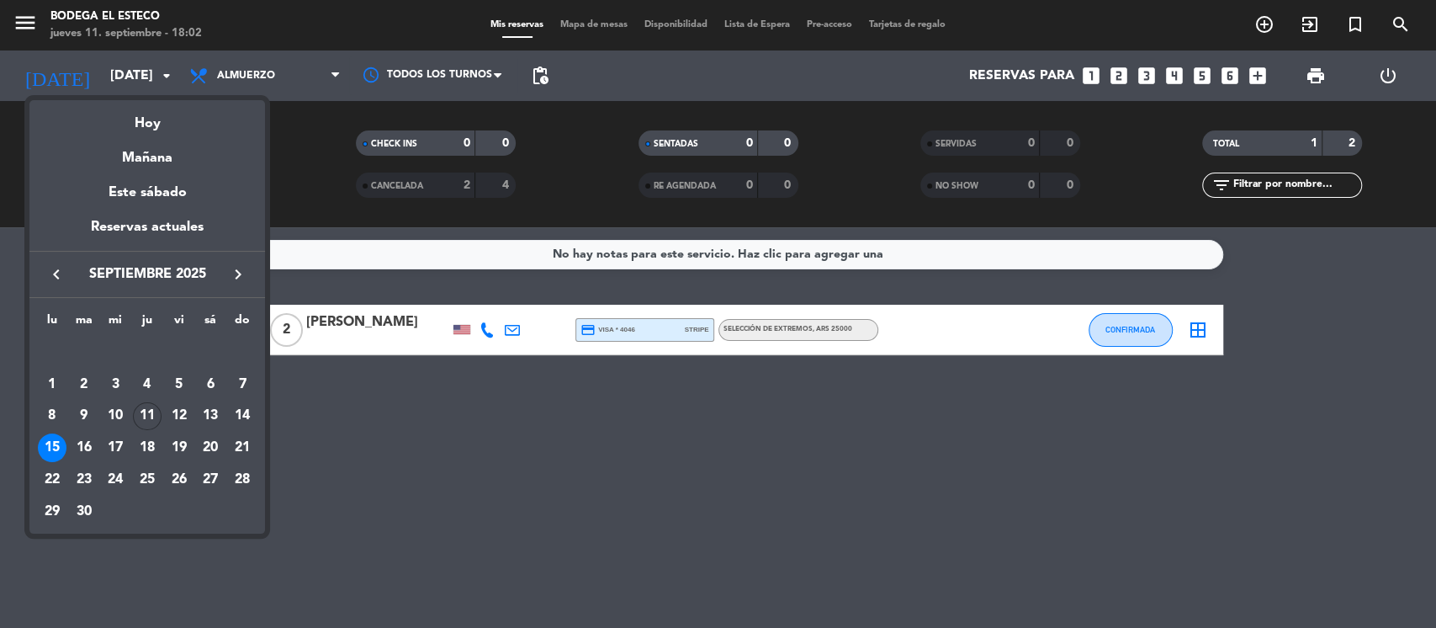
drag, startPoint x: 454, startPoint y: 450, endPoint x: 421, endPoint y: 342, distance: 113.6
click at [454, 441] on div at bounding box center [718, 314] width 1436 height 628
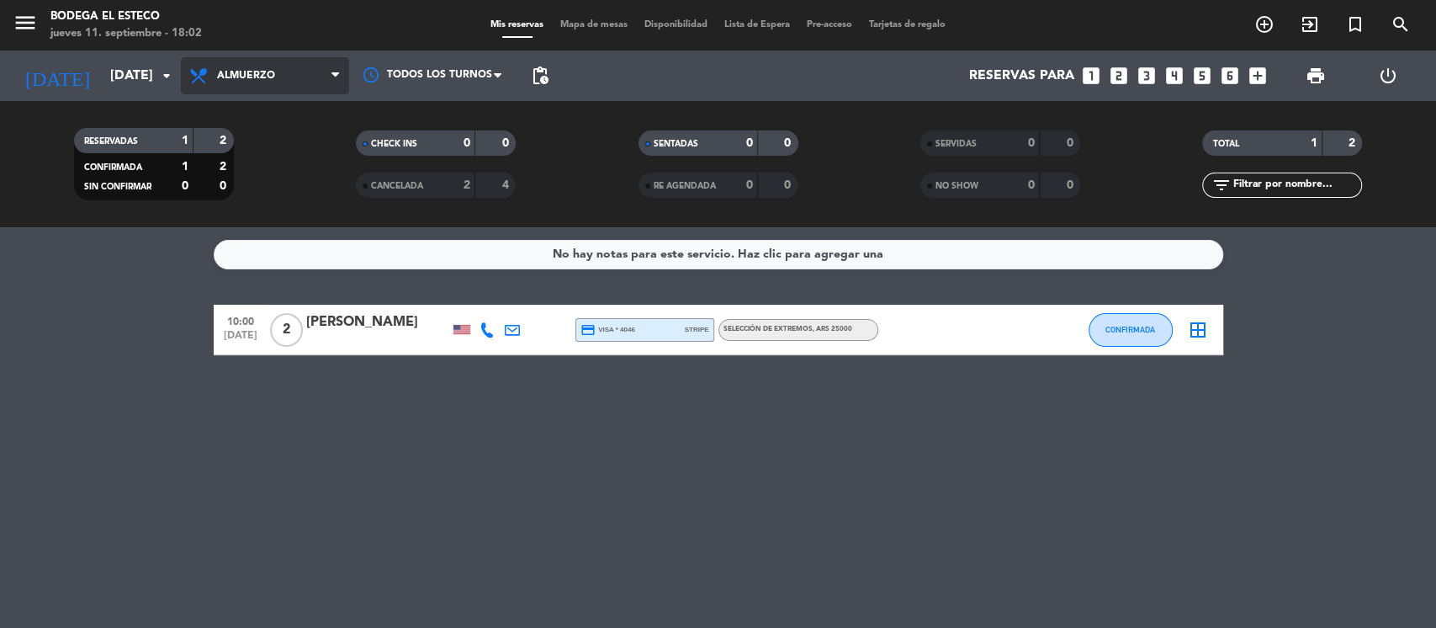
click at [328, 68] on span "Almuerzo" at bounding box center [265, 75] width 168 height 37
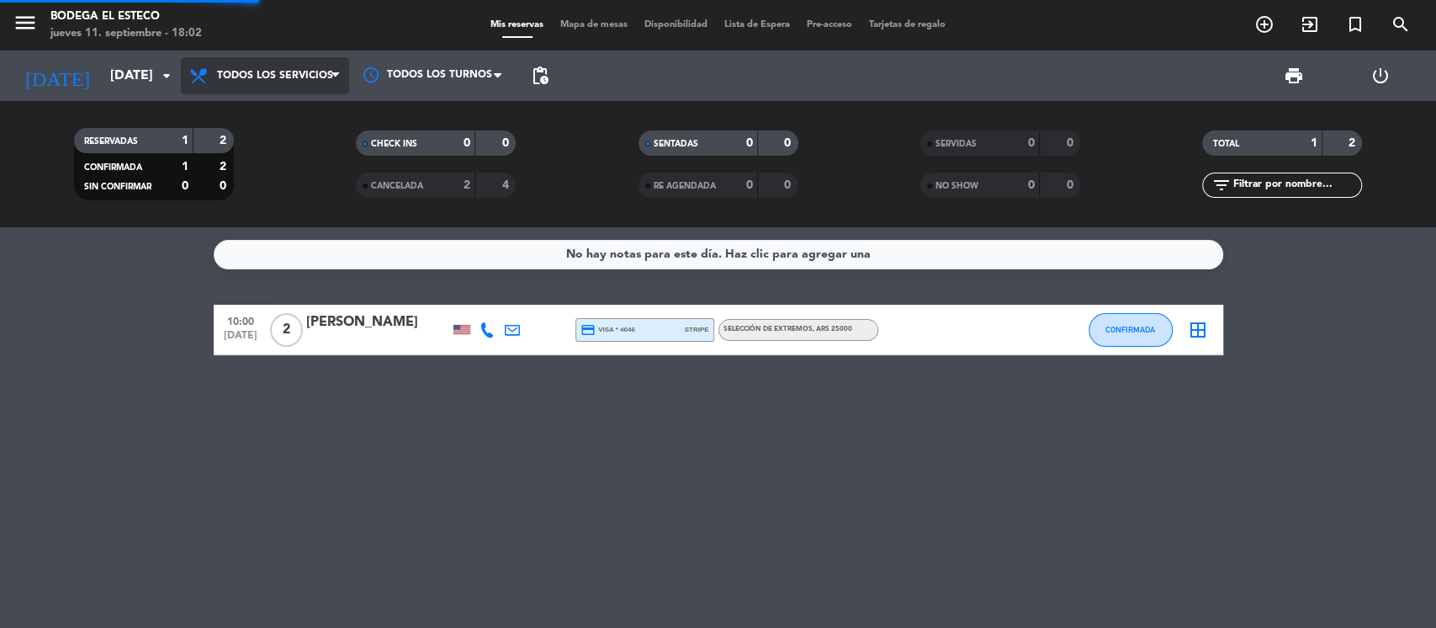
click at [283, 104] on div "menu Bodega El Esteco [DATE] 11. septiembre - 18:02 Mis reservas Mapa de mesas …" at bounding box center [718, 113] width 1436 height 227
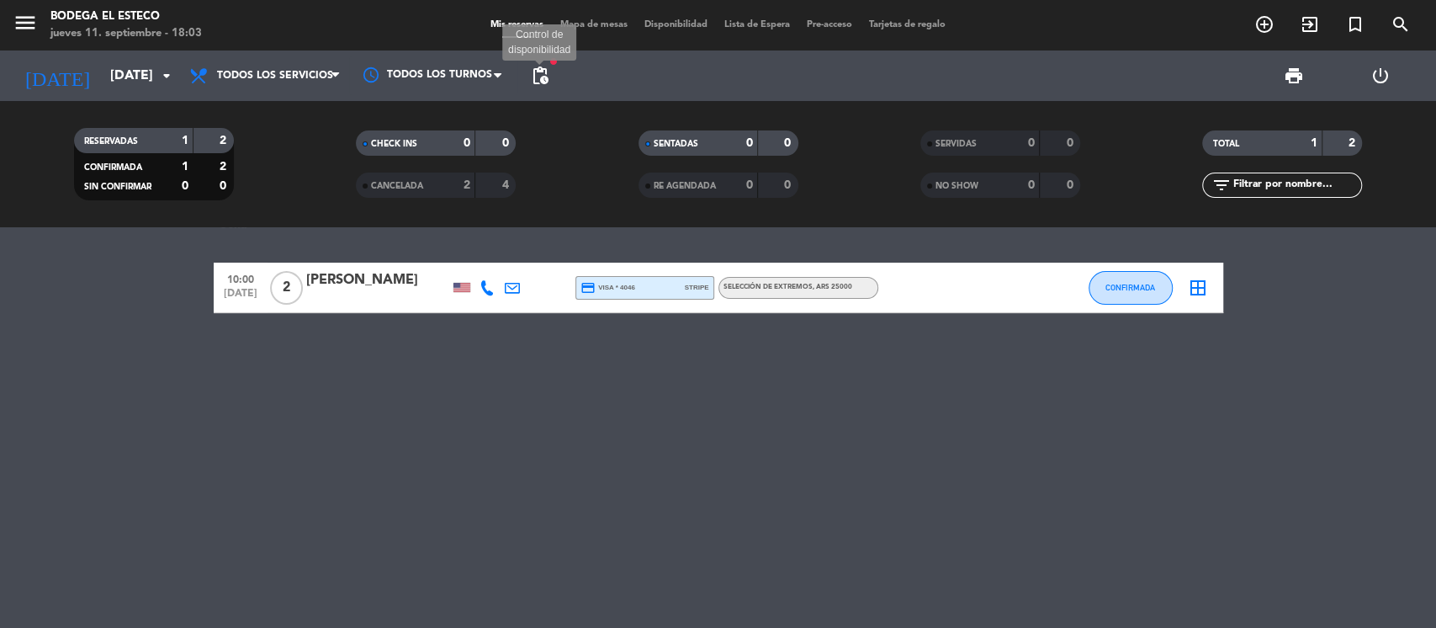
click at [542, 76] on span "pending_actions" at bounding box center [540, 76] width 20 height 20
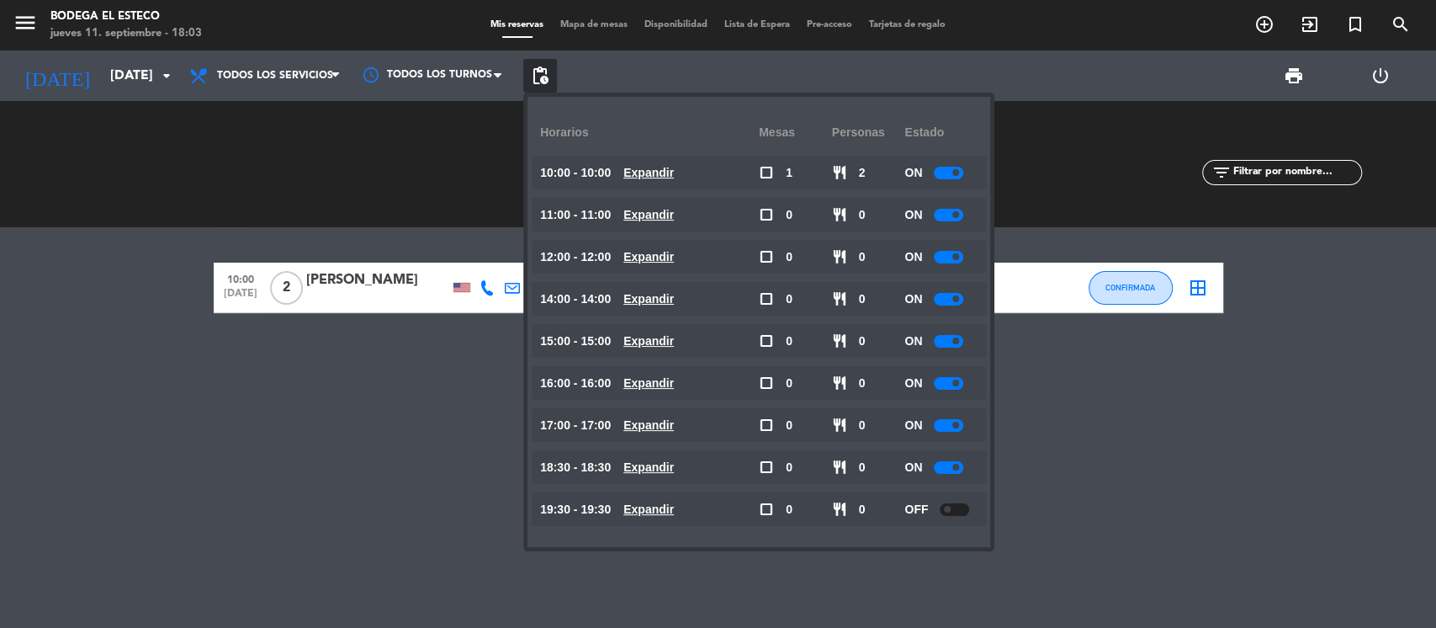
drag, startPoint x: 1285, startPoint y: 491, endPoint x: 1270, endPoint y: 476, distance: 20.8
click at [1285, 488] on div "10:00 [DATE] 2 [PERSON_NAME] credit_card visa * 4046 stripe SELECCIÓN DE EXTREM…" at bounding box center [718, 427] width 1436 height 401
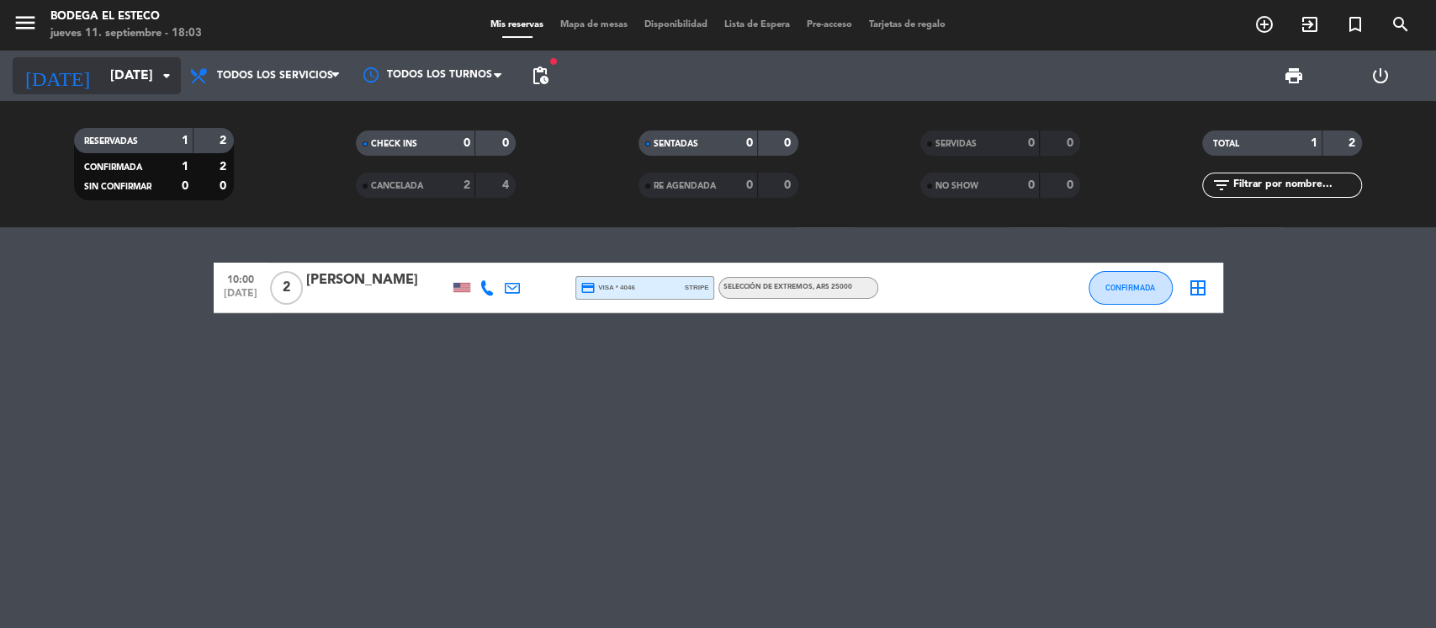
click at [157, 64] on input "[DATE]" at bounding box center [191, 76] width 178 height 33
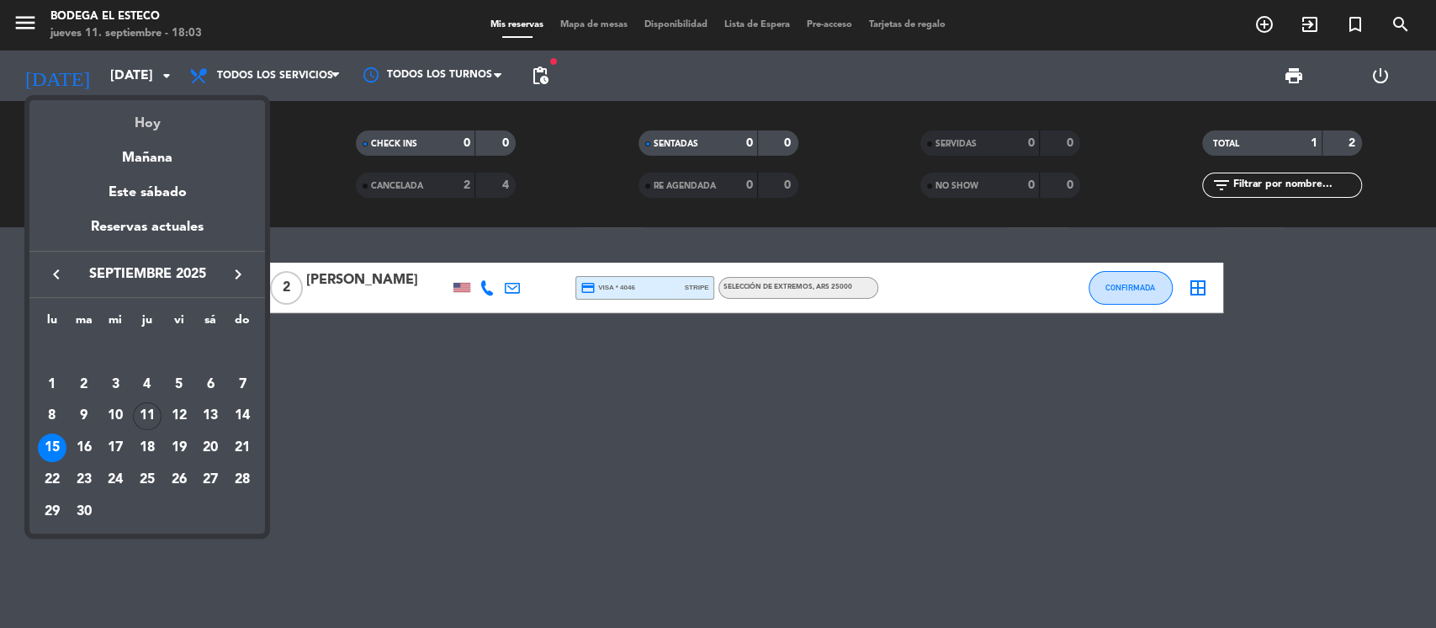
click at [150, 125] on div "Hoy" at bounding box center [147, 117] width 236 height 34
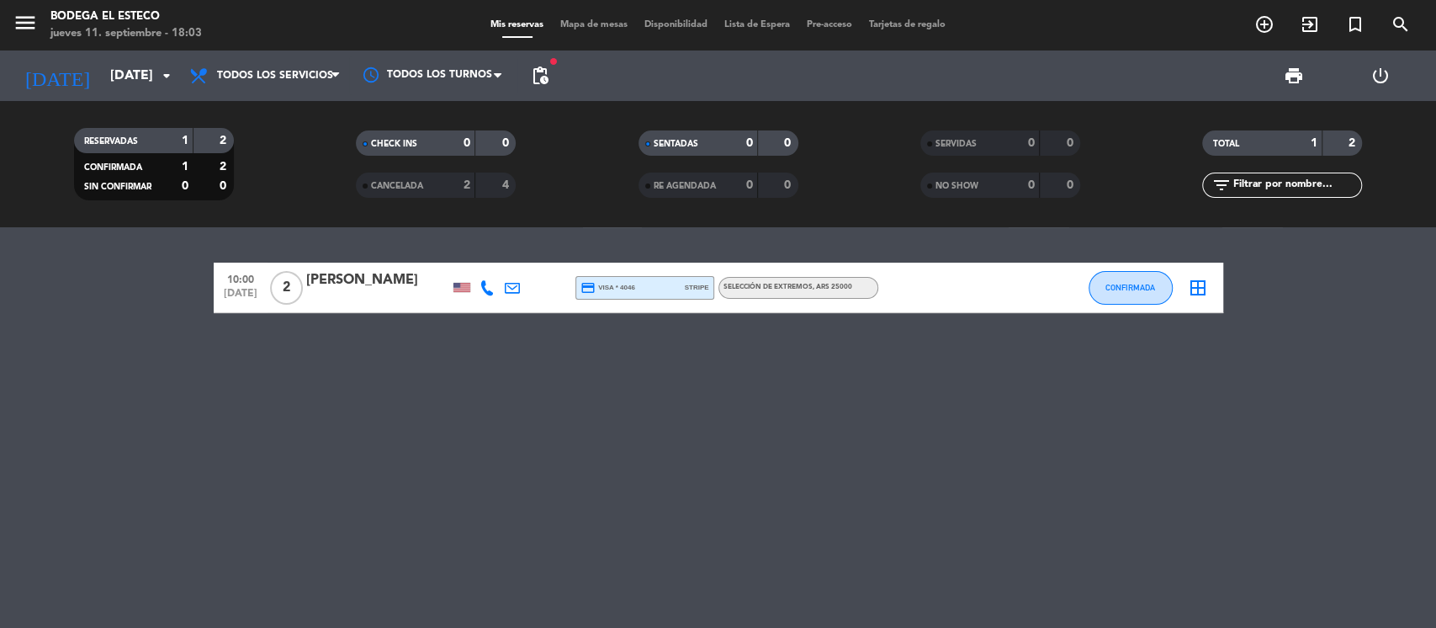
type input "[DEMOGRAPHIC_DATA][DATE]"
